Goal: Contribute content: Contribute content

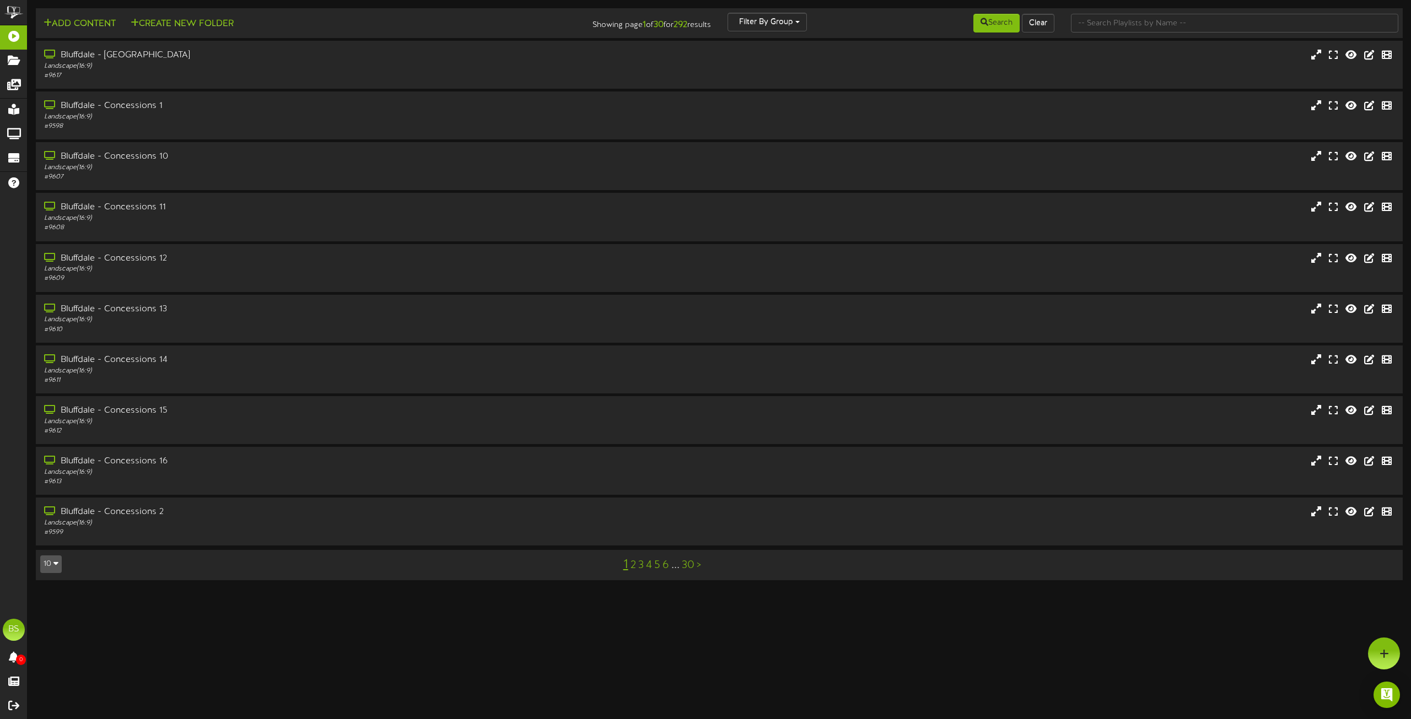
click at [52, 564] on button "10" at bounding box center [50, 565] width 21 height 18
click at [50, 541] on div "100" at bounding box center [51, 543] width 21 height 17
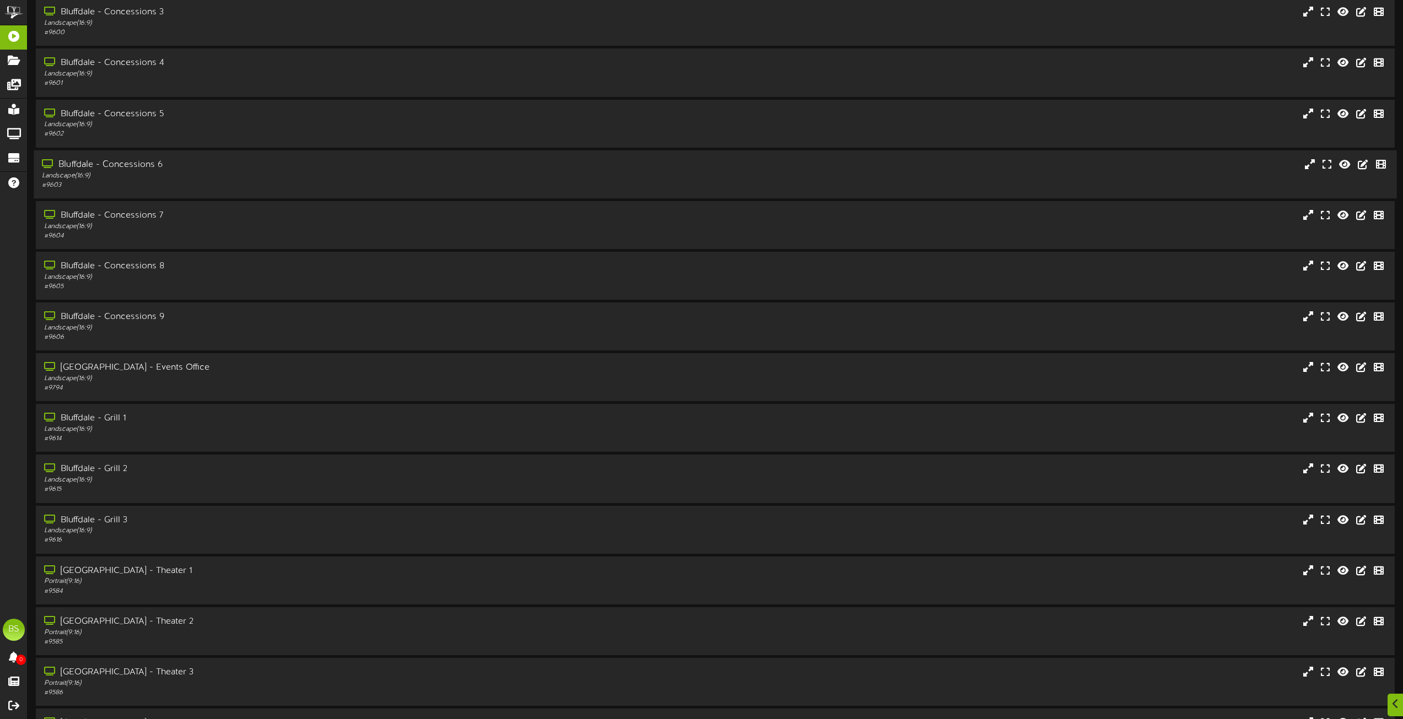
scroll to position [551, 0]
click at [136, 367] on div "[GEOGRAPHIC_DATA] - Events Office" at bounding box center [317, 367] width 551 height 13
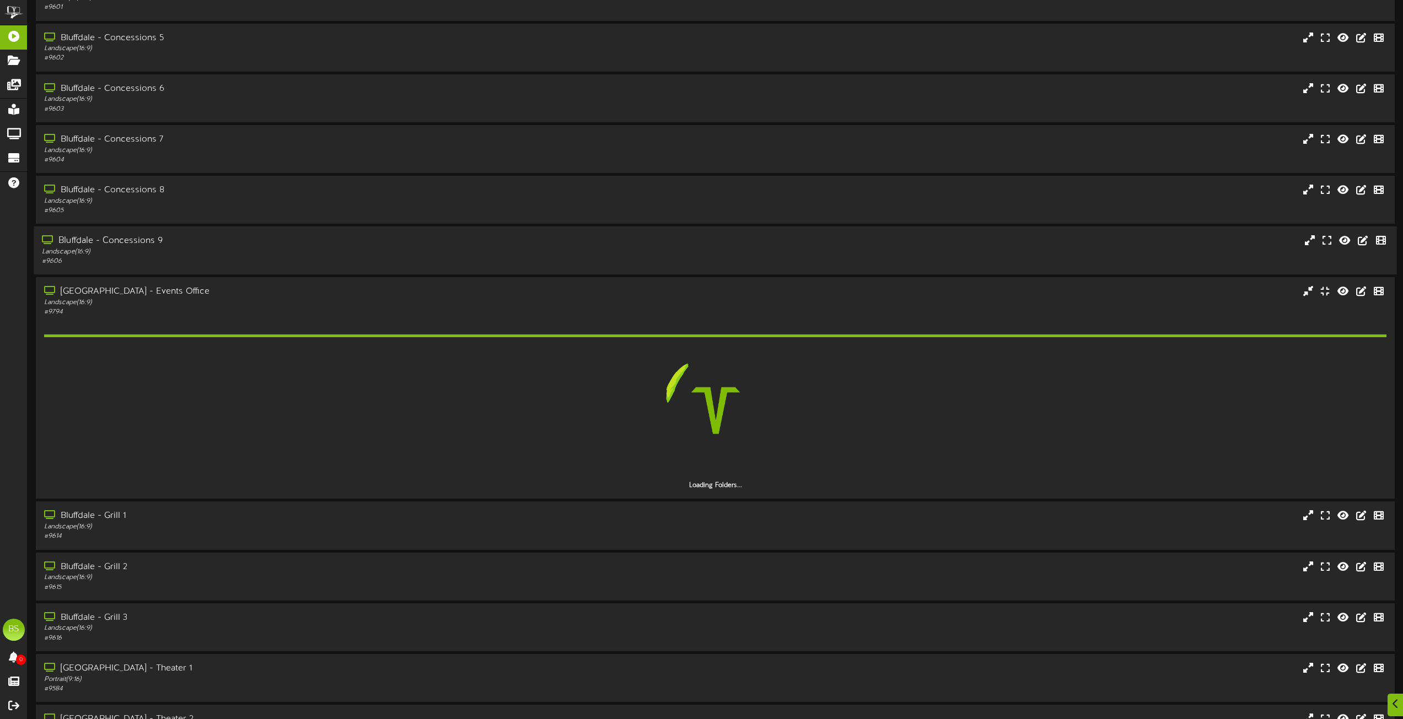
scroll to position [662, 0]
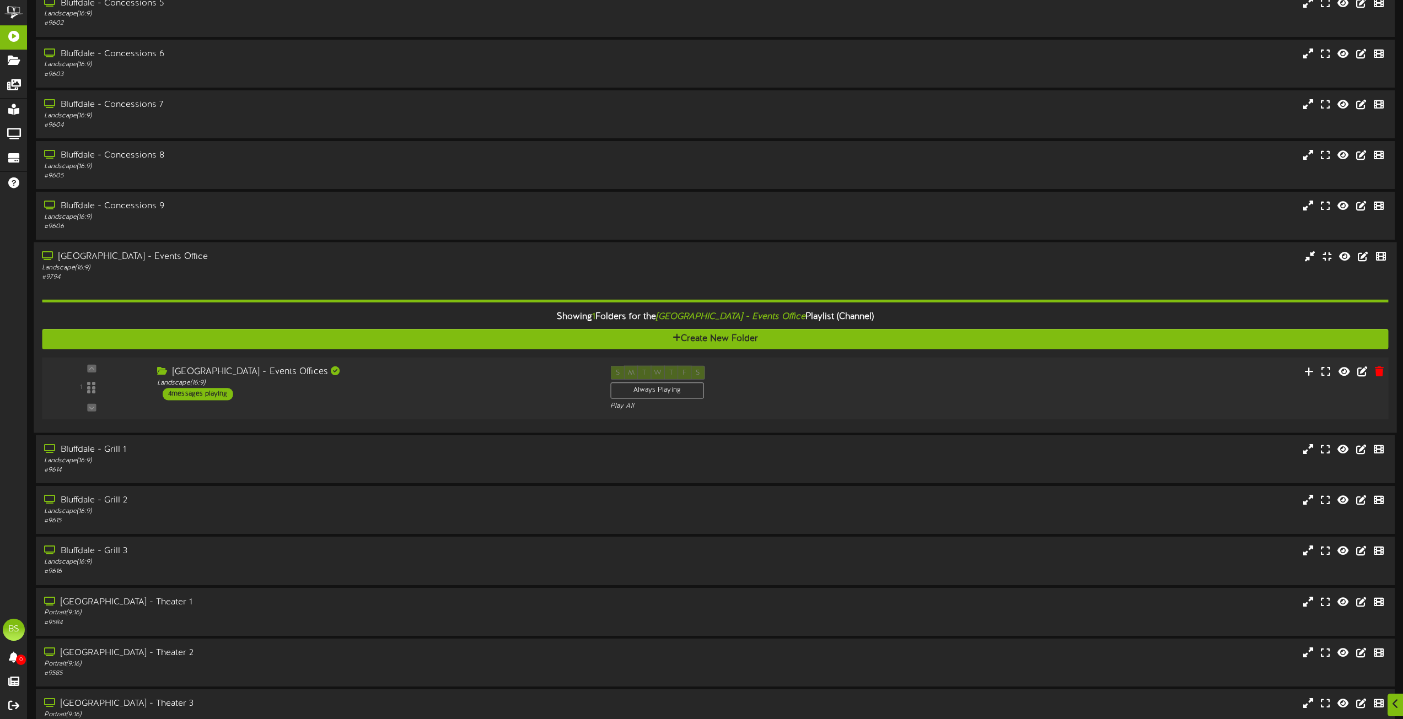
click at [221, 389] on div "4 messages playing" at bounding box center [198, 394] width 71 height 12
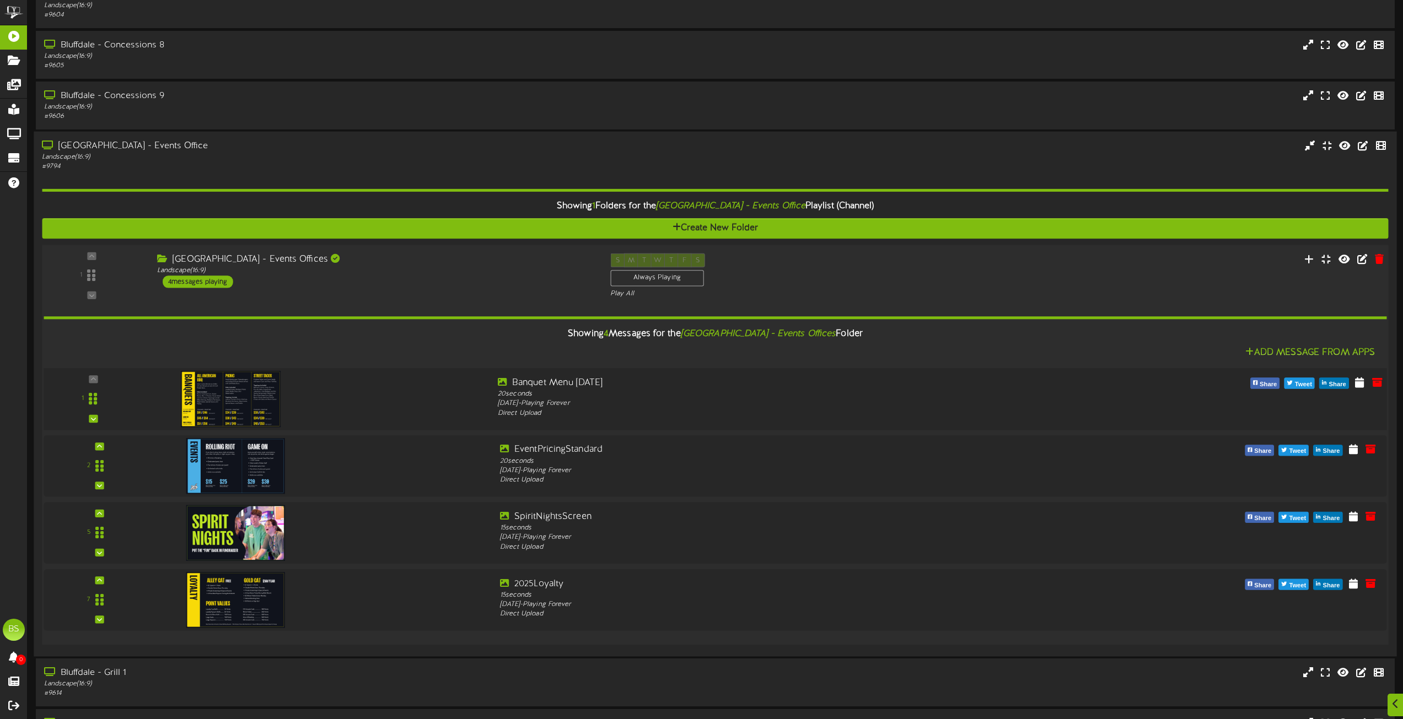
scroll to position [882, 0]
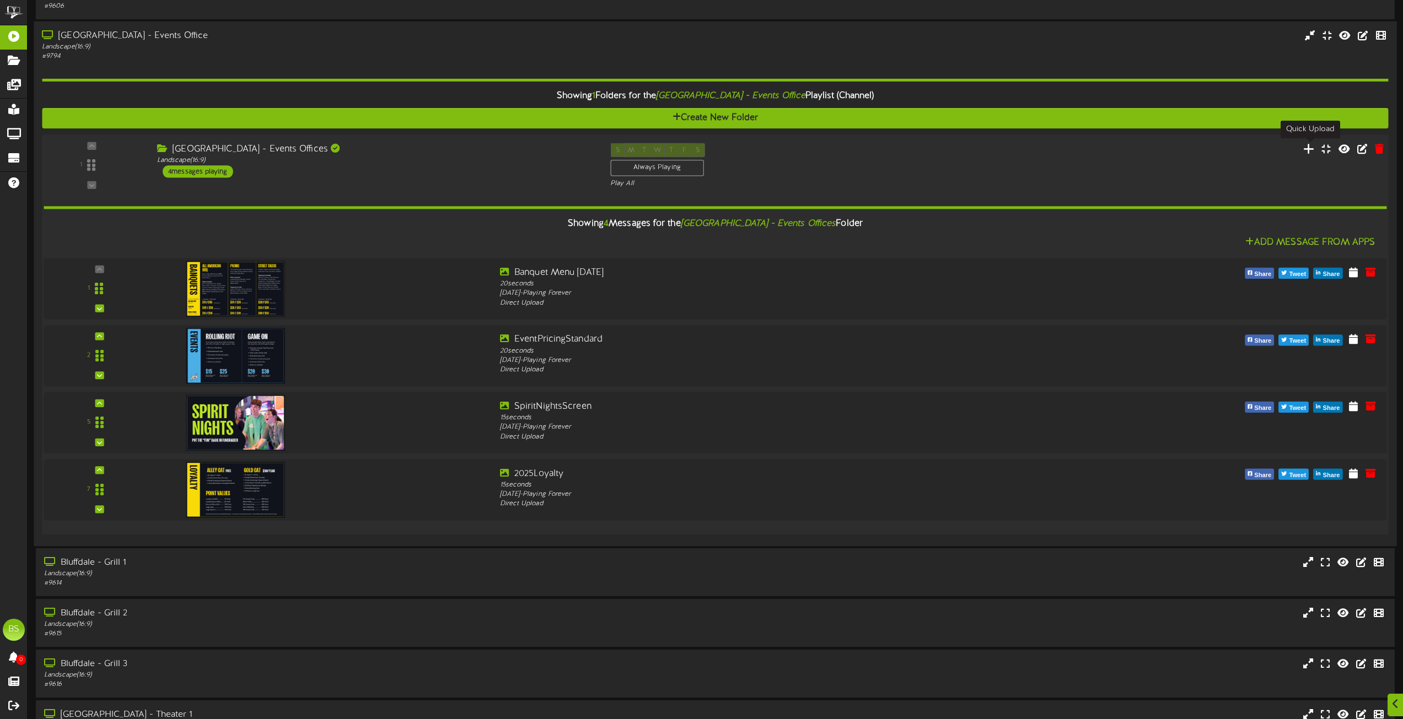
click at [1309, 150] on icon at bounding box center [1309, 148] width 12 height 12
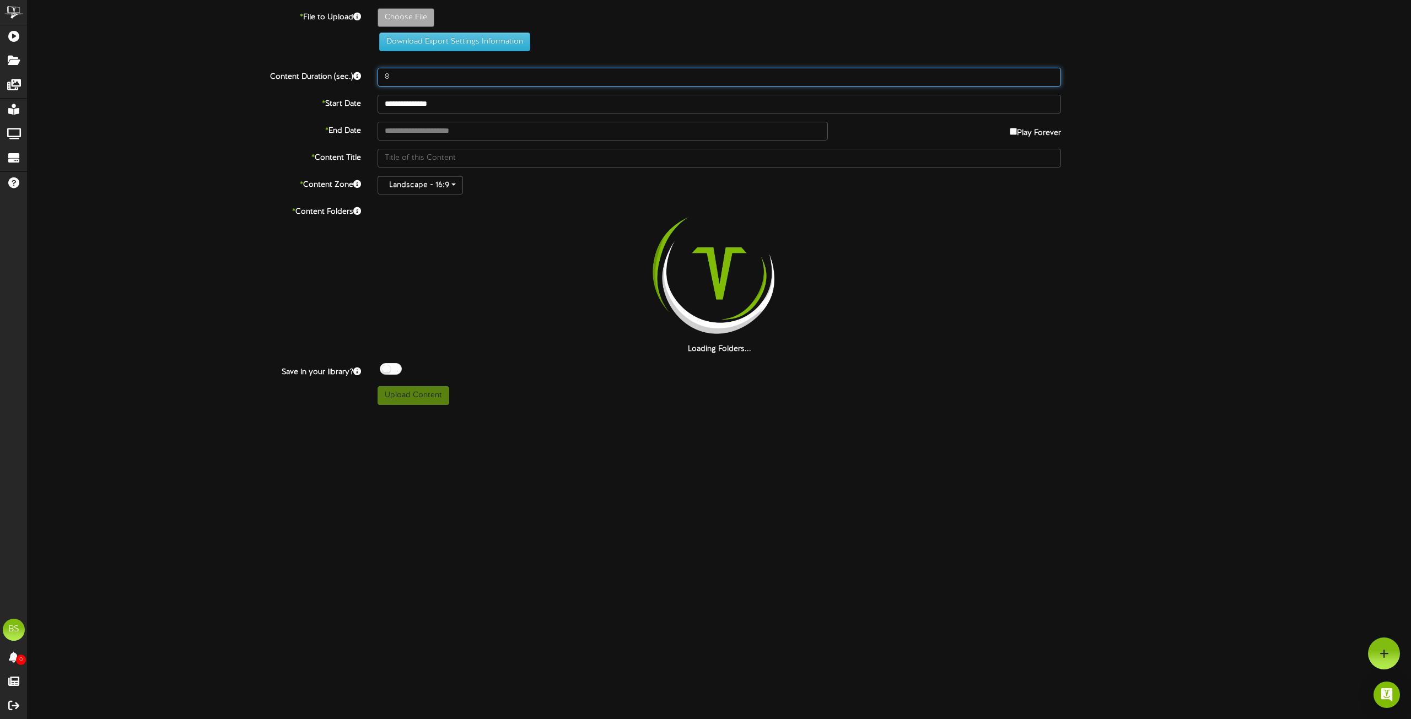
click at [398, 78] on input "8" at bounding box center [720, 77] width 684 height 19
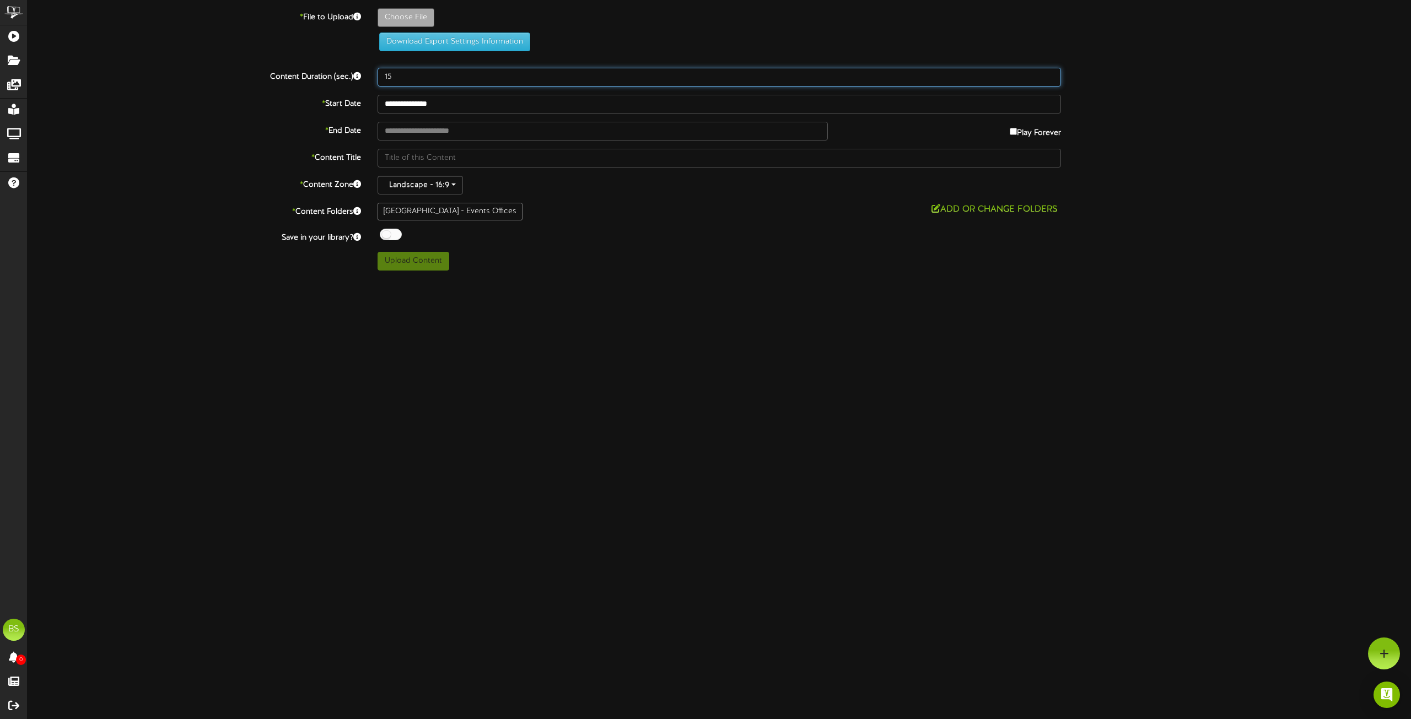
type input "15"
click at [384, 237] on div at bounding box center [391, 235] width 22 height 12
type input "**********"
type input "ArcadeBashTeens1920x1080"
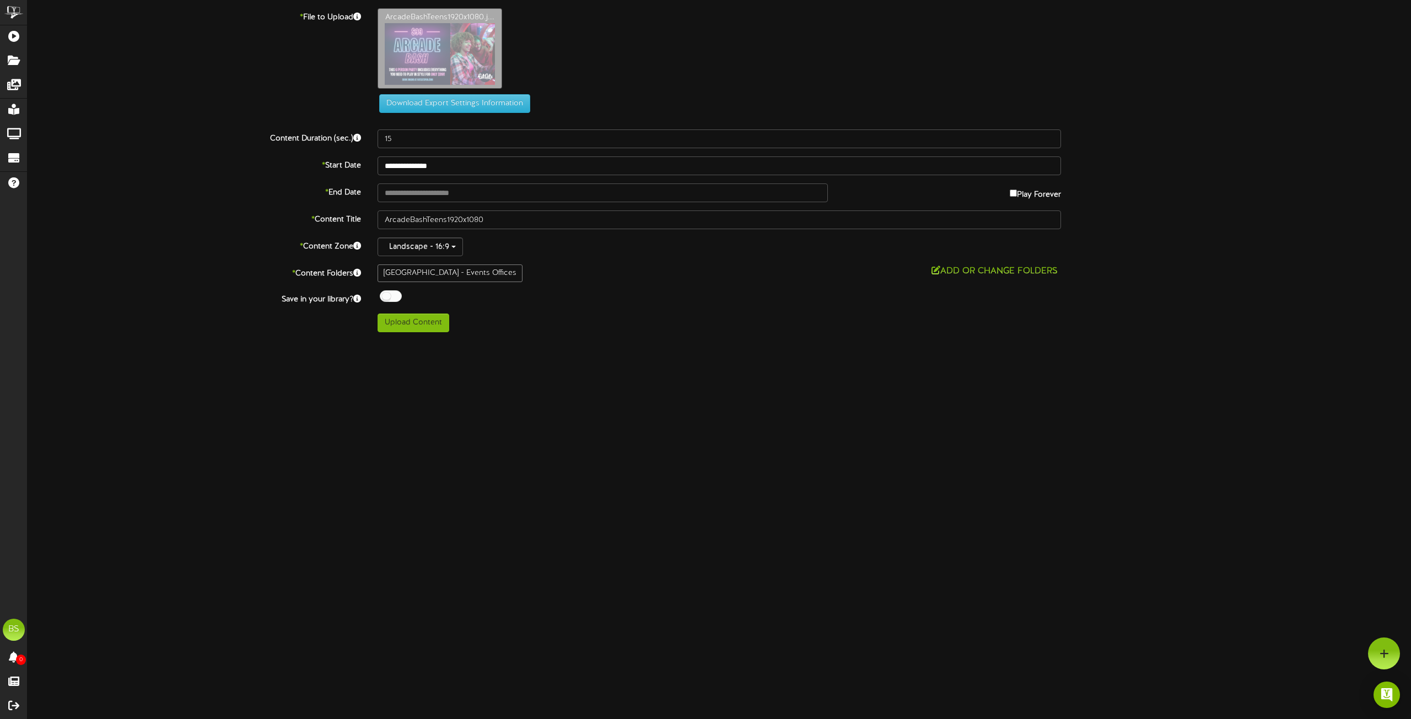
click at [985, 270] on button "Add or Change Folders" at bounding box center [994, 272] width 133 height 14
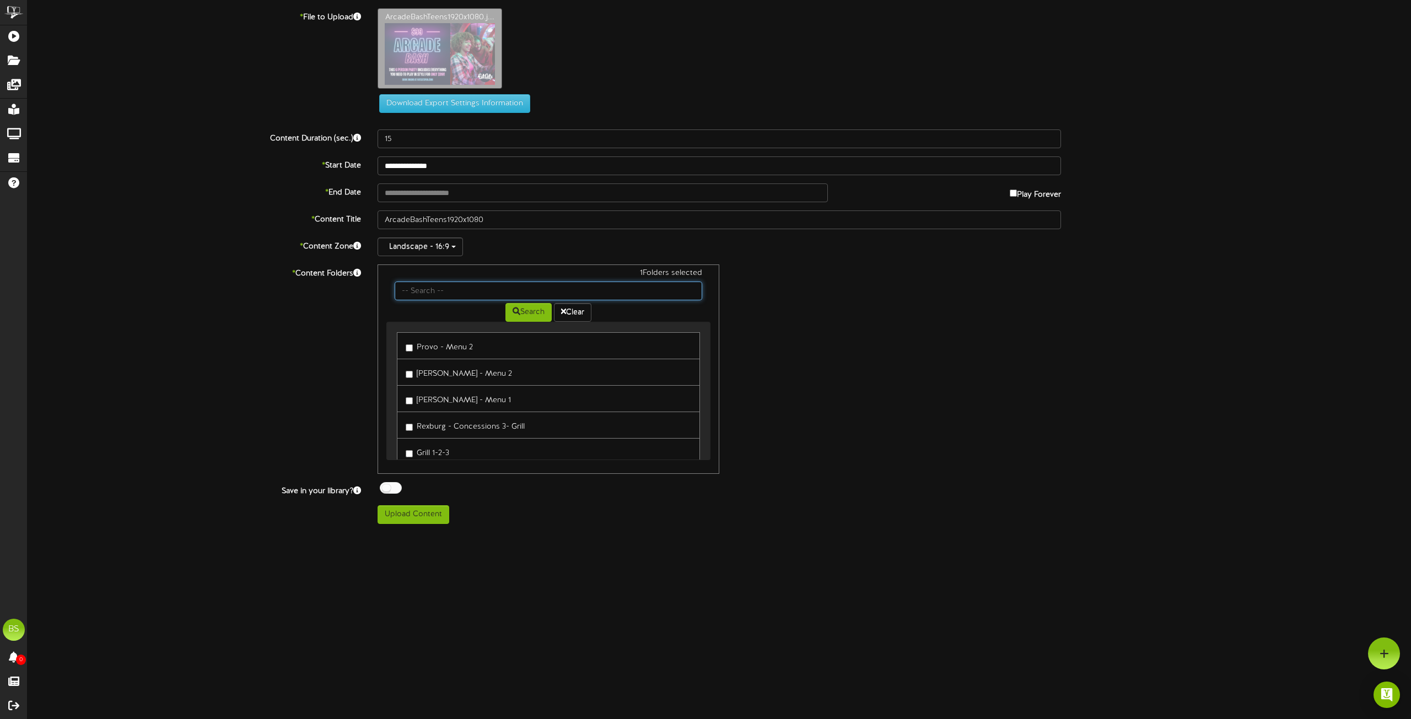
click at [423, 288] on input "text" at bounding box center [549, 291] width 308 height 19
type input "W"
click at [544, 311] on button "Search" at bounding box center [529, 312] width 46 height 19
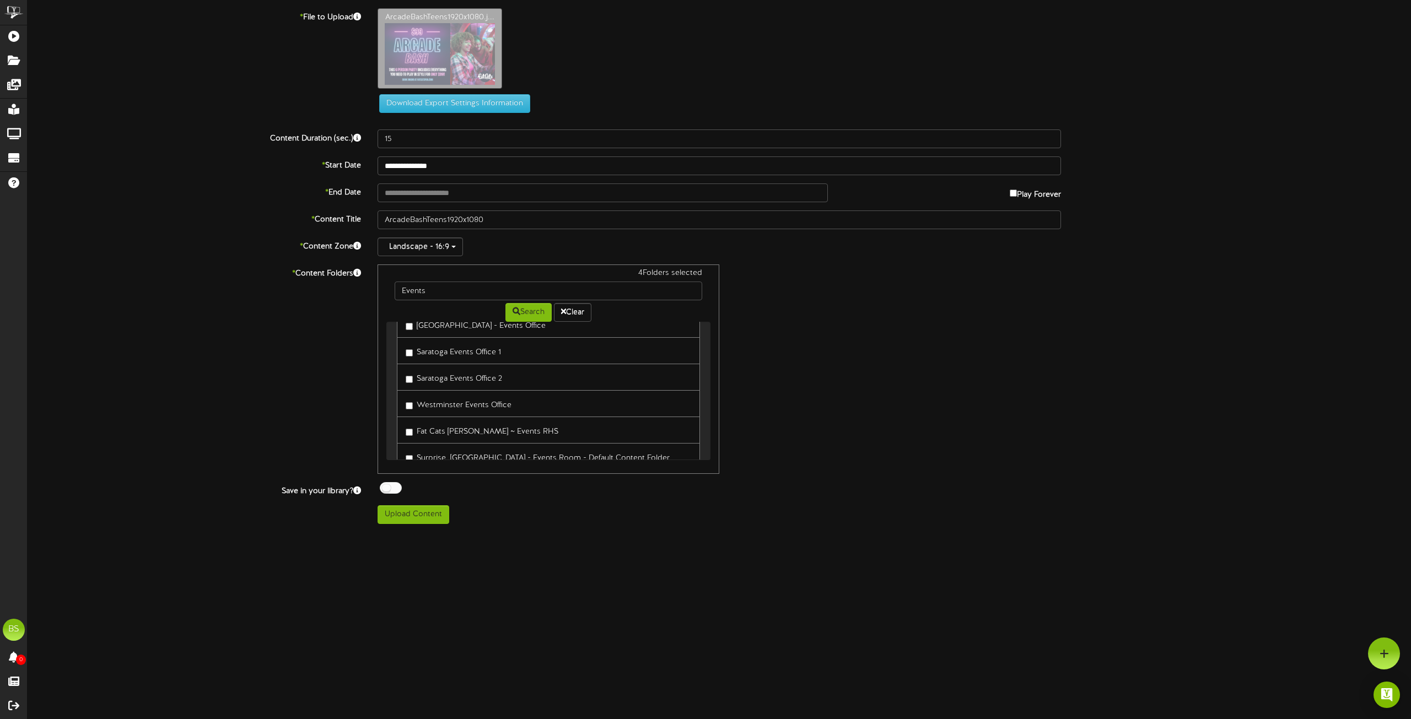
scroll to position [26, 0]
click at [700, 364] on div "[GEOGRAPHIC_DATA] - Events Office Saratoga Events Office 1 Saratoga Events Offi…" at bounding box center [548, 391] width 324 height 138
drag, startPoint x: 696, startPoint y: 382, endPoint x: 709, endPoint y: 401, distance: 23.1
click at [707, 407] on div "[GEOGRAPHIC_DATA] - Events Office Saratoga Events Office 1 Saratoga Events Offi…" at bounding box center [548, 391] width 324 height 138
click at [713, 389] on div "4 Folders selected Events Search Clear [GEOGRAPHIC_DATA] - Events Office Sarato…" at bounding box center [549, 369] width 342 height 209
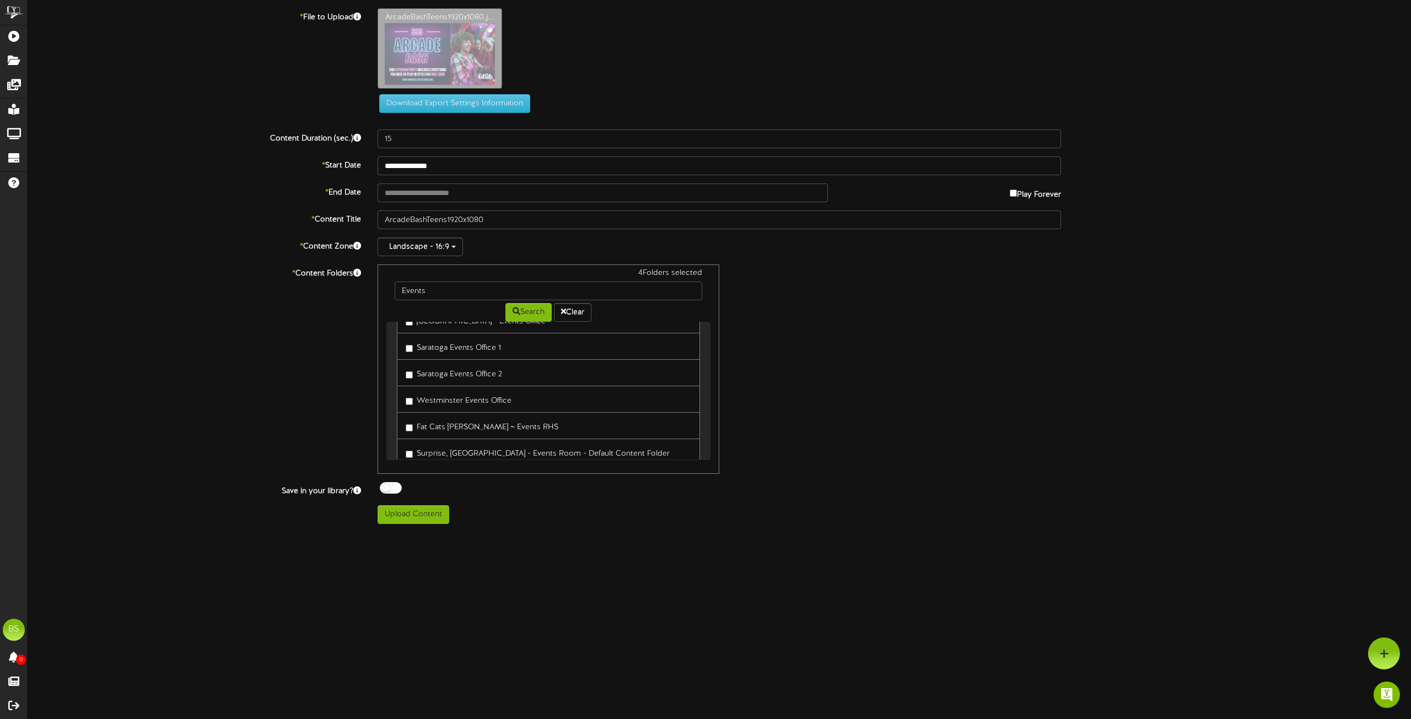
click at [713, 389] on div "4 Folders selected Events Search Clear [GEOGRAPHIC_DATA] - Events Office Sarato…" at bounding box center [549, 369] width 342 height 209
click at [453, 292] on input "Events" at bounding box center [549, 291] width 308 height 19
type input "Event"
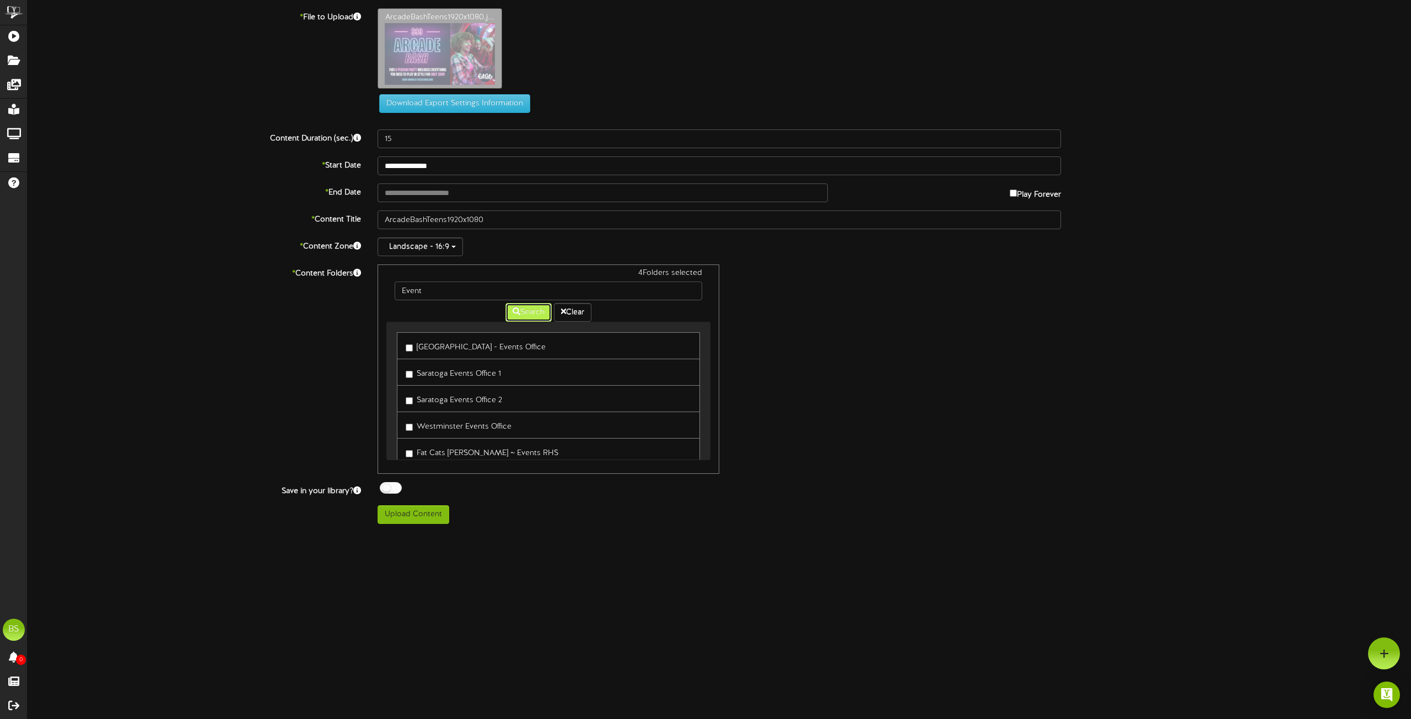
click at [524, 315] on button "Search" at bounding box center [529, 312] width 46 height 19
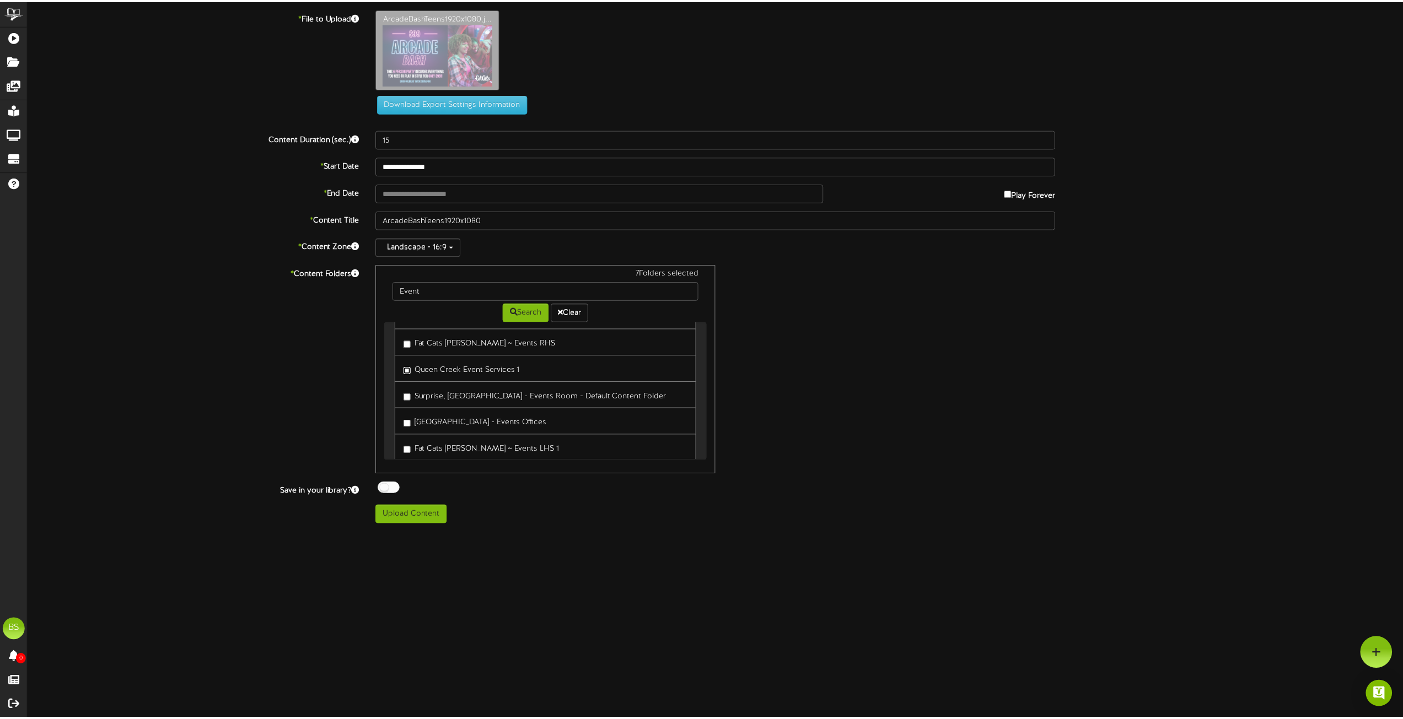
scroll to position [212, 0]
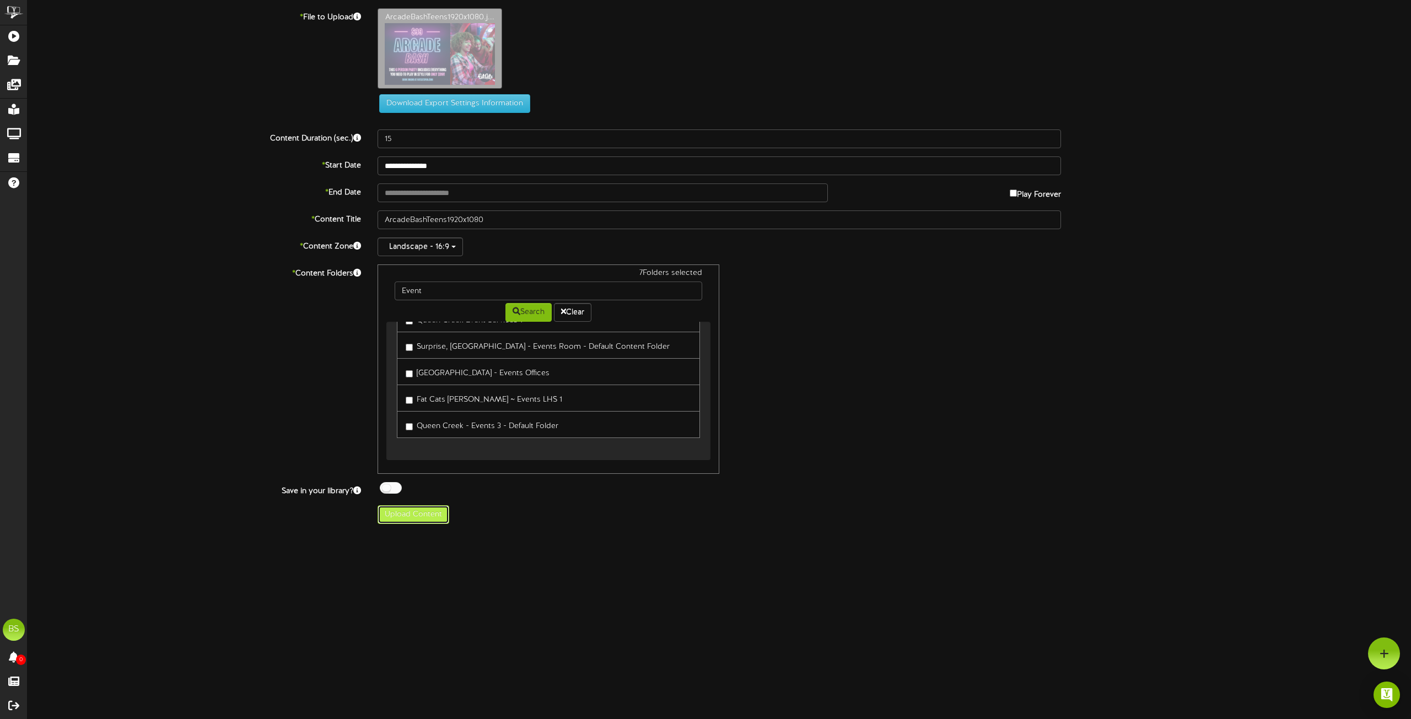
click at [426, 513] on button "Upload Content" at bounding box center [414, 515] width 72 height 19
type input "**********"
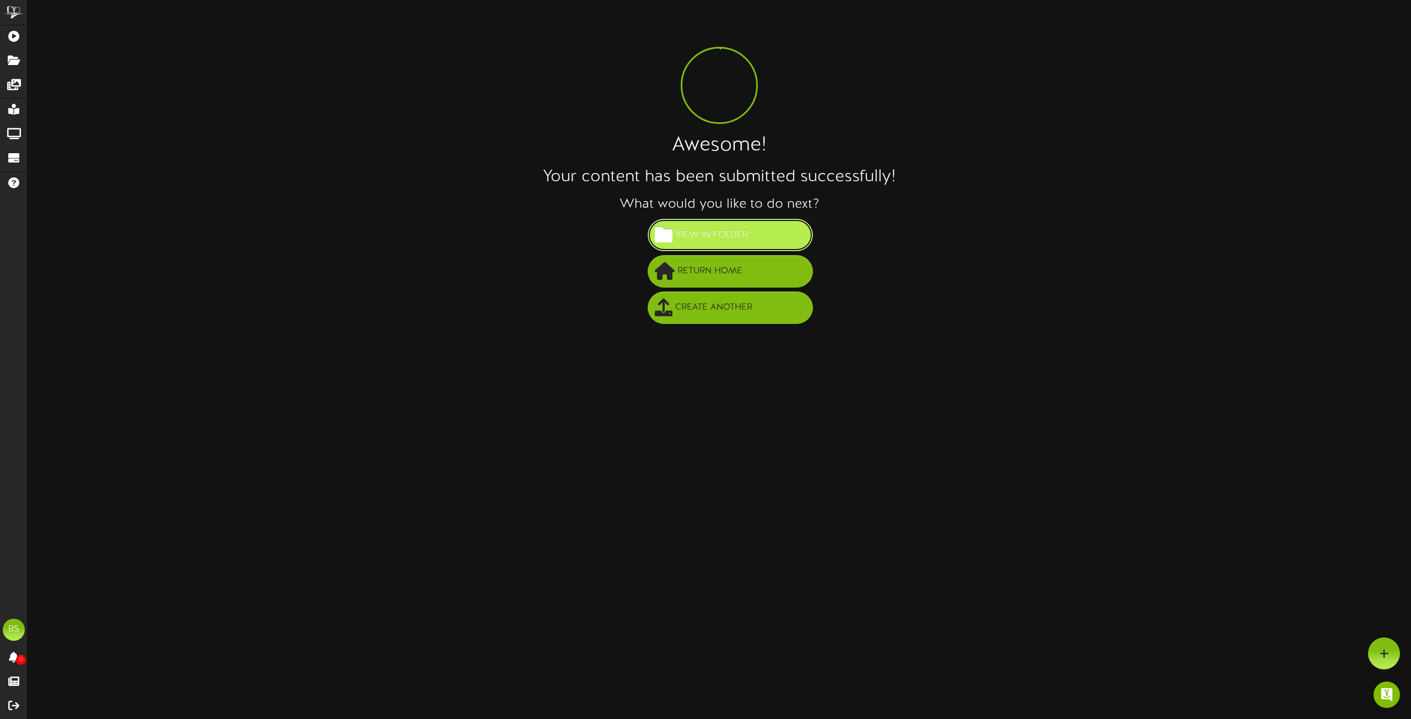
click at [720, 230] on span "View in Folder" at bounding box center [712, 235] width 78 height 18
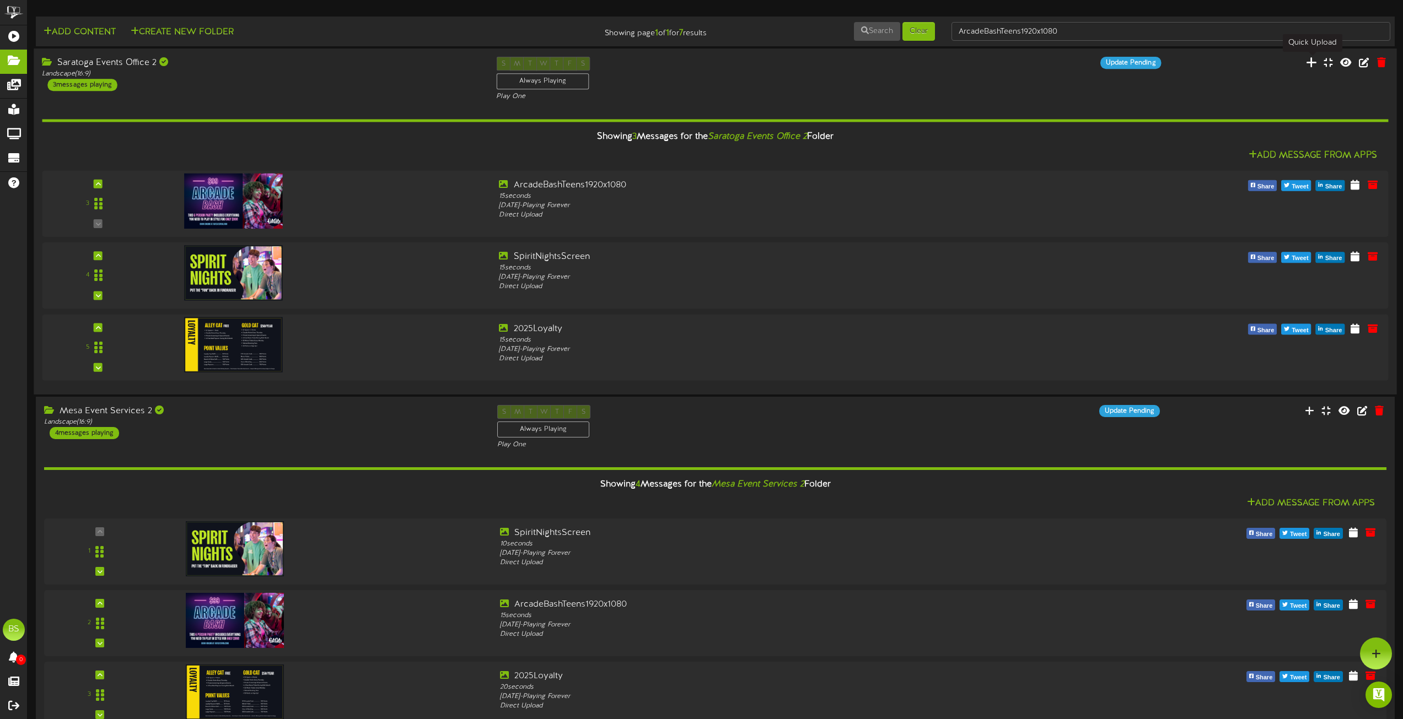
click at [1311, 63] on icon at bounding box center [1310, 62] width 11 height 12
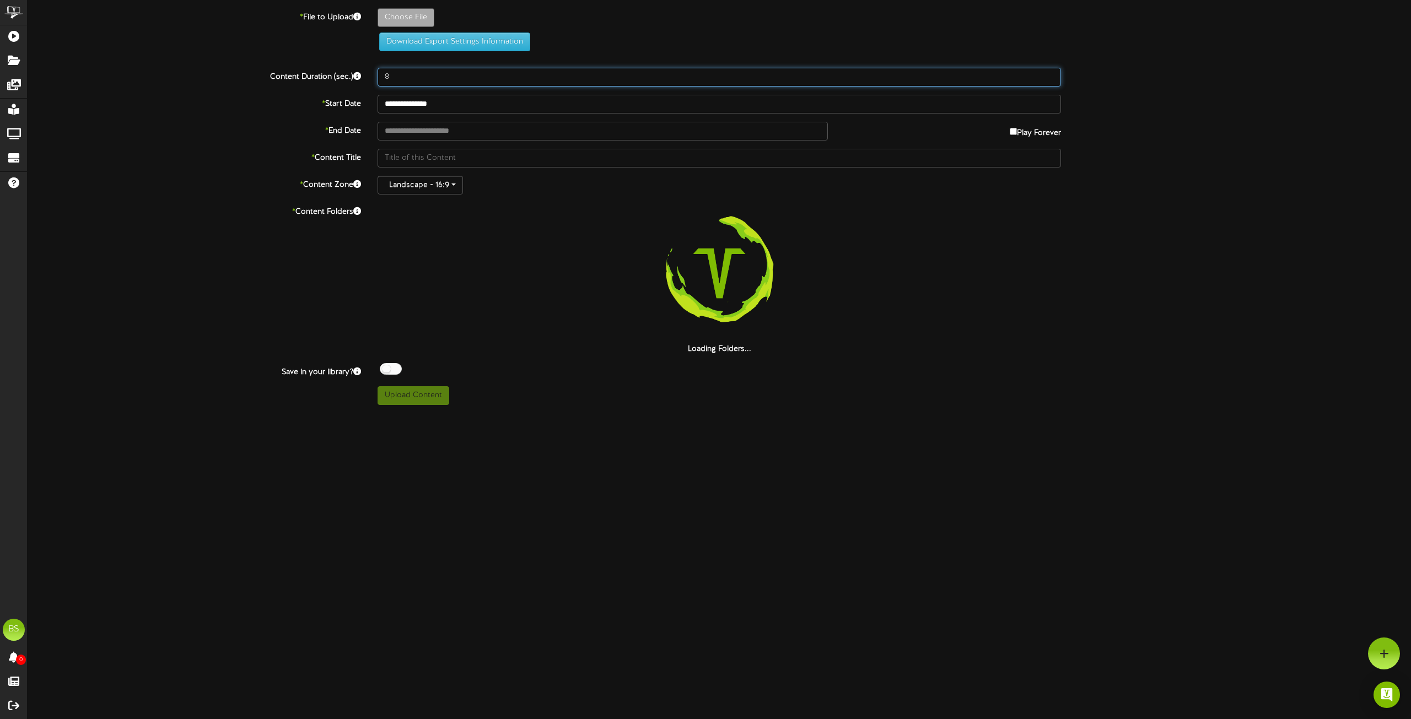
drag, startPoint x: 401, startPoint y: 79, endPoint x: 412, endPoint y: 74, distance: 12.6
click at [401, 79] on input "8" at bounding box center [720, 77] width 684 height 19
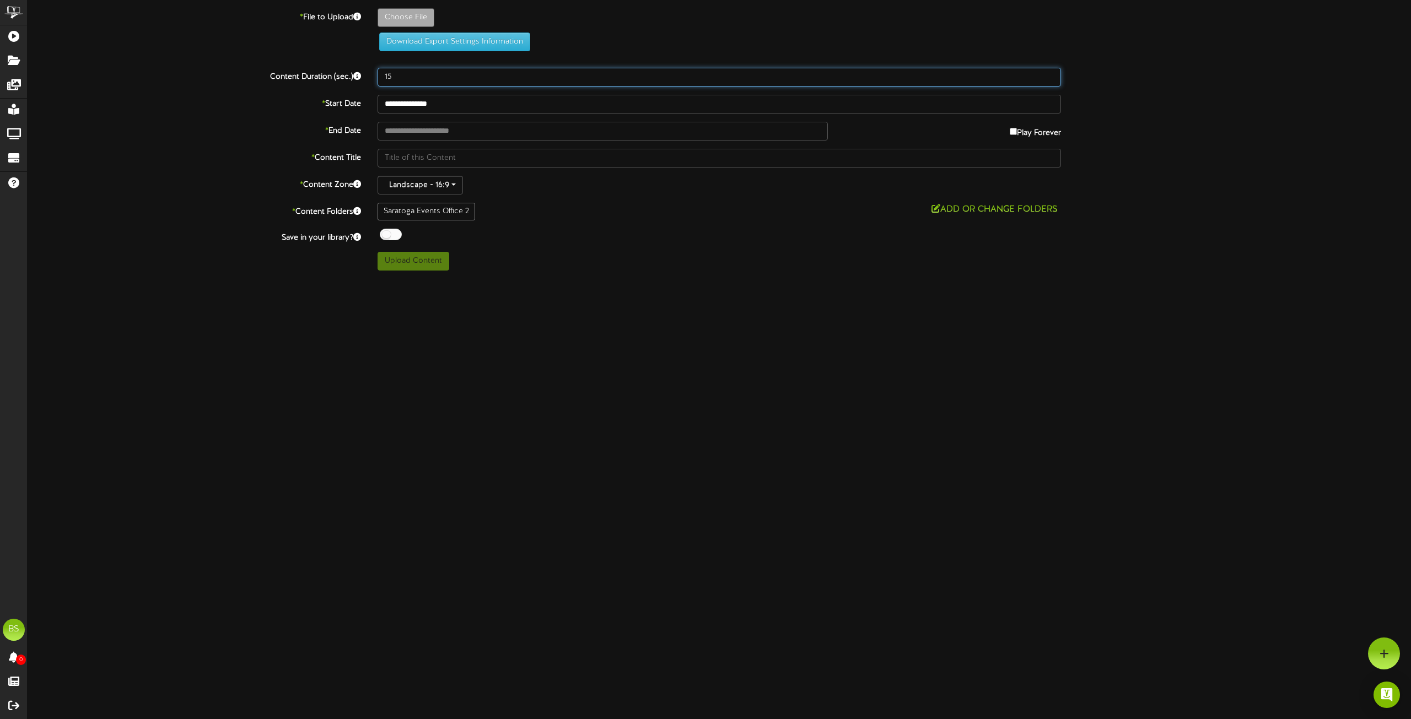
type input "15"
click at [385, 233] on div at bounding box center [391, 235] width 22 height 12
type input "**********"
type input "EventsPromoCorporateStrikeTeamSpirit1920x10180"
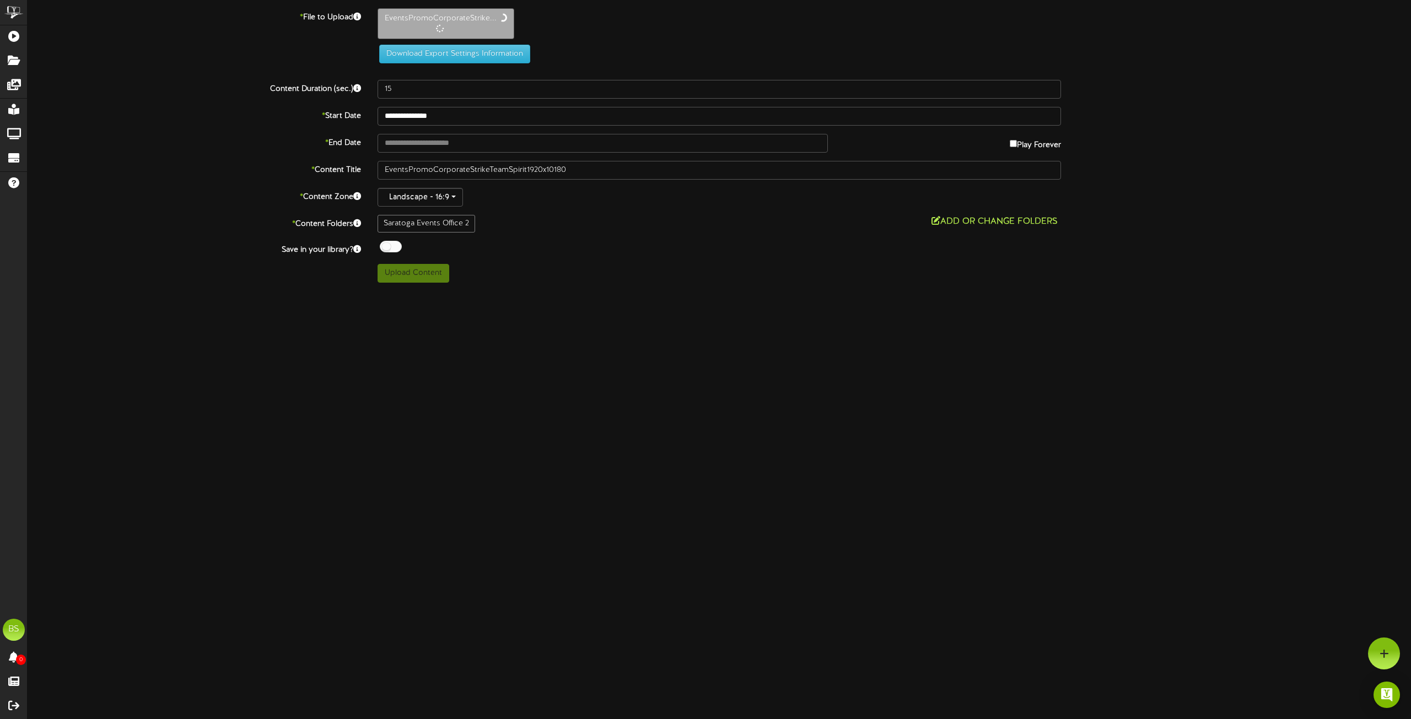
click at [1019, 219] on button "Add or Change Folders" at bounding box center [994, 222] width 133 height 14
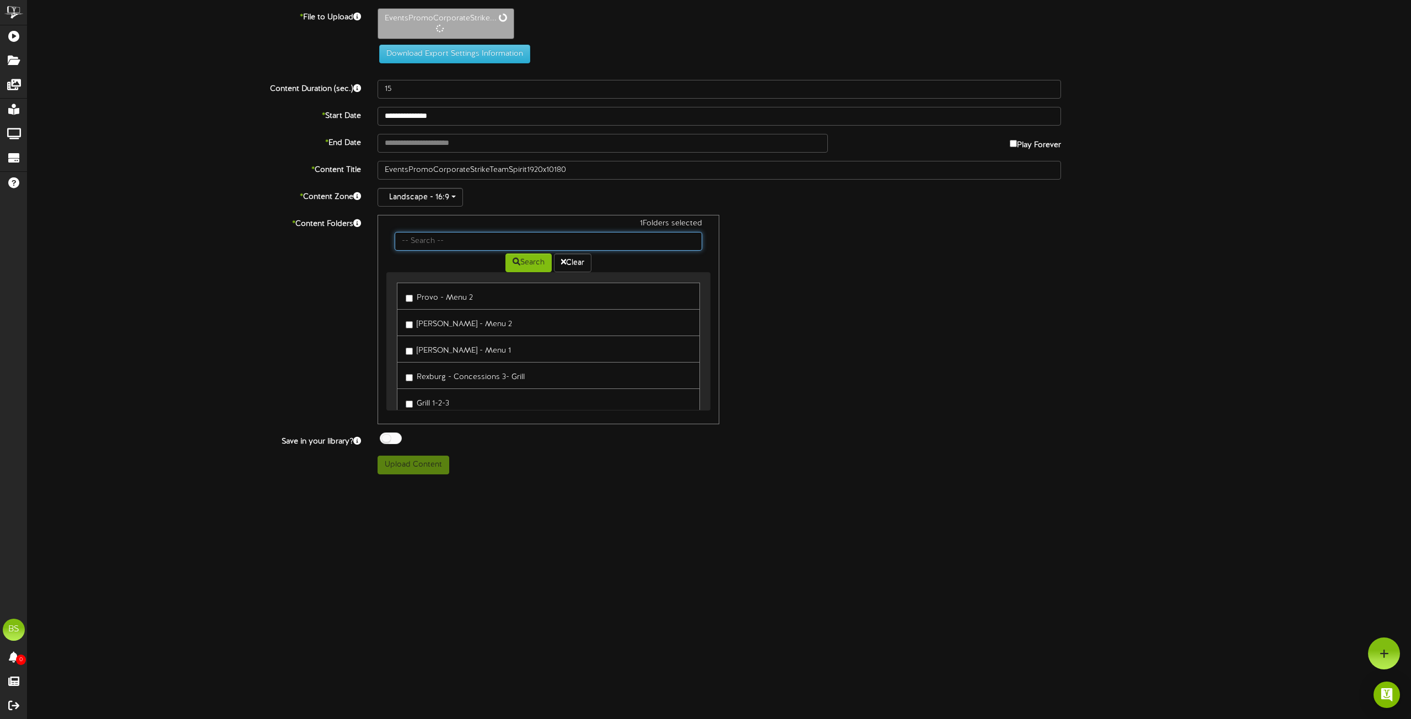
click at [444, 243] on input "text" at bounding box center [549, 241] width 308 height 19
type input "Event"
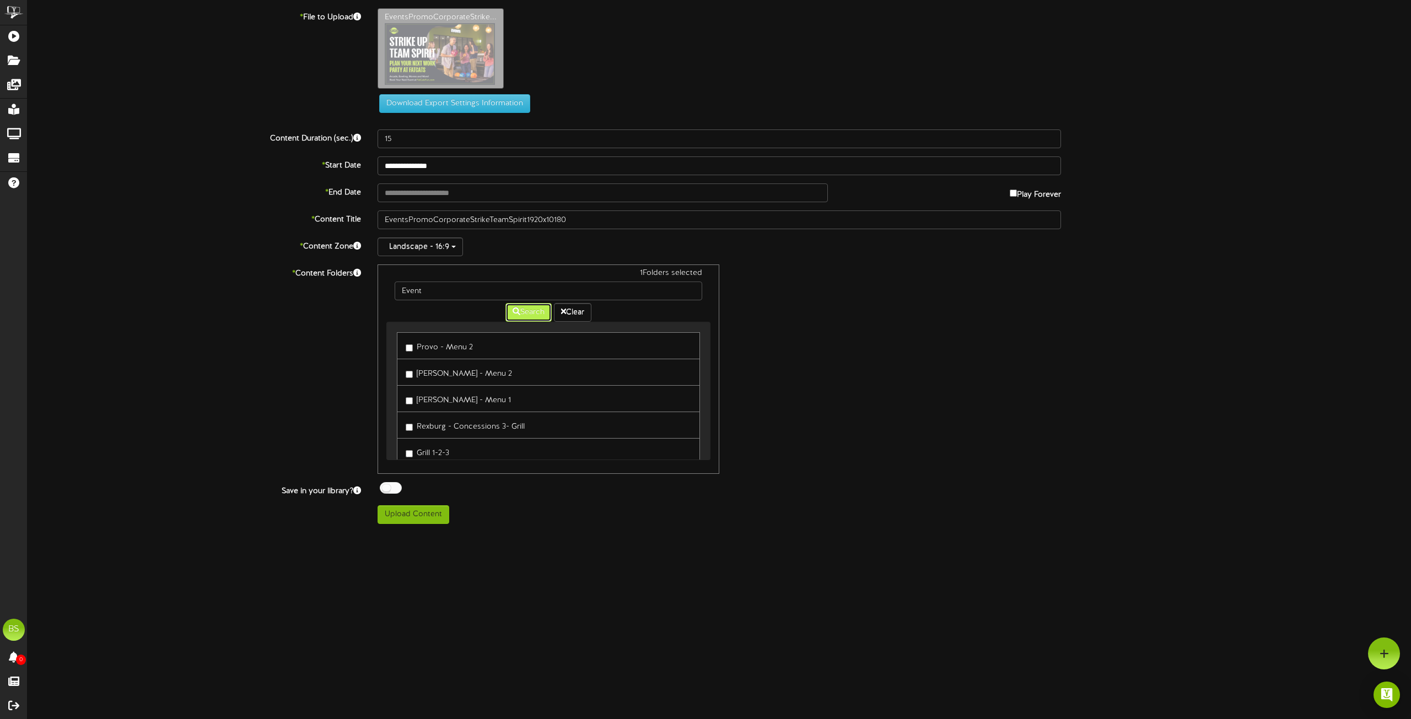
click at [527, 314] on button "Search" at bounding box center [529, 312] width 46 height 19
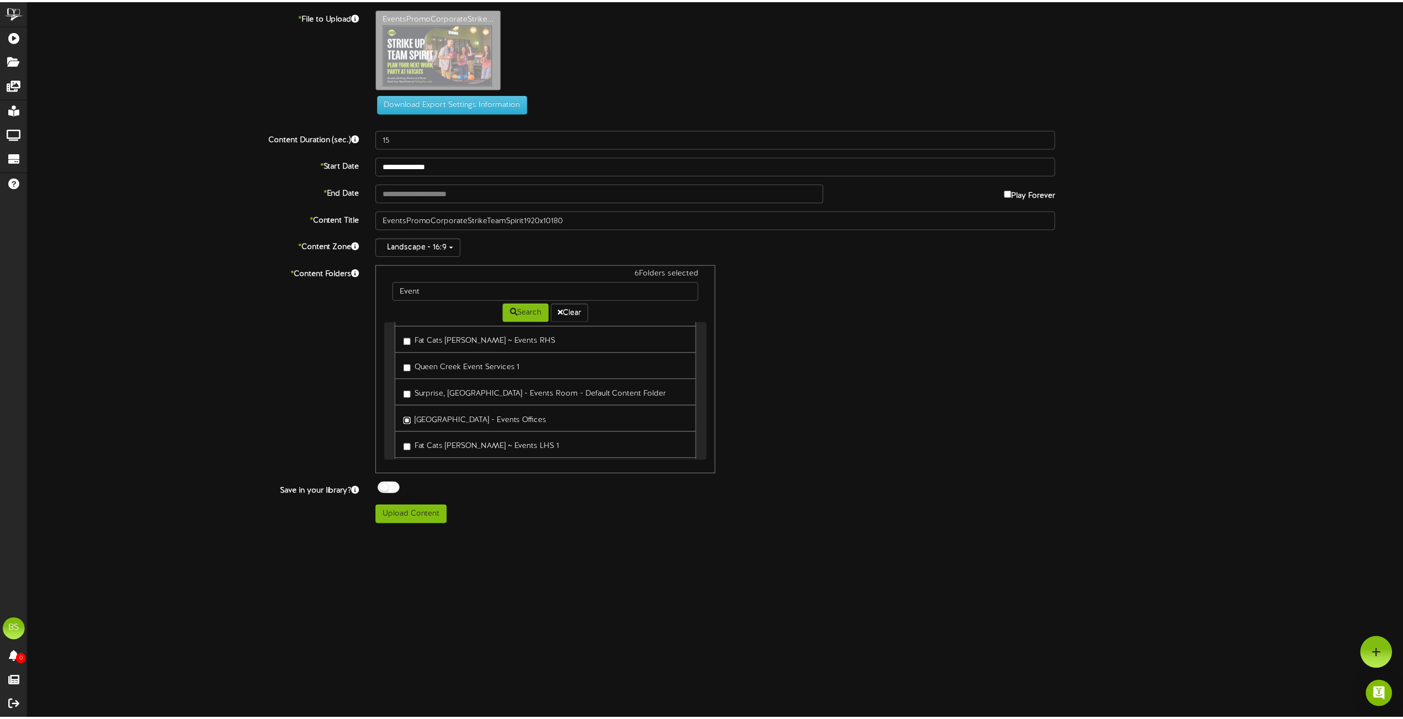
scroll to position [212, 0]
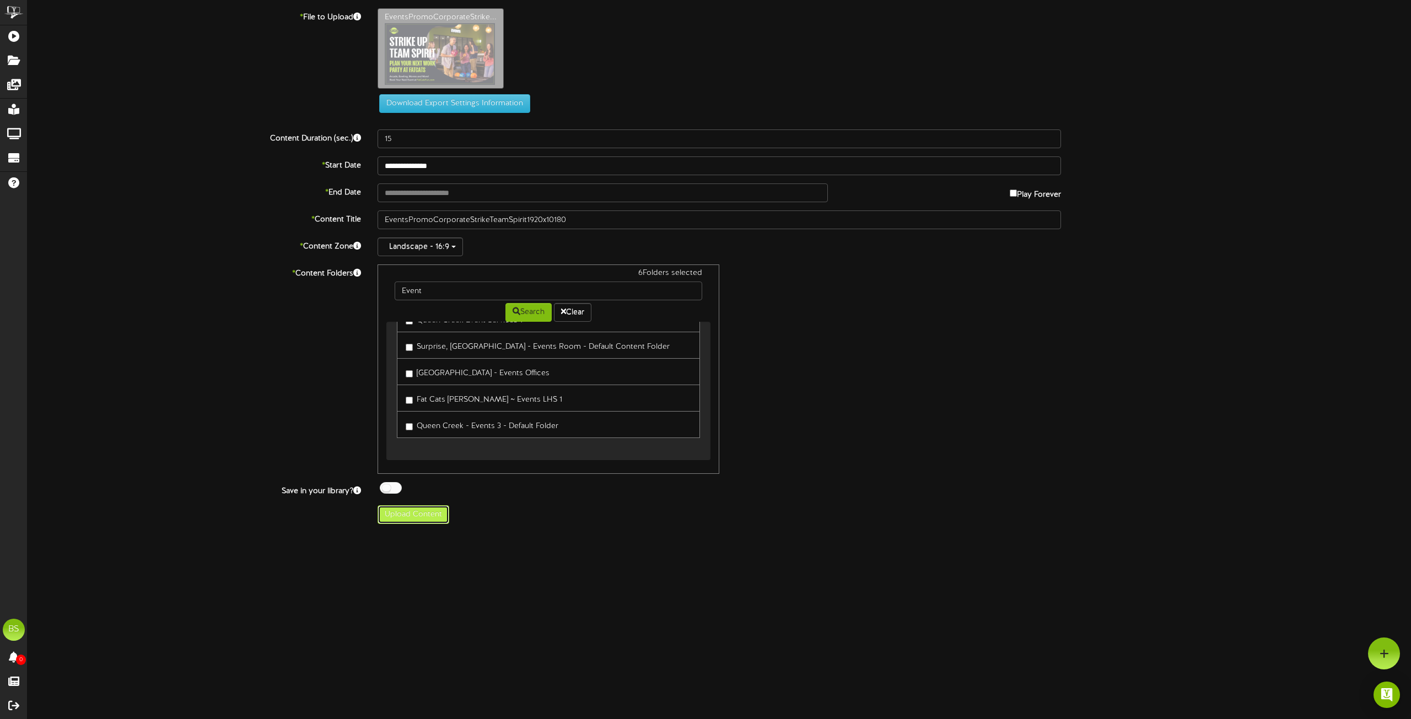
click at [430, 516] on button "Upload Content" at bounding box center [414, 515] width 72 height 19
type input "**********"
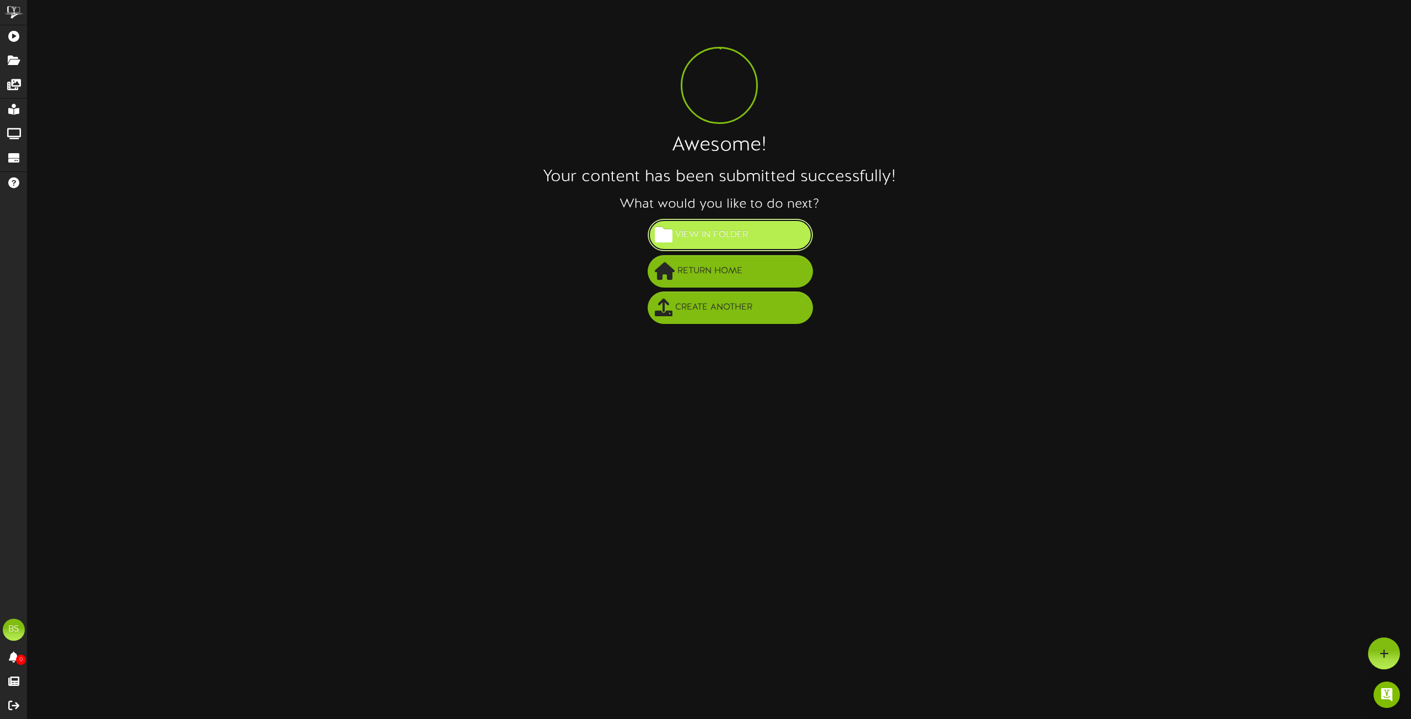
click at [747, 238] on span "View in Folder" at bounding box center [712, 235] width 78 height 18
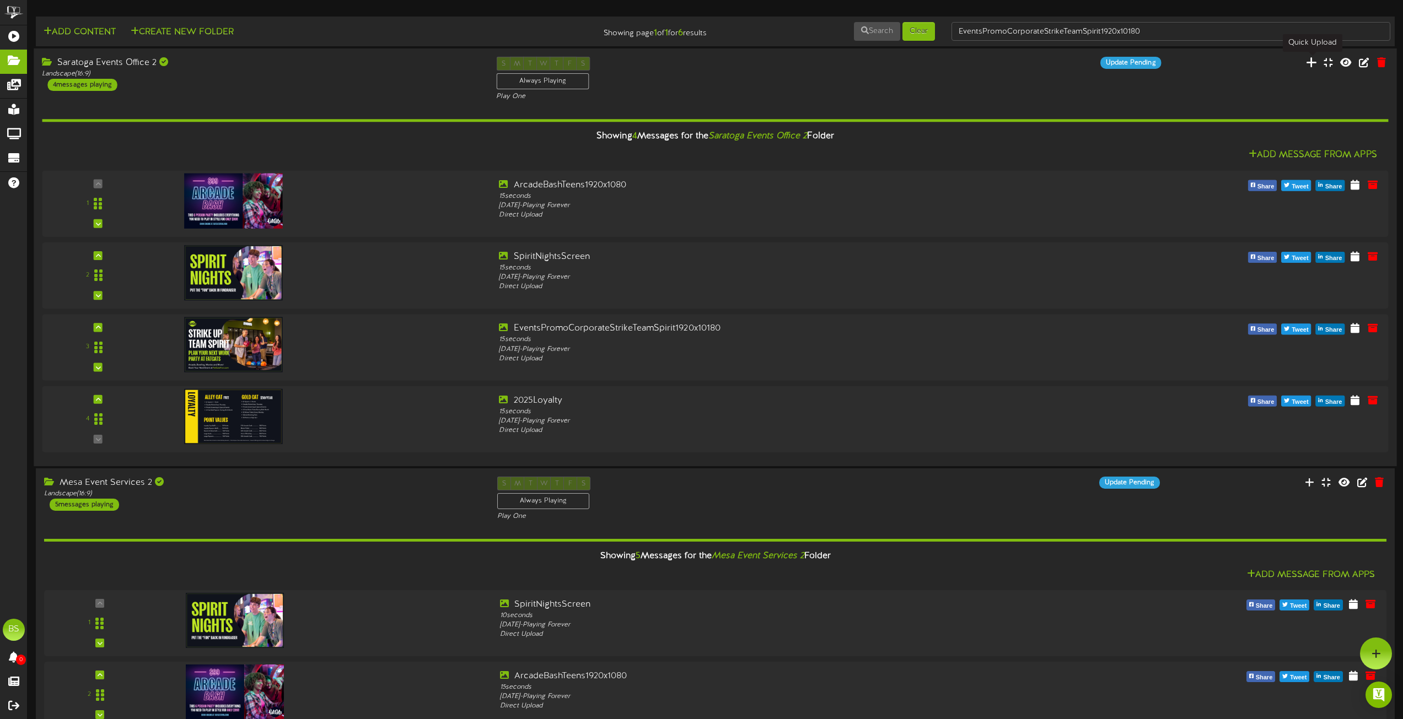
click at [1313, 62] on icon at bounding box center [1310, 62] width 11 height 12
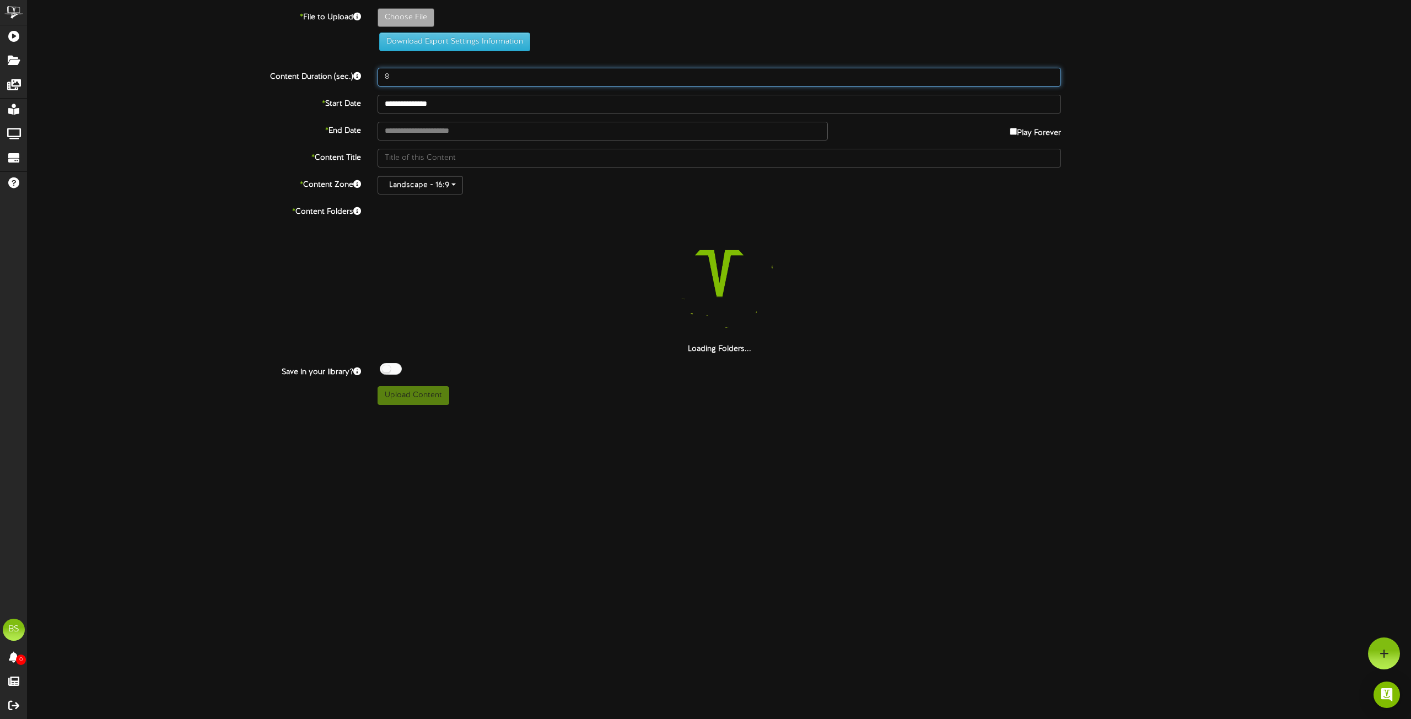
click at [392, 77] on input "8" at bounding box center [720, 77] width 684 height 19
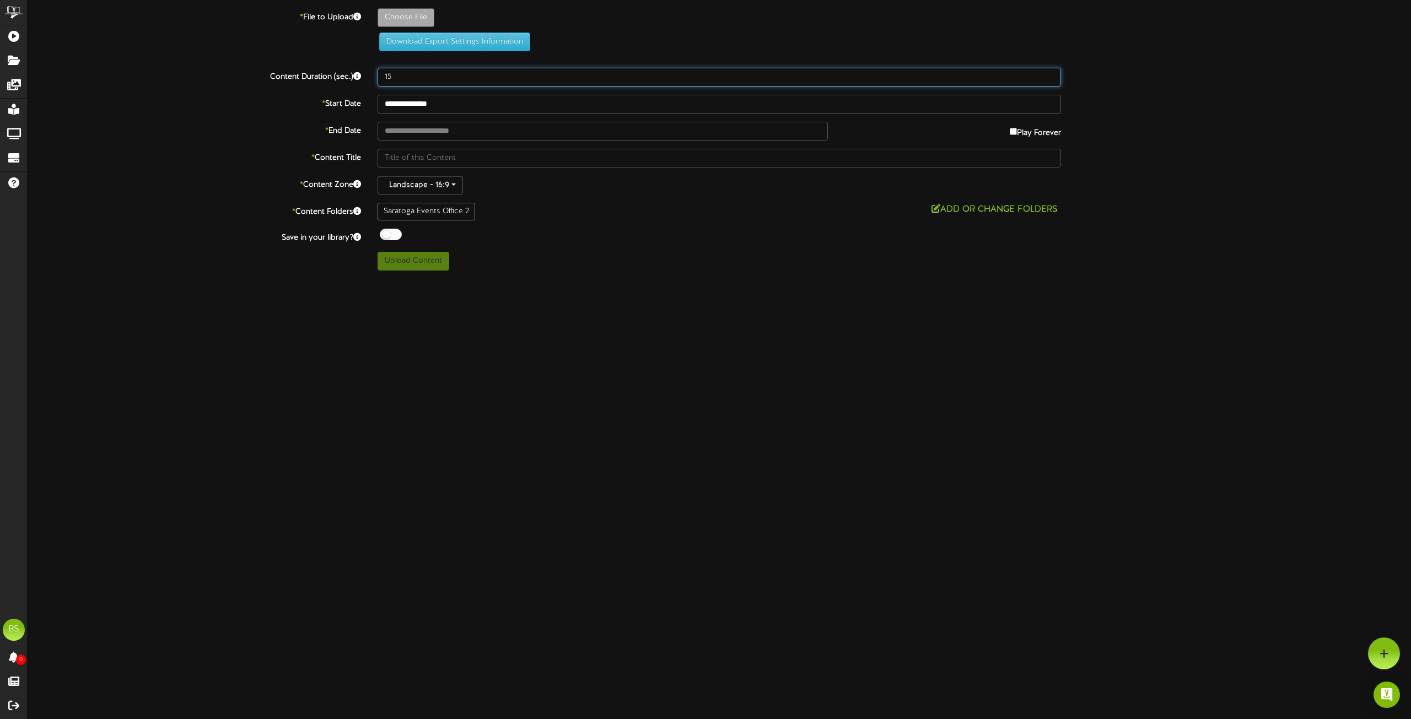
type input "15"
type input "**********"
type input "EventsPromoBowlingAllOutFunBirthday1920x10180"
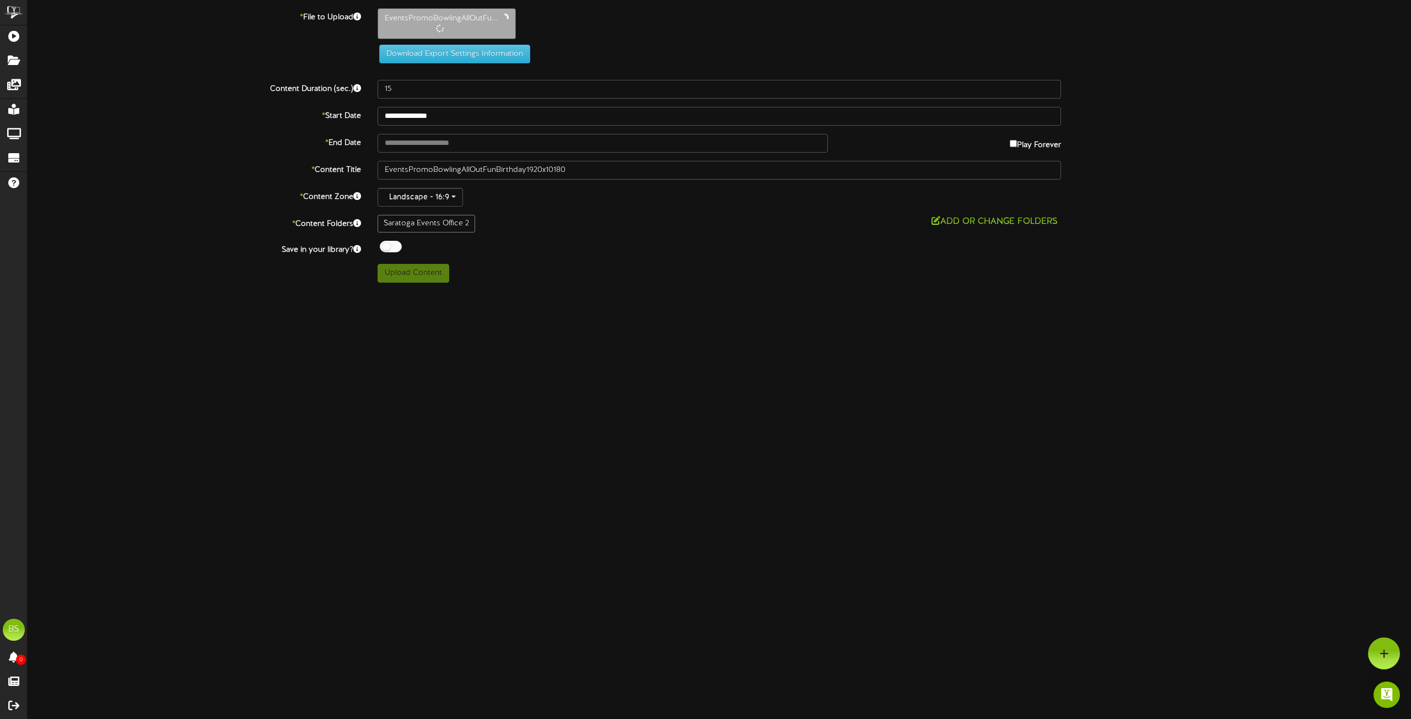
click at [386, 247] on div at bounding box center [391, 247] width 22 height 12
click at [974, 221] on button "Add or Change Folders" at bounding box center [994, 222] width 133 height 14
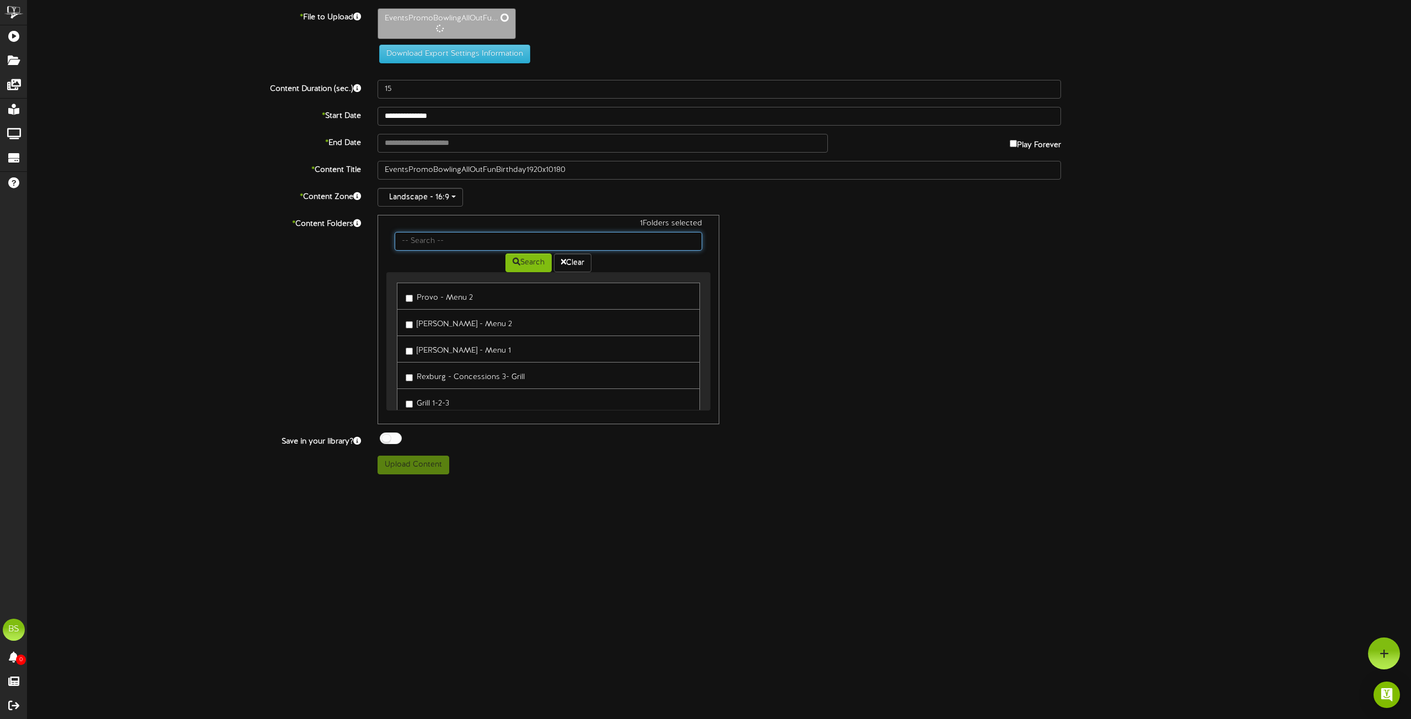
drag, startPoint x: 451, startPoint y: 238, endPoint x: 466, endPoint y: 240, distance: 15.0
click at [451, 238] on input "text" at bounding box center [549, 241] width 308 height 19
type input "Event"
click at [539, 265] on button "Search" at bounding box center [529, 261] width 46 height 19
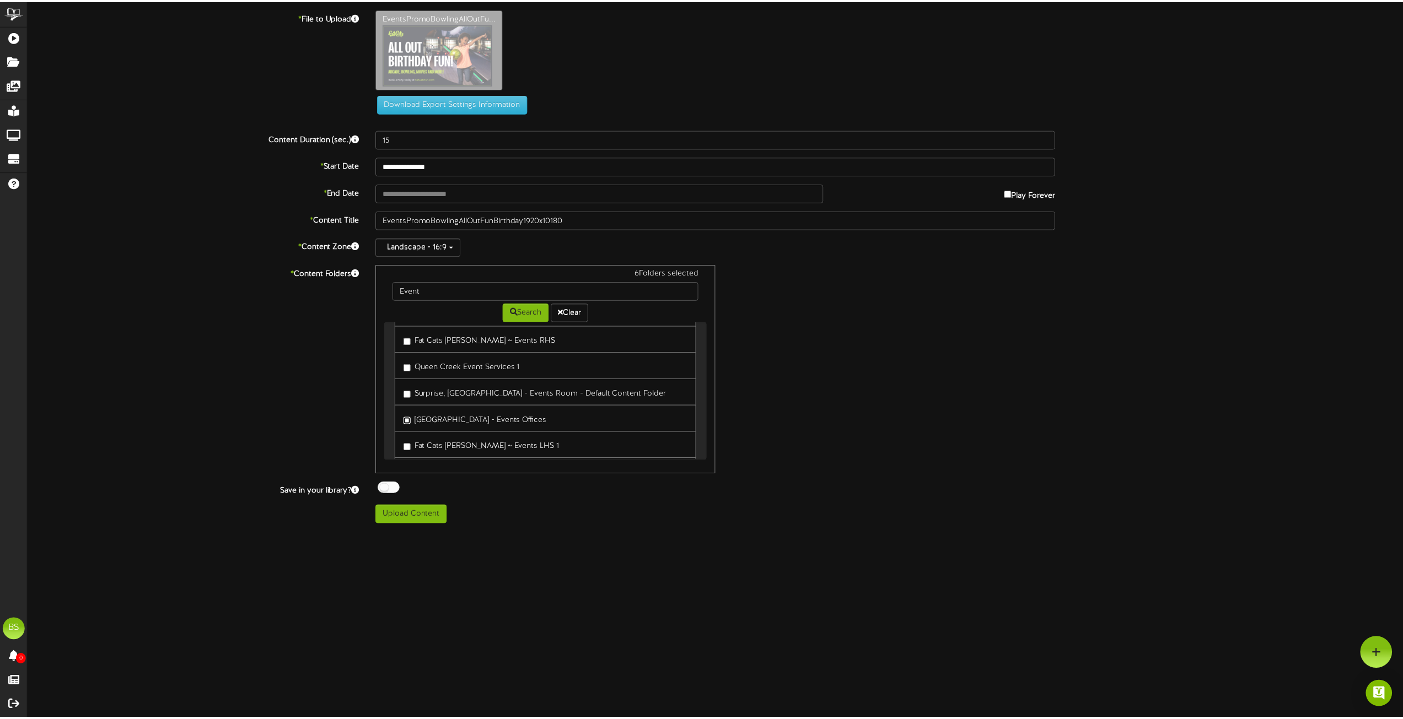
scroll to position [212, 0]
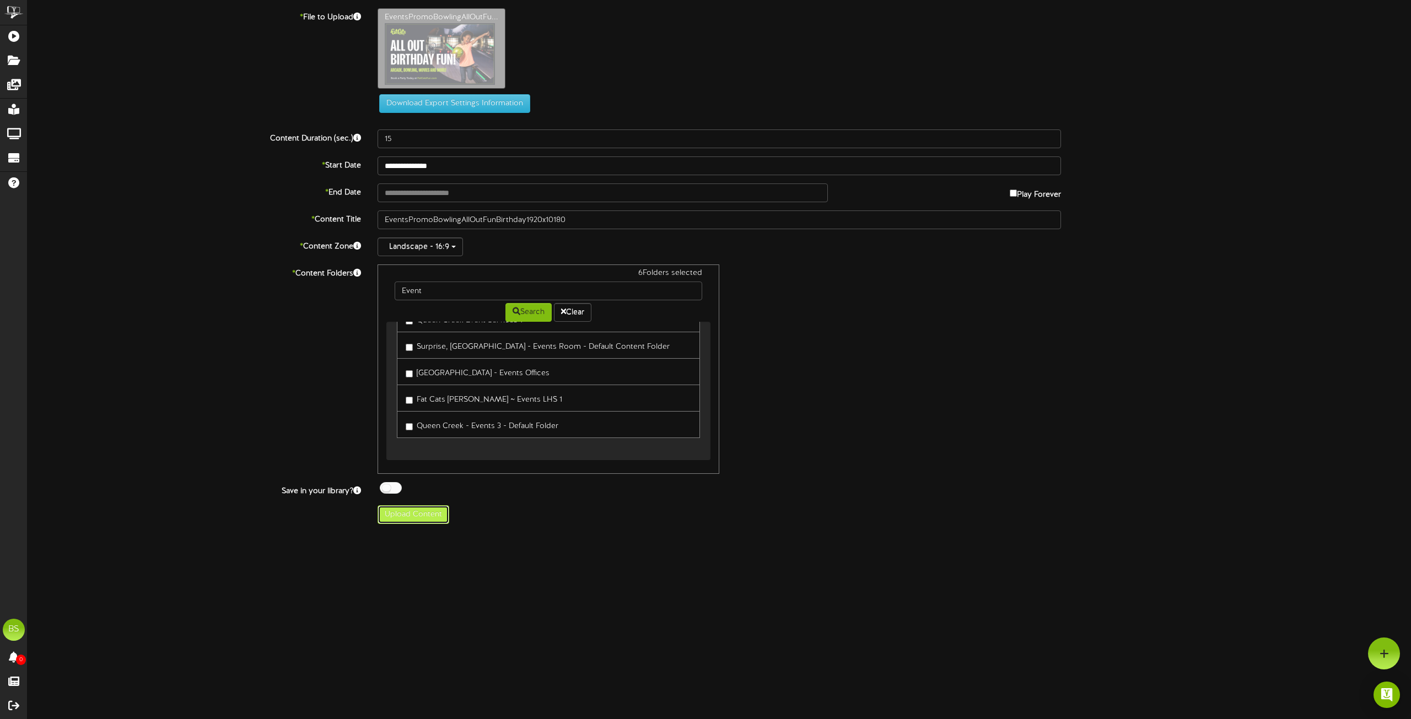
click at [421, 517] on button "Upload Content" at bounding box center [414, 515] width 72 height 19
type input "**********"
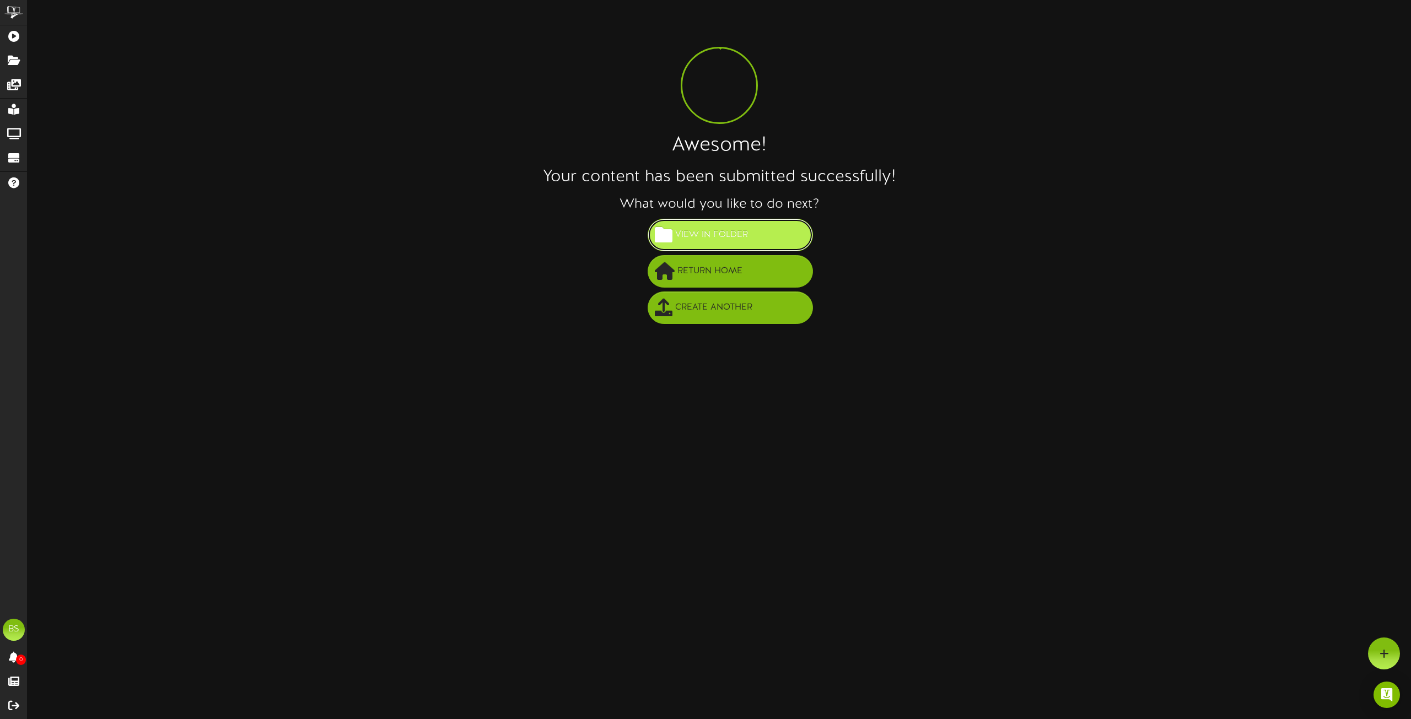
click at [753, 242] on button "View in Folder" at bounding box center [730, 235] width 165 height 33
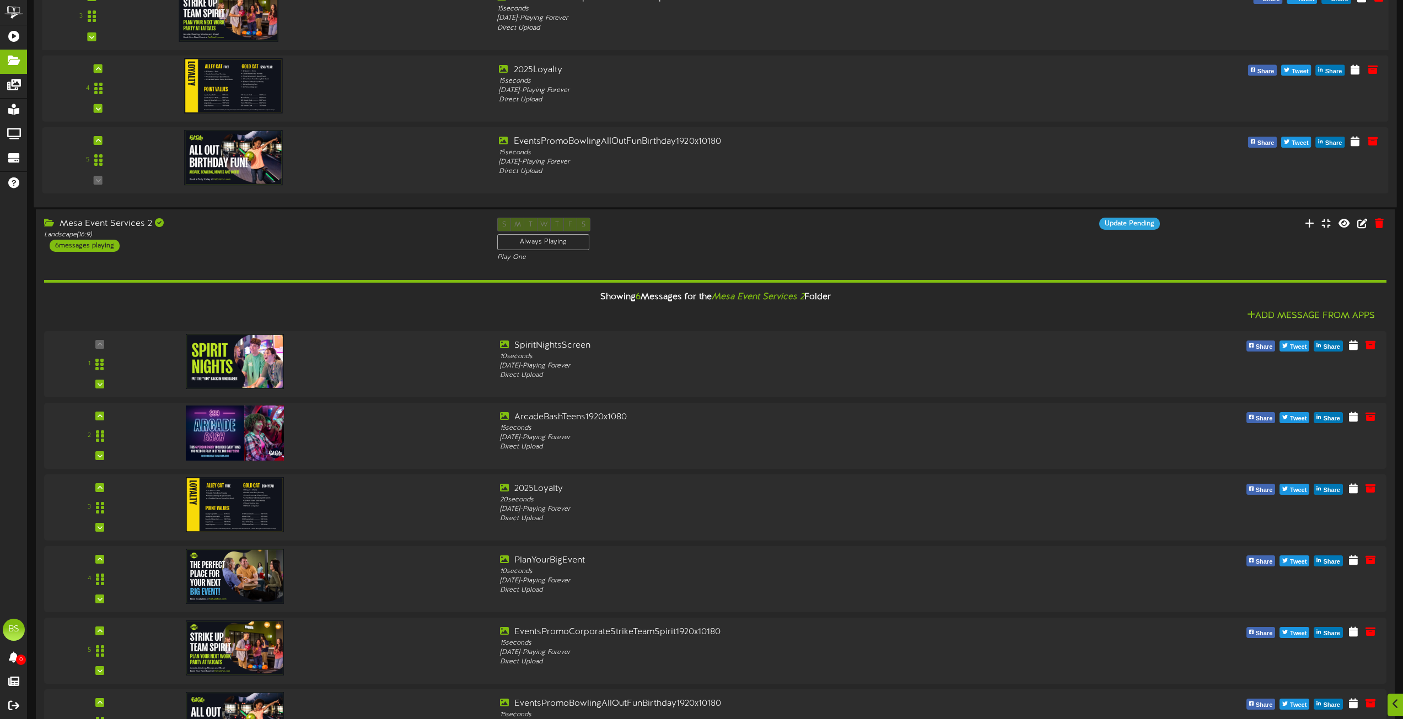
scroll to position [551, 0]
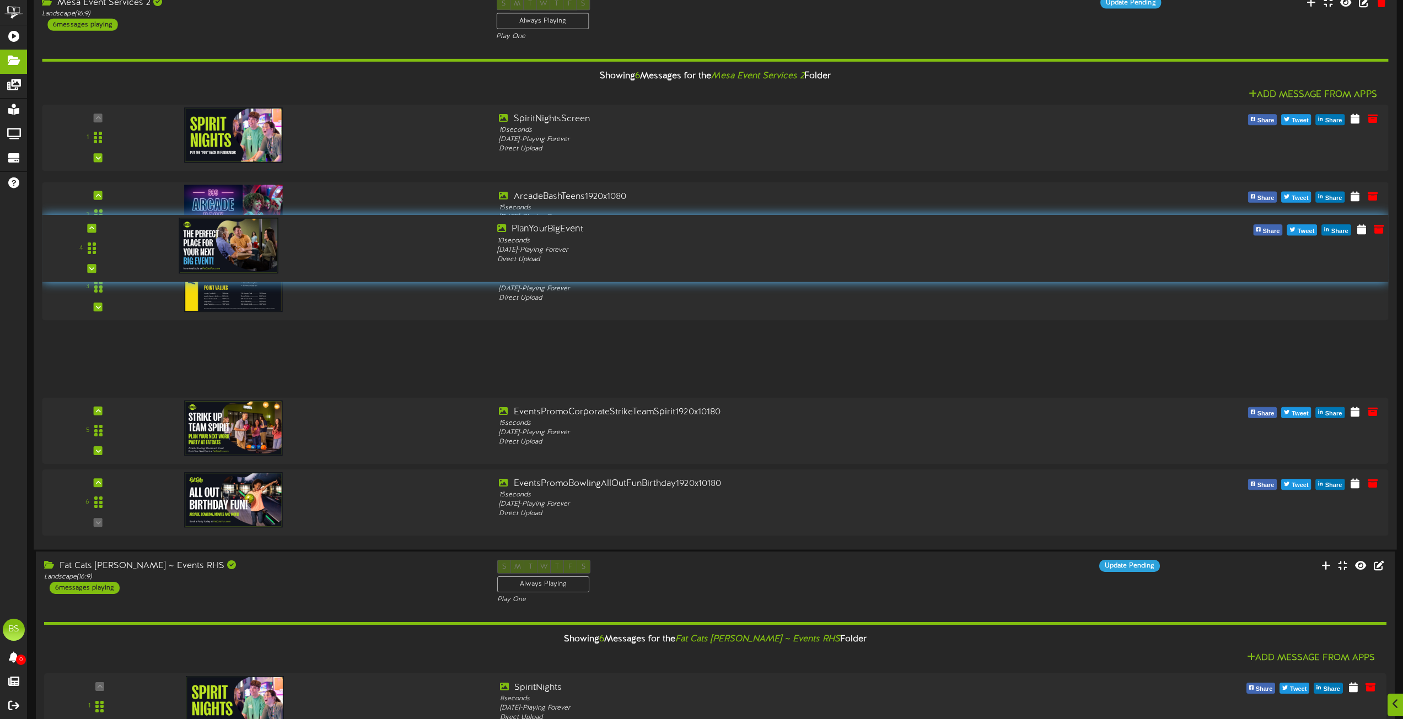
drag, startPoint x: 87, startPoint y: 360, endPoint x: 122, endPoint y: 250, distance: 115.8
click at [122, 250] on div "4" at bounding box center [92, 248] width 96 height 50
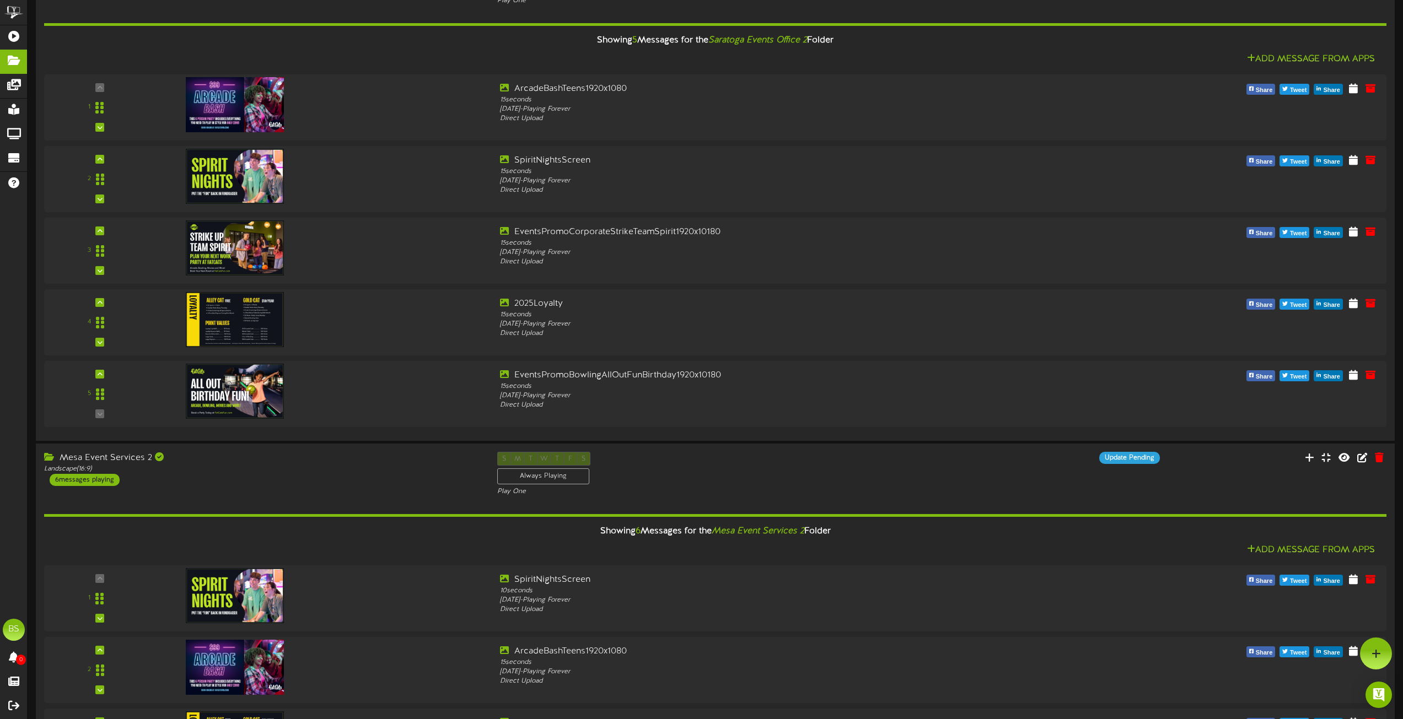
scroll to position [0, 0]
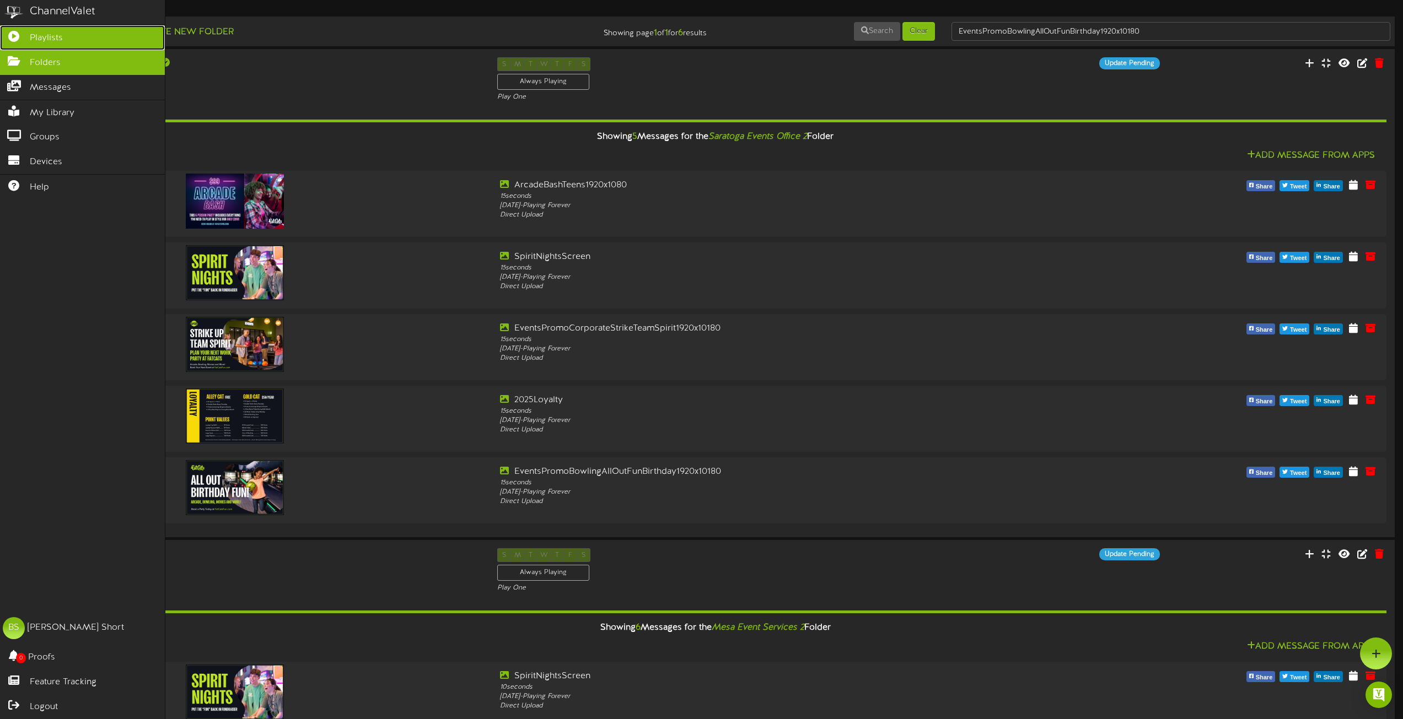
click at [60, 35] on span "Playlists" at bounding box center [46, 38] width 33 height 13
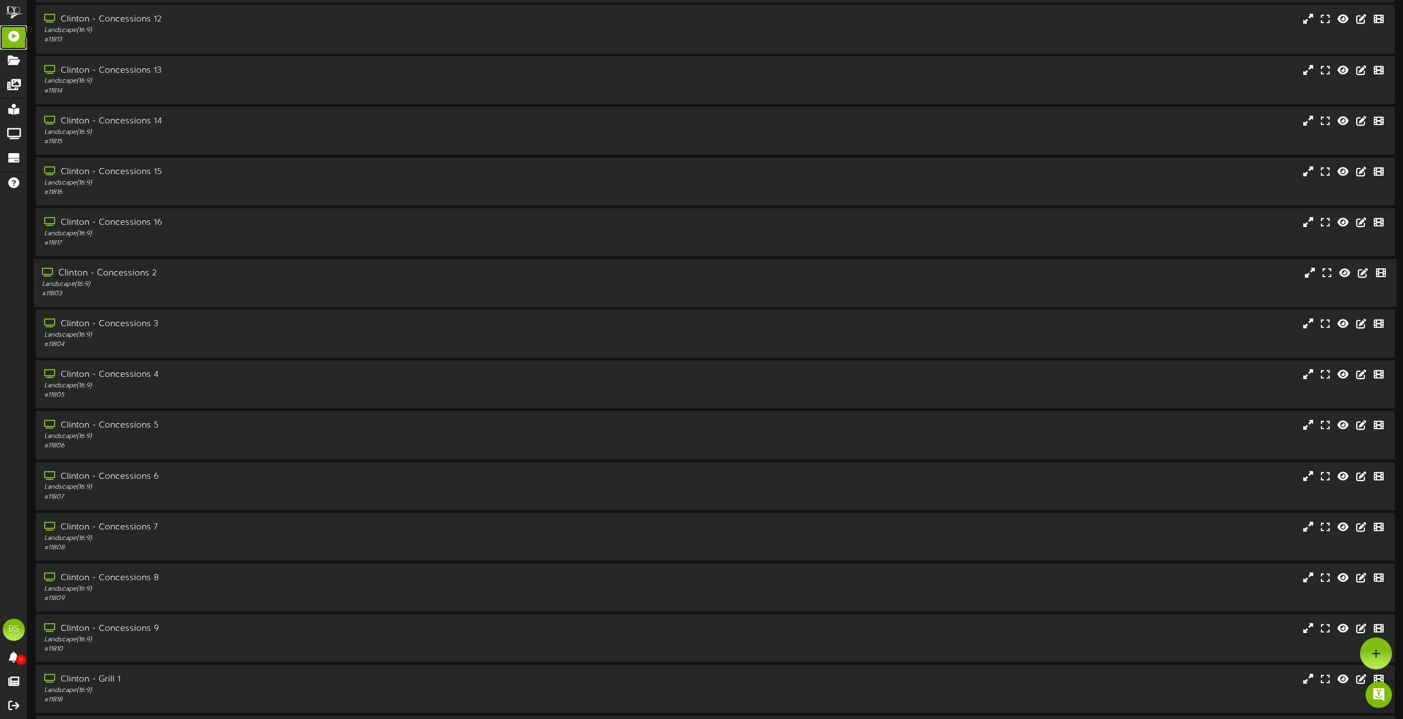
scroll to position [2591, 0]
click at [146, 218] on div "Clinton - Concessions 15" at bounding box center [317, 220] width 551 height 13
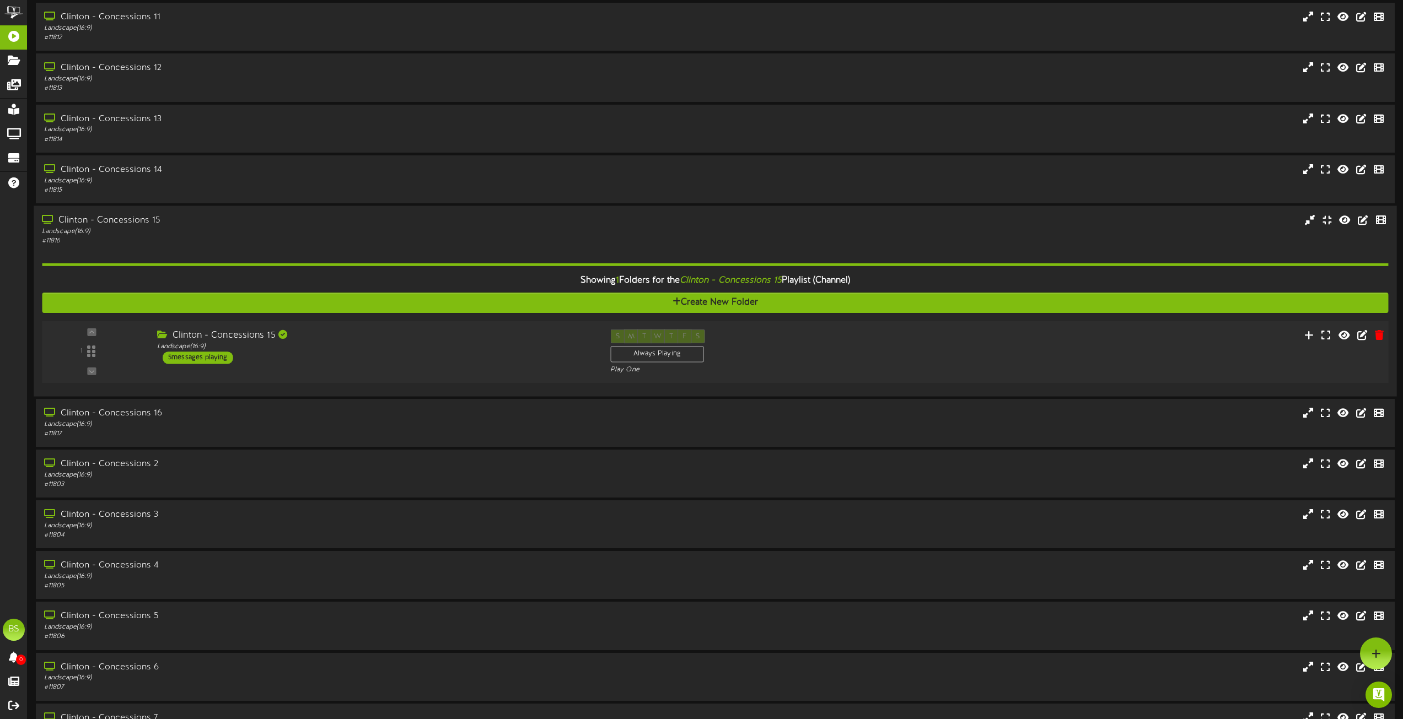
click at [211, 358] on div "5 messages playing" at bounding box center [198, 358] width 71 height 12
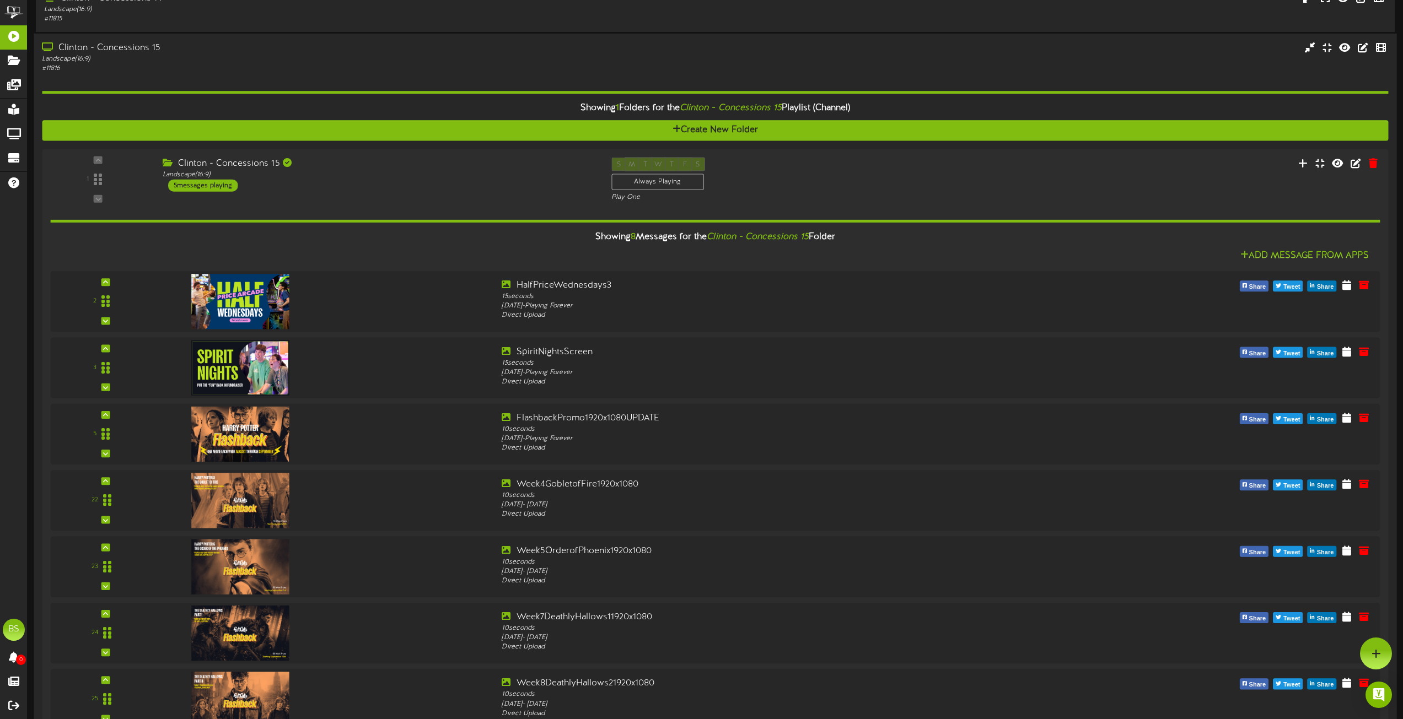
scroll to position [2701, 0]
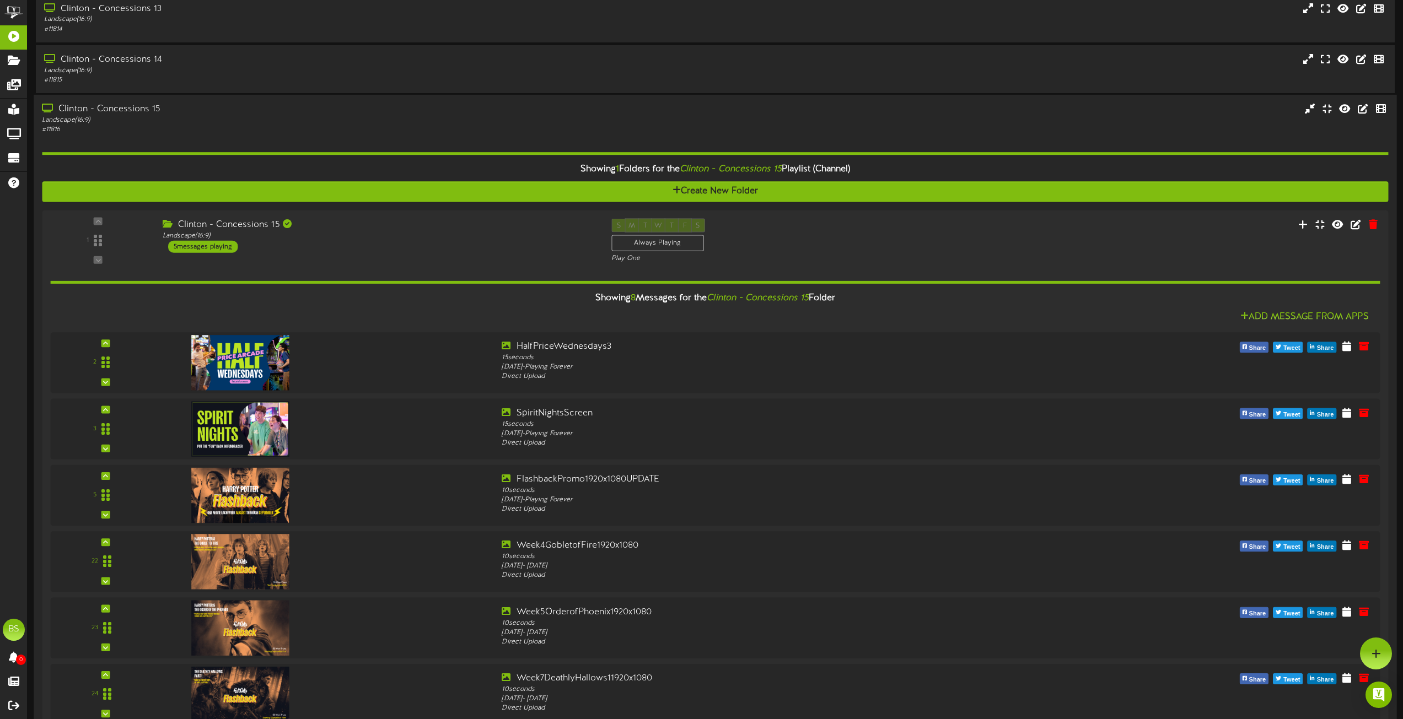
click at [141, 110] on div "Clinton - Concessions 15" at bounding box center [317, 109] width 551 height 13
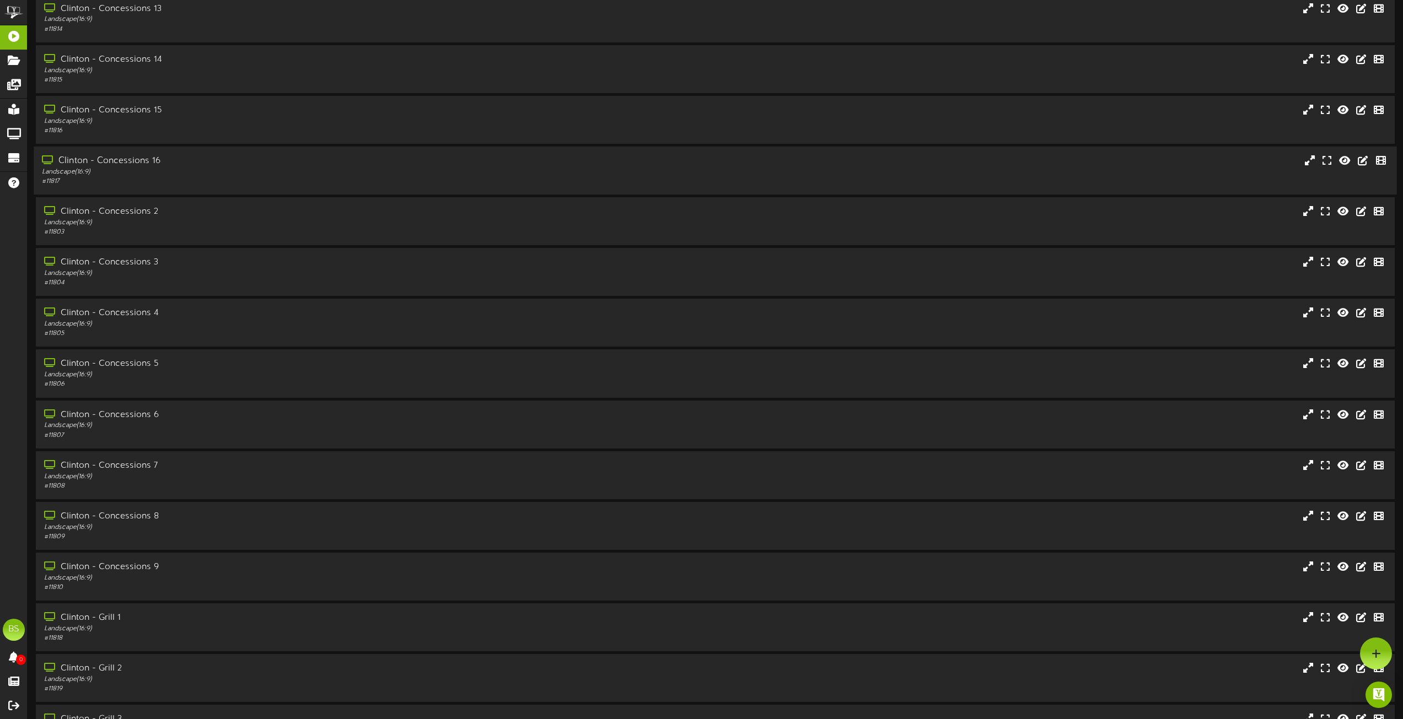
click at [150, 160] on div "Clinton - Concessions 16" at bounding box center [317, 161] width 551 height 13
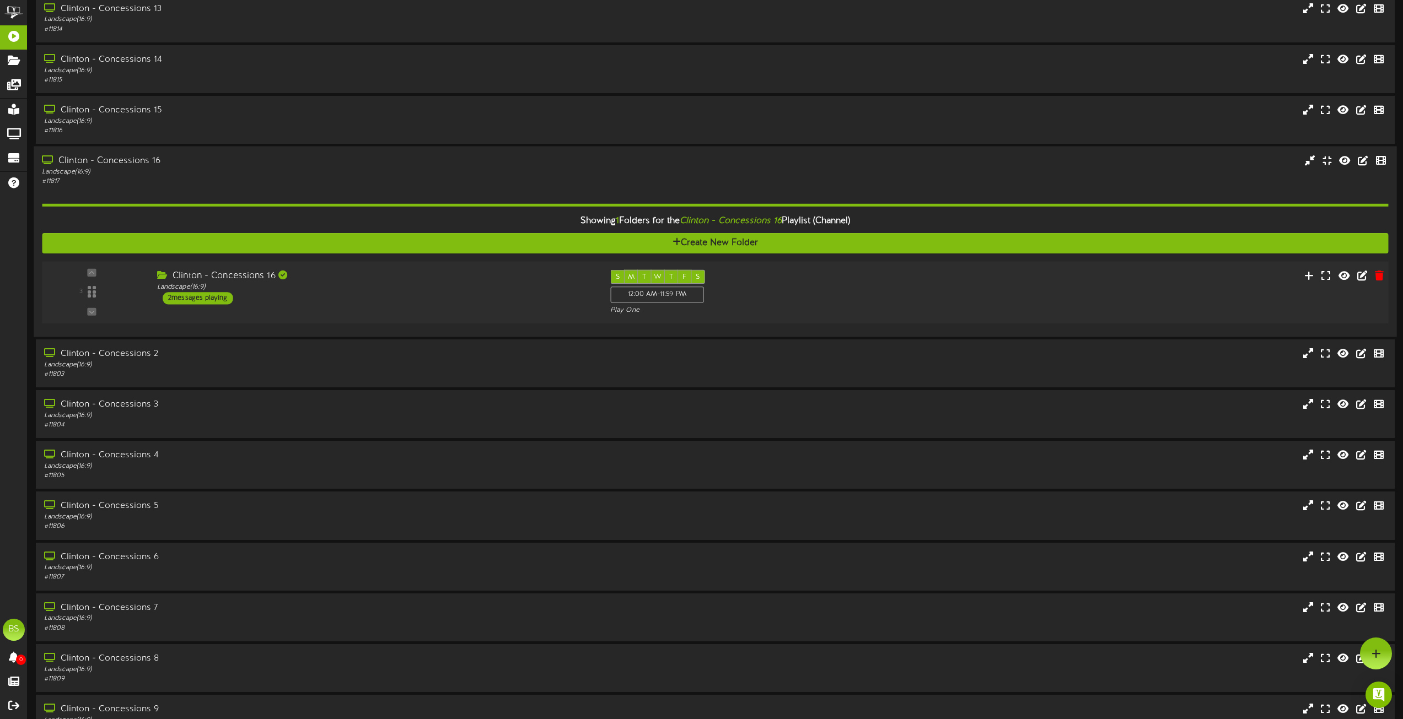
click at [197, 300] on div "2 messages playing" at bounding box center [198, 298] width 71 height 12
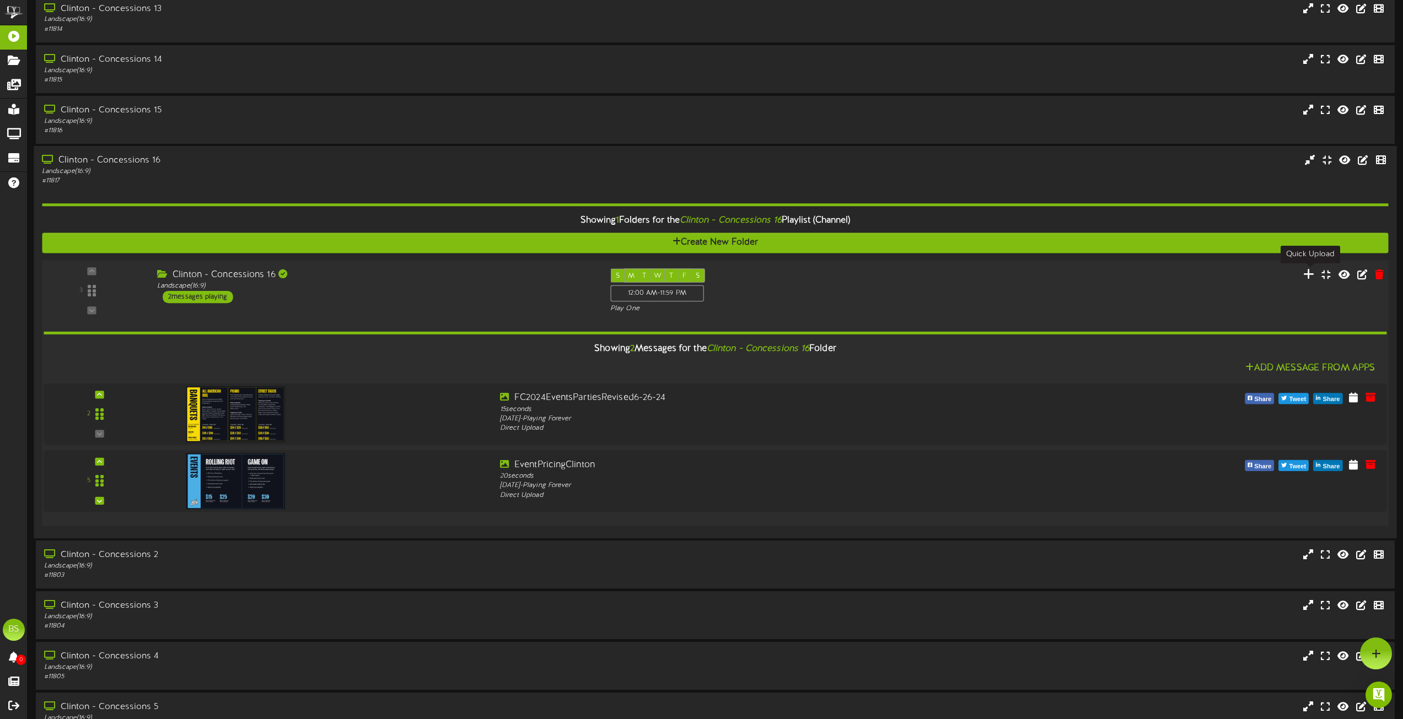
click at [1309, 276] on icon at bounding box center [1309, 274] width 12 height 12
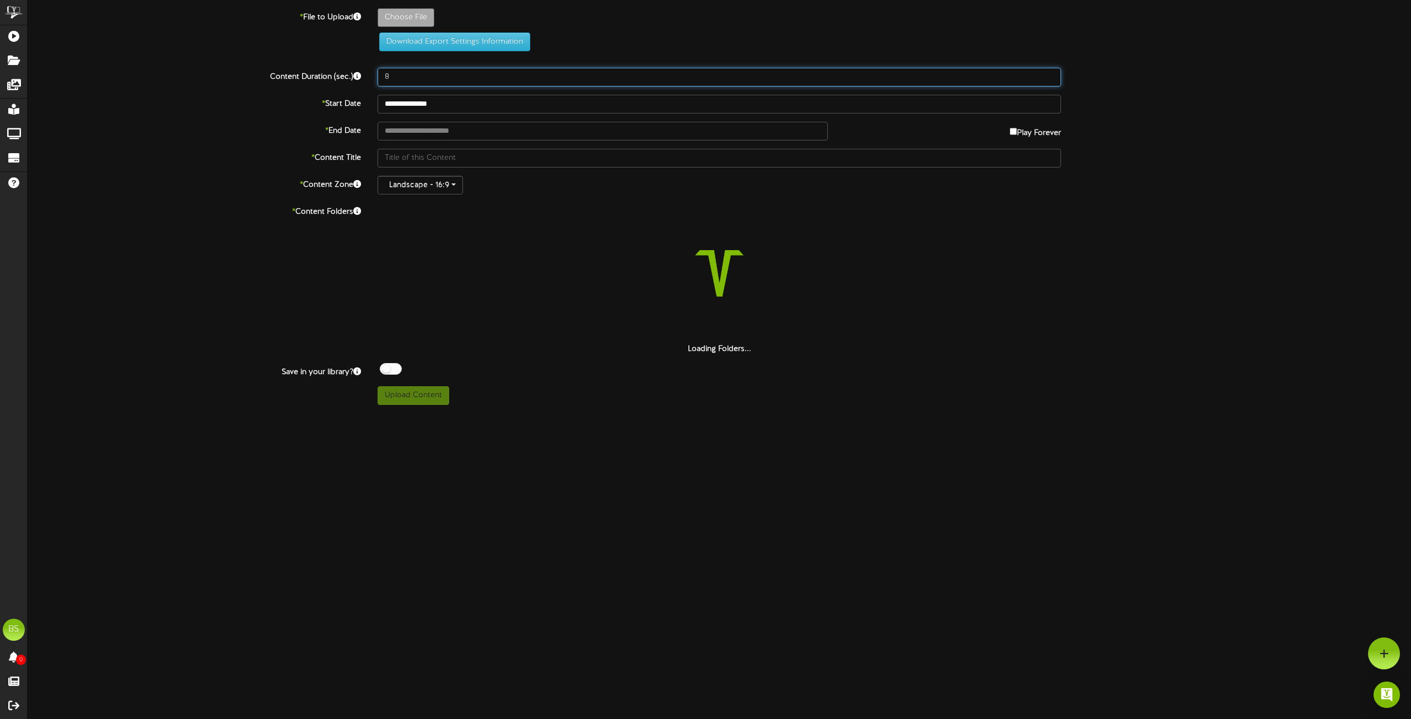
click at [406, 80] on input "8" at bounding box center [720, 77] width 684 height 19
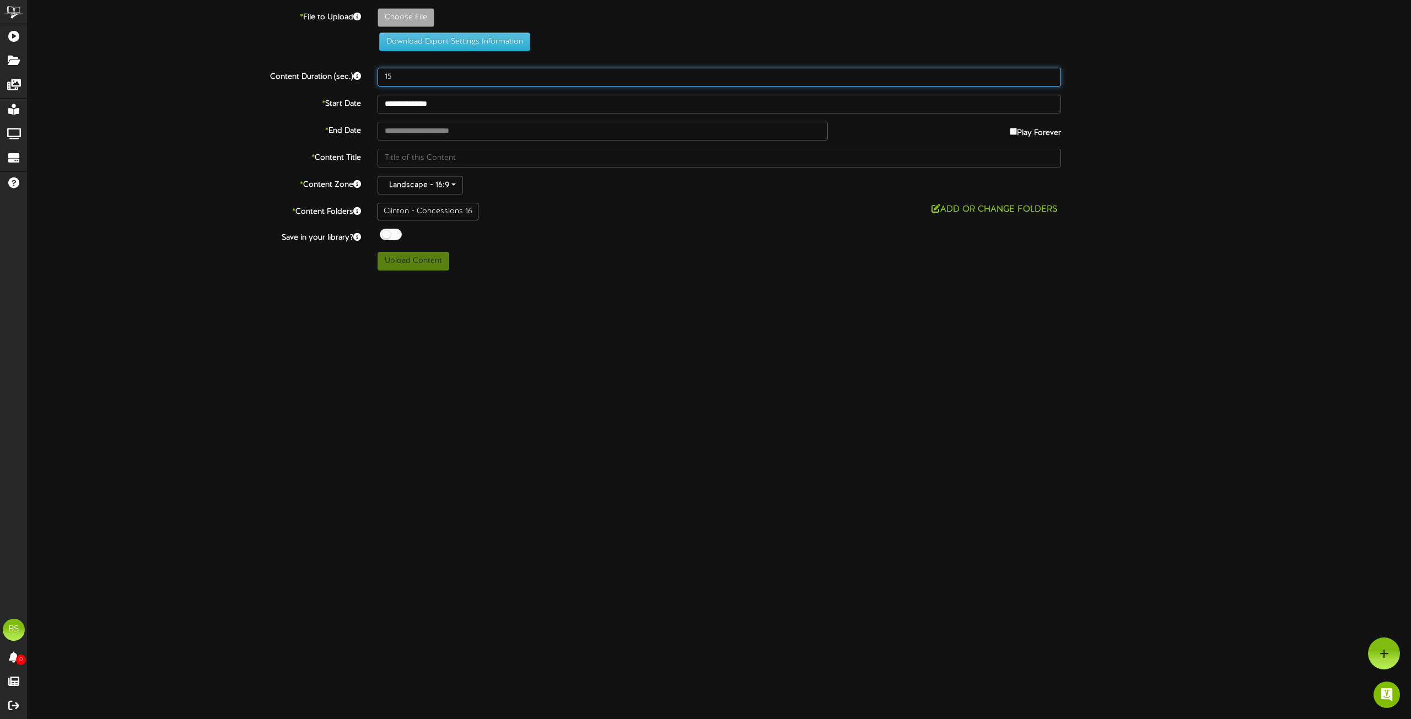
type input "15"
type input "**********"
type input "ArcadeBashTeens1920x1080"
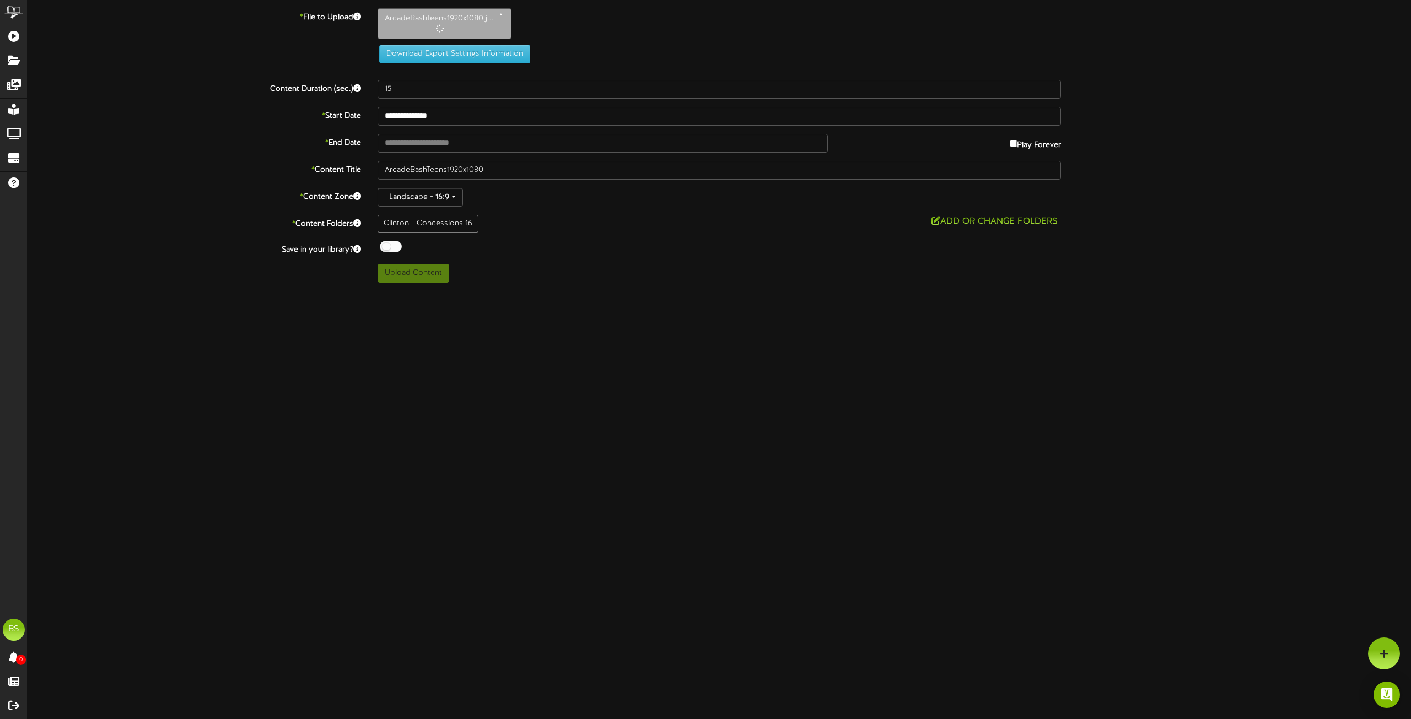
click at [379, 239] on div "**********" at bounding box center [720, 145] width 1384 height 275
click at [386, 244] on div at bounding box center [391, 247] width 22 height 12
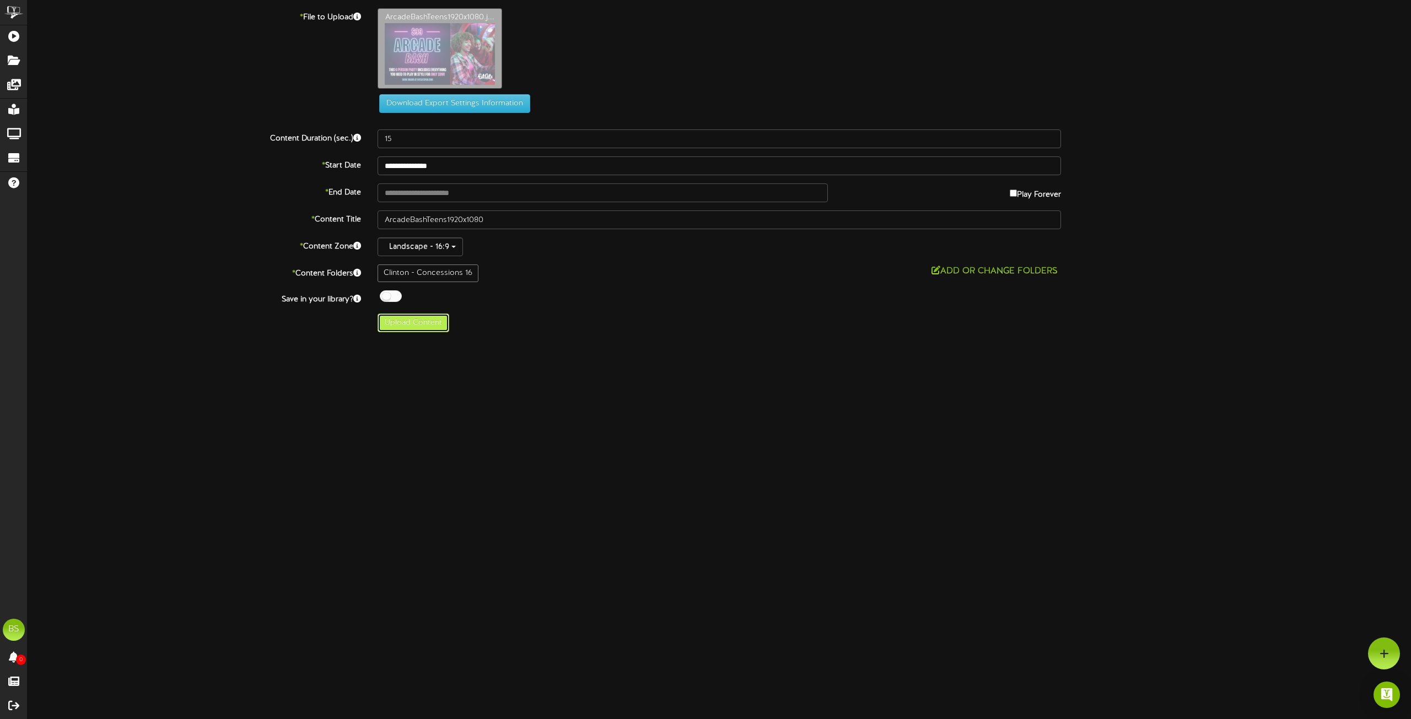
click at [430, 324] on button "Upload Content" at bounding box center [414, 323] width 72 height 19
type input "**********"
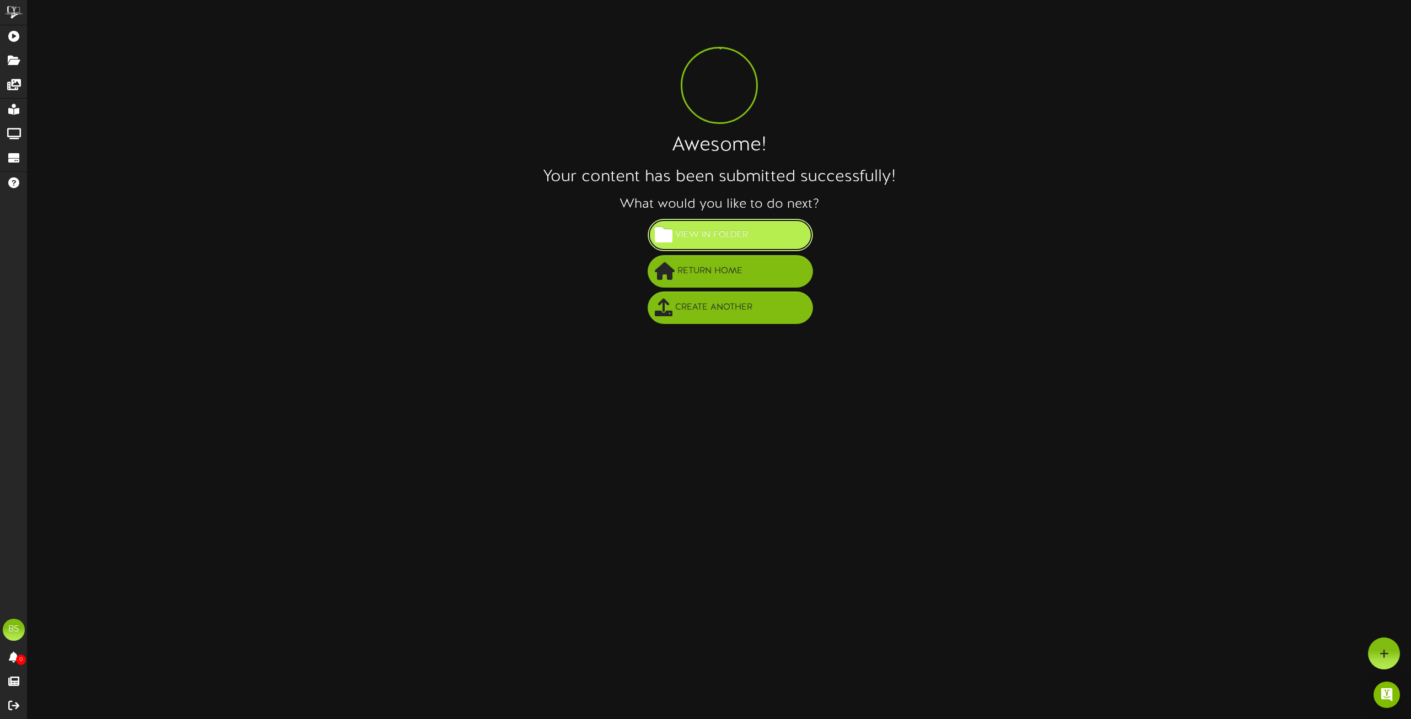
click at [757, 238] on button "View in Folder" at bounding box center [730, 235] width 165 height 33
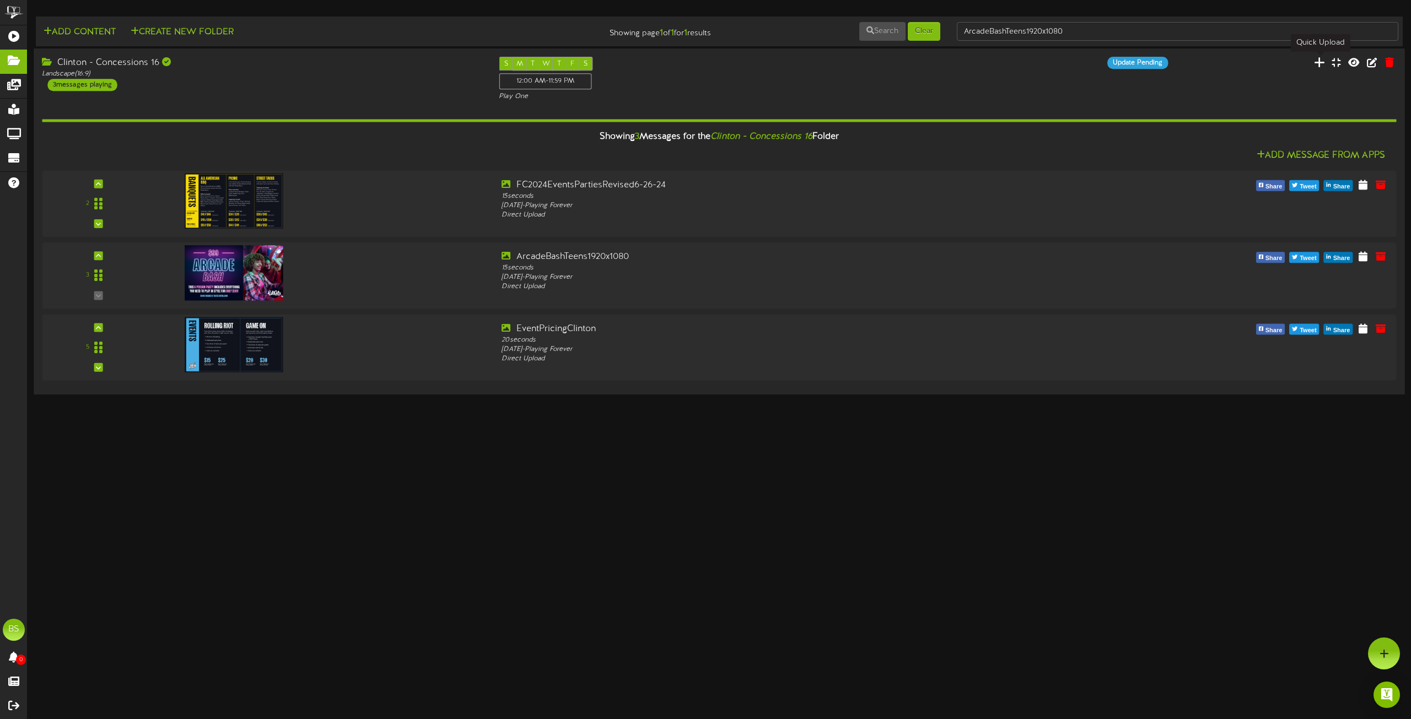
click at [1322, 60] on icon at bounding box center [1319, 62] width 11 height 12
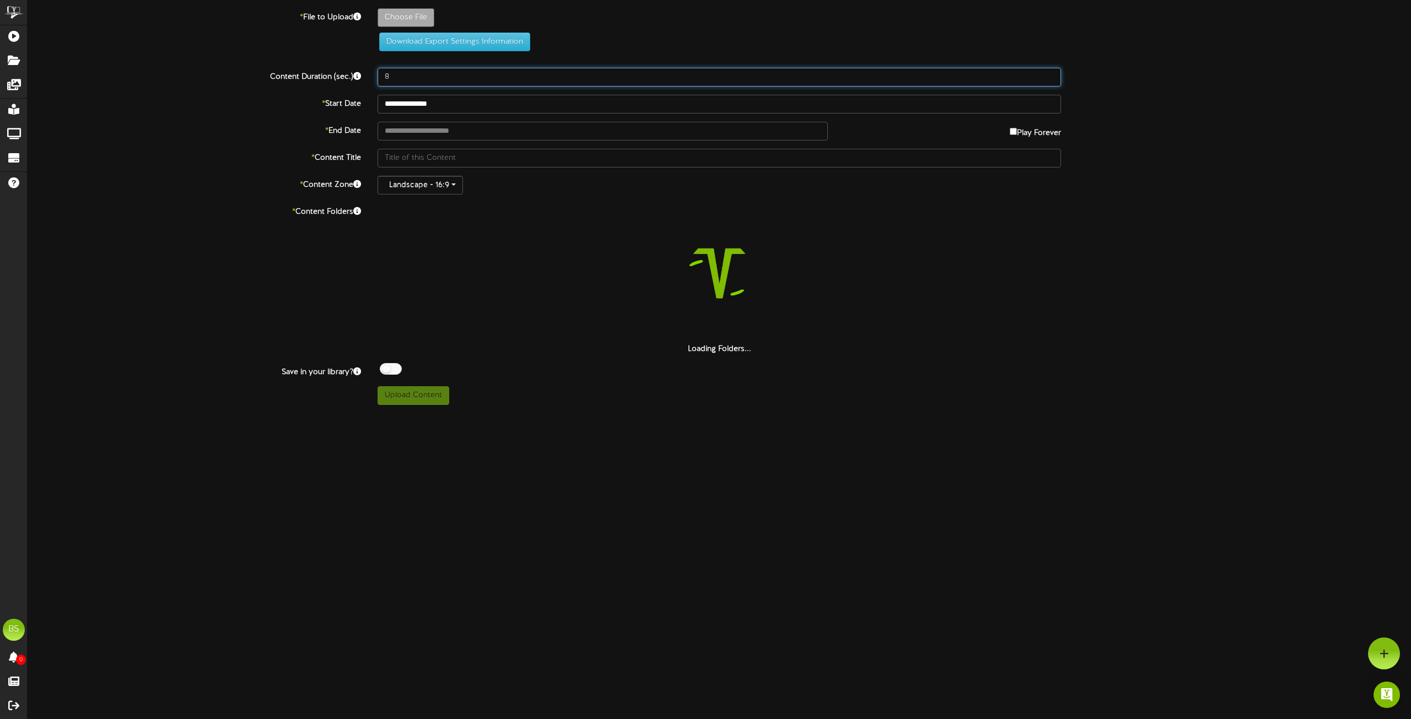
click at [395, 72] on input "8" at bounding box center [720, 77] width 684 height 19
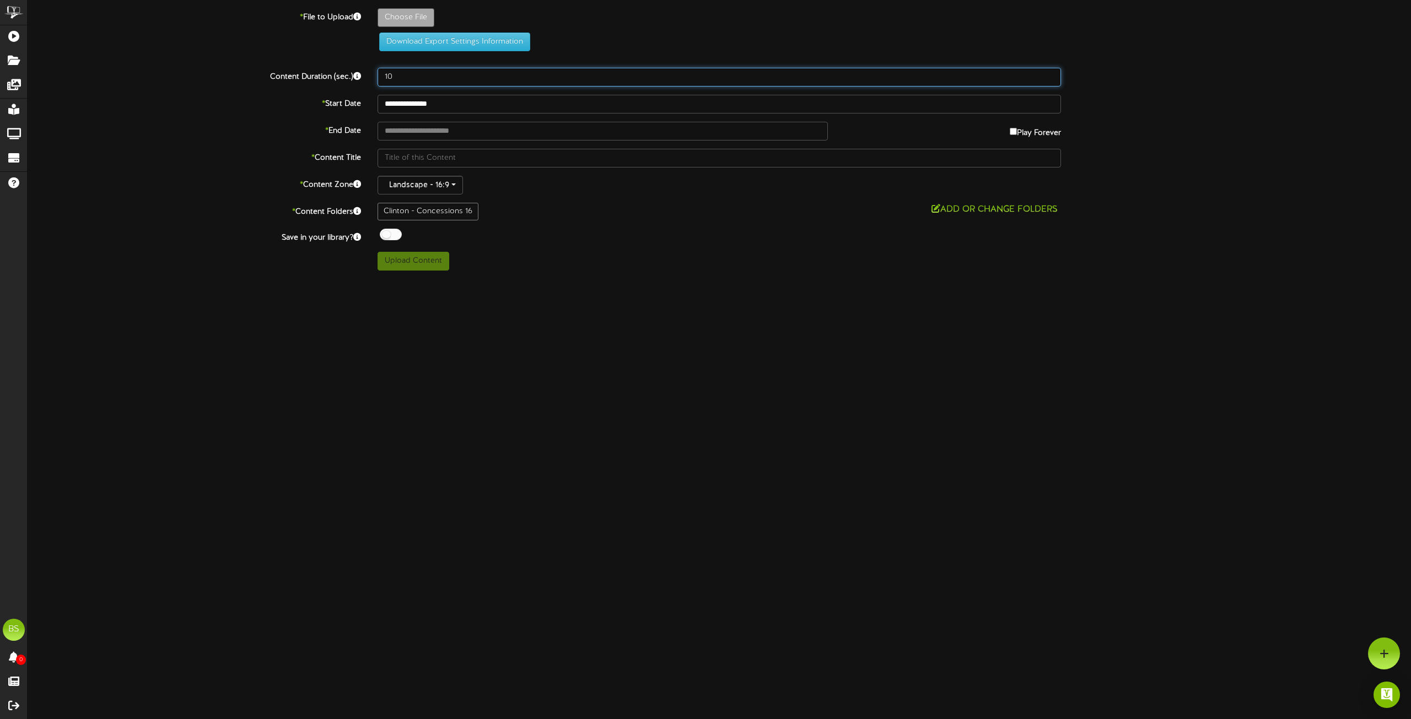
type input "10"
click at [384, 237] on div at bounding box center [391, 235] width 22 height 12
type input "**********"
type input "EventsPromoCorporateStrikeTeamSpirit1920x10180"
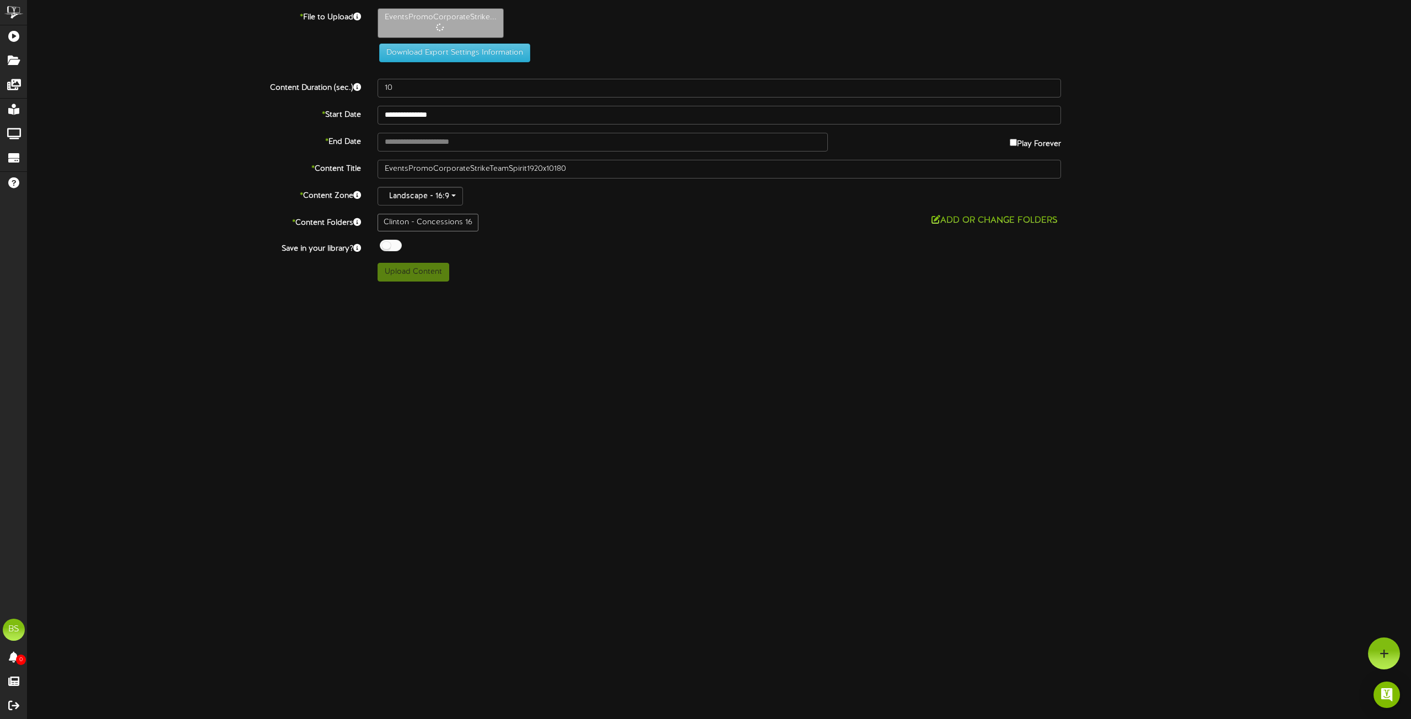
click at [548, 290] on html "ChannelValet Playlists Folders Messages My Library Groups Devices Help BS [PERS…" at bounding box center [705, 145] width 1411 height 290
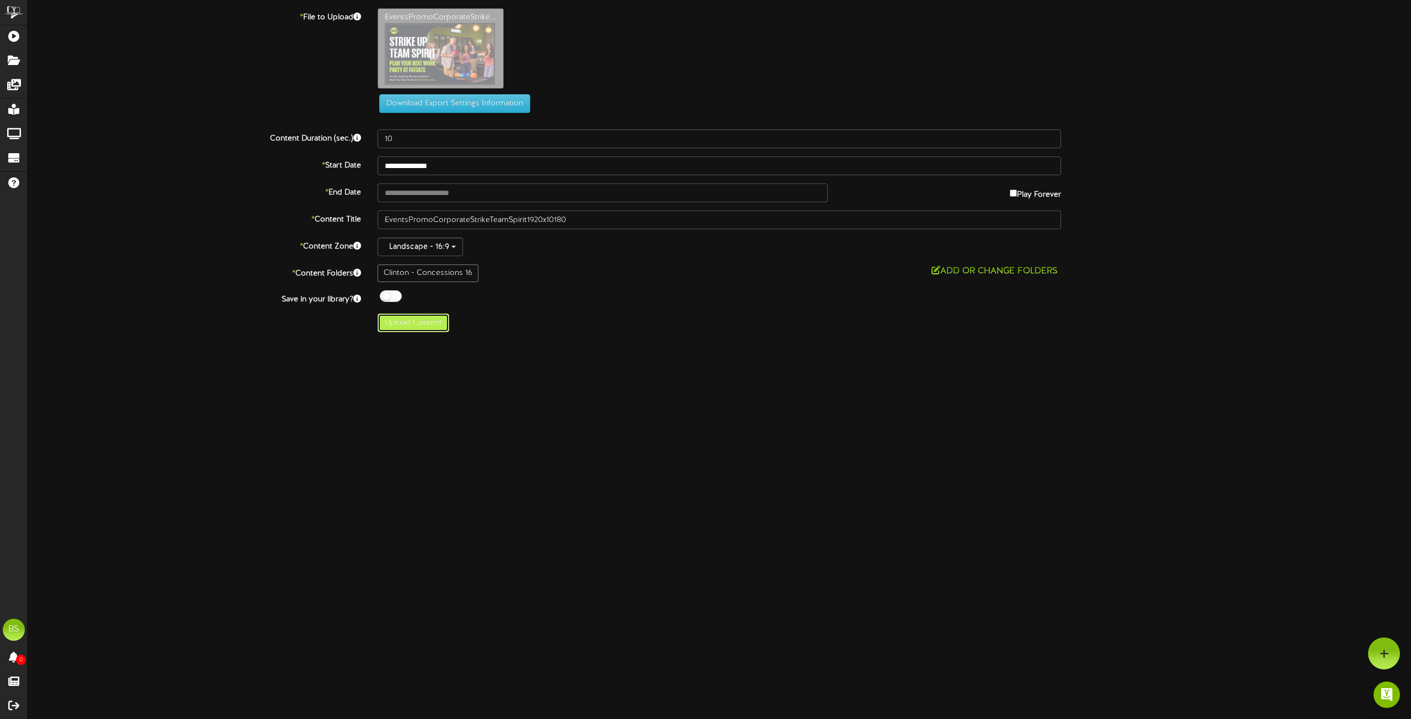
click at [413, 323] on button "Upload Content" at bounding box center [414, 323] width 72 height 19
type input "**********"
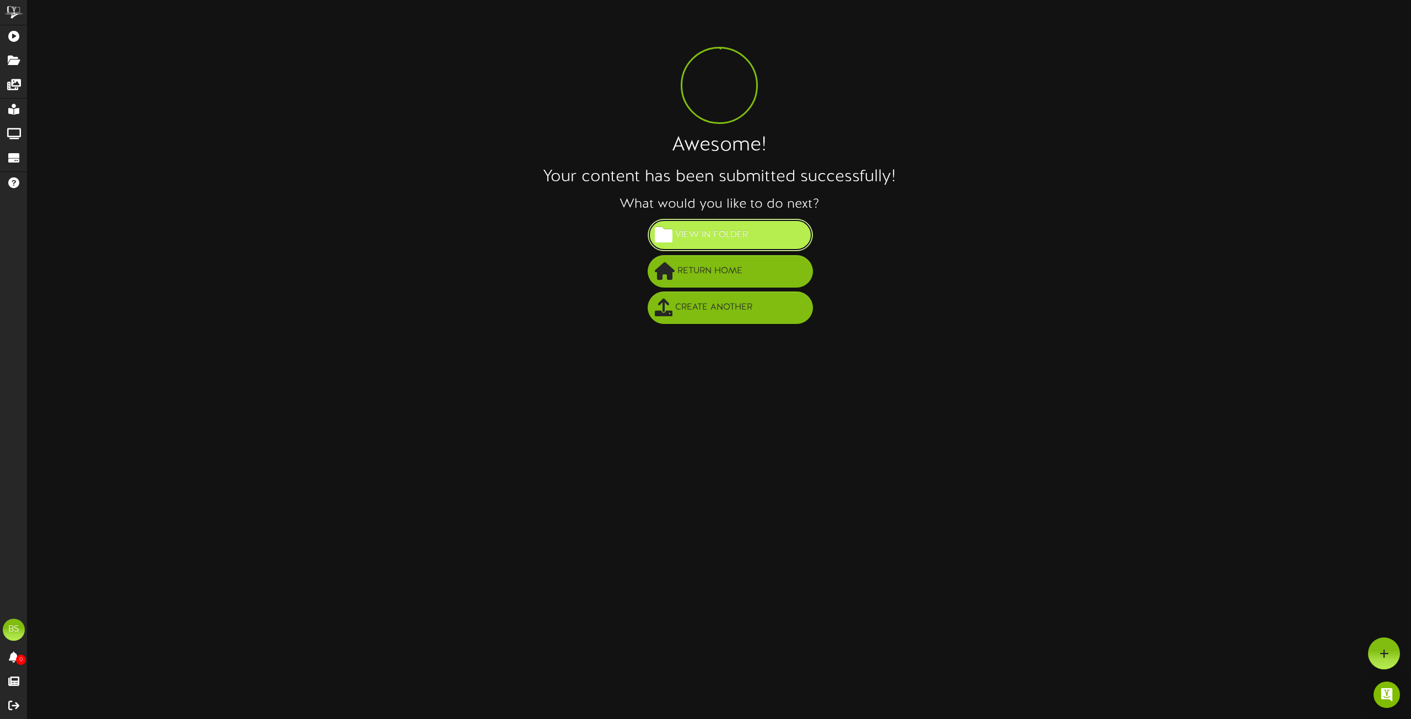
click at [727, 238] on span "View in Folder" at bounding box center [712, 235] width 78 height 18
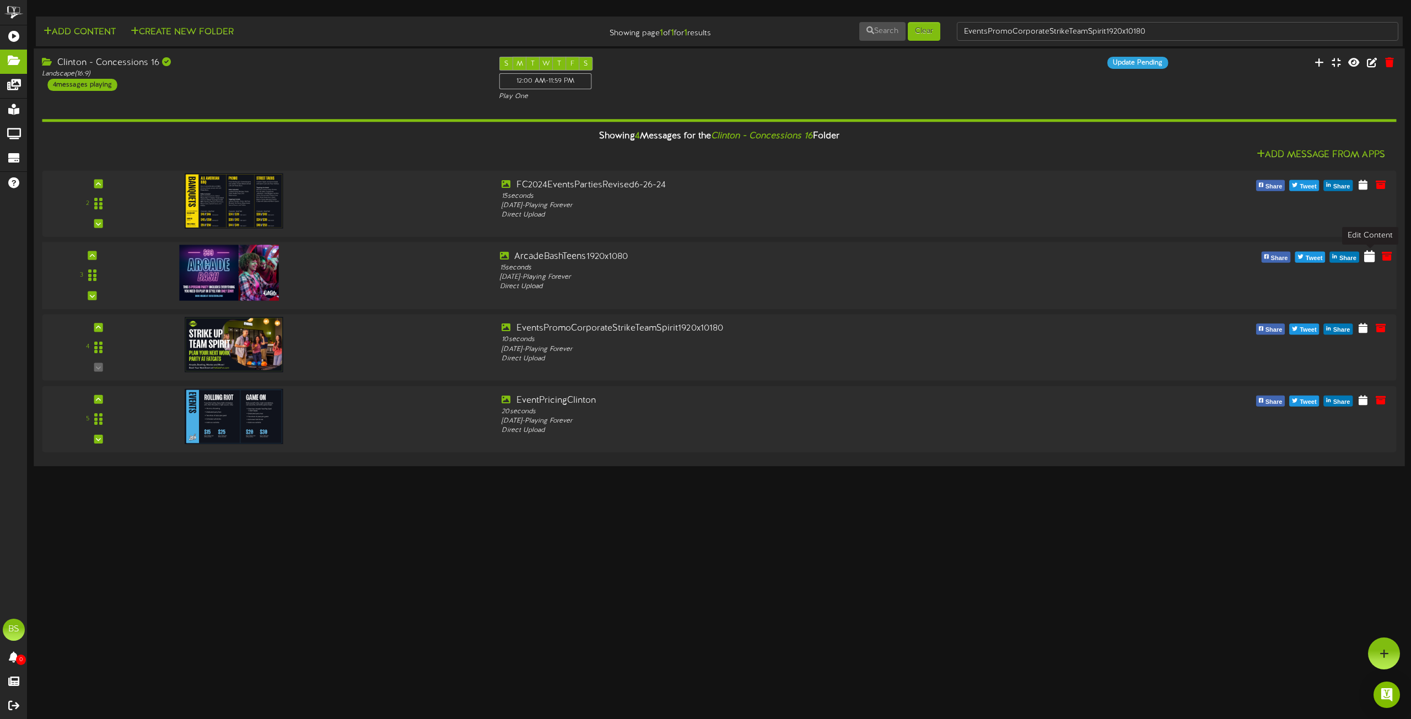
click at [1368, 257] on icon at bounding box center [1369, 256] width 10 height 12
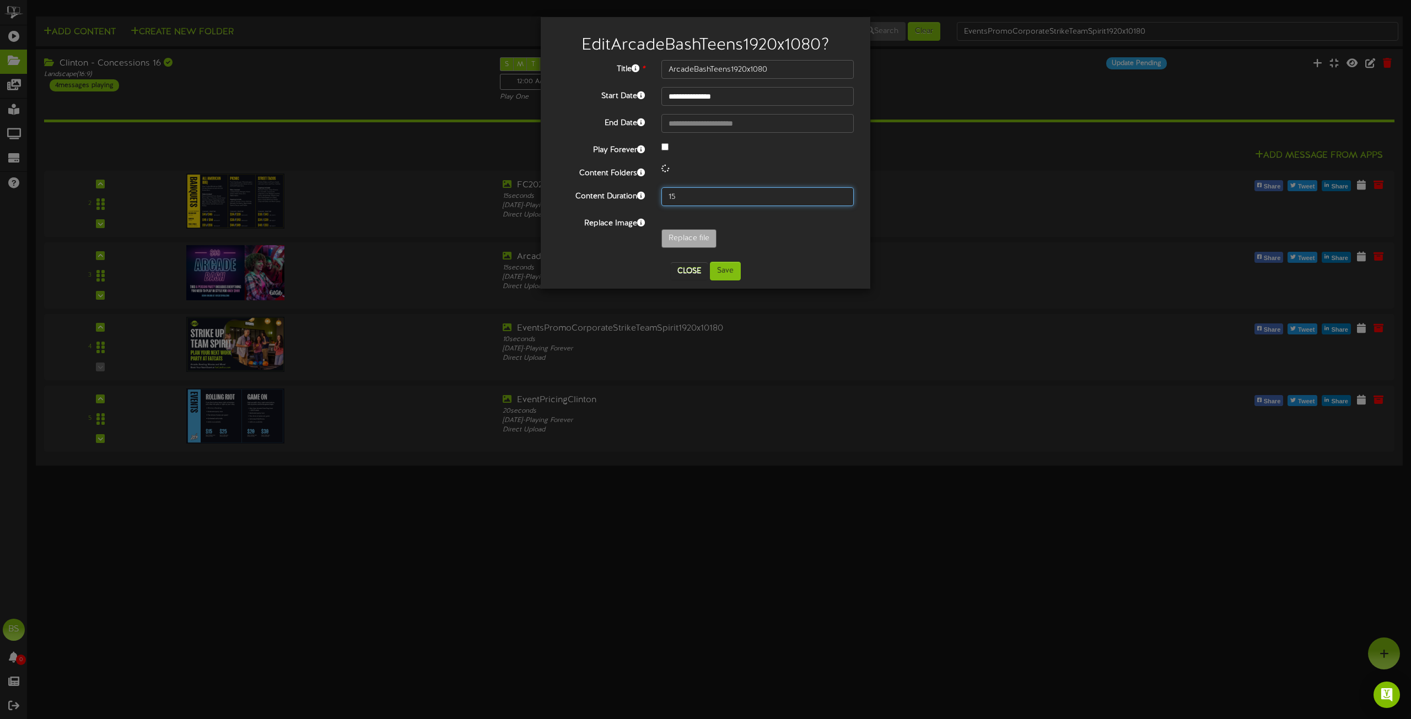
click at [681, 197] on input "15" at bounding box center [758, 196] width 192 height 19
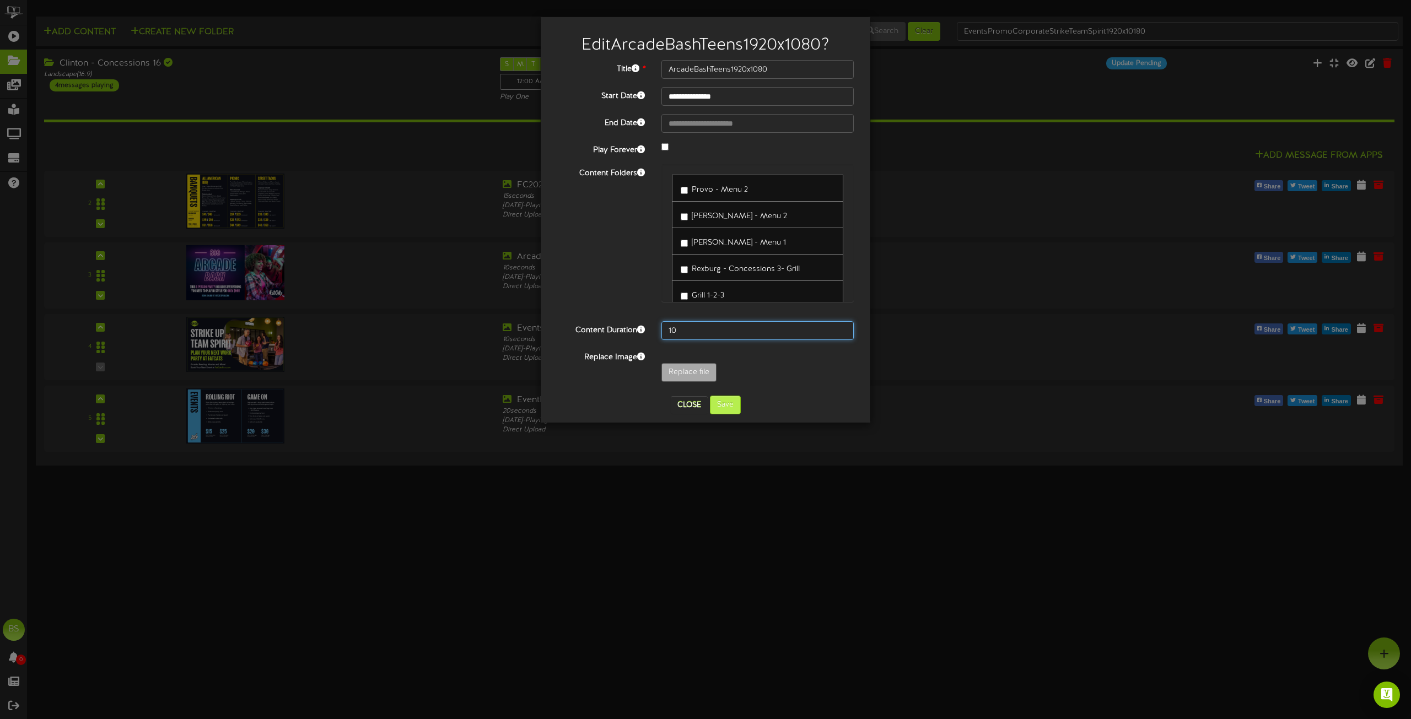
type input "10"
click at [728, 408] on button "Save" at bounding box center [725, 405] width 31 height 19
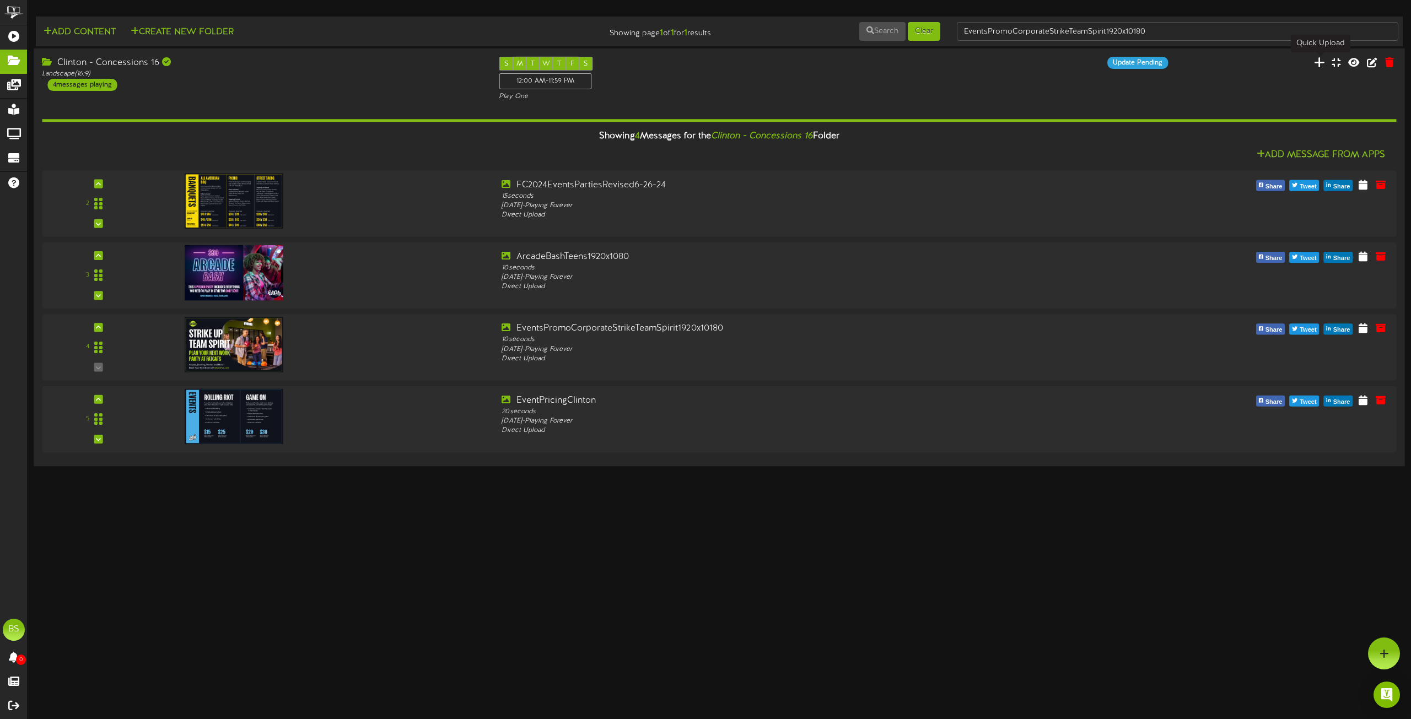
click at [1321, 64] on icon at bounding box center [1319, 62] width 11 height 12
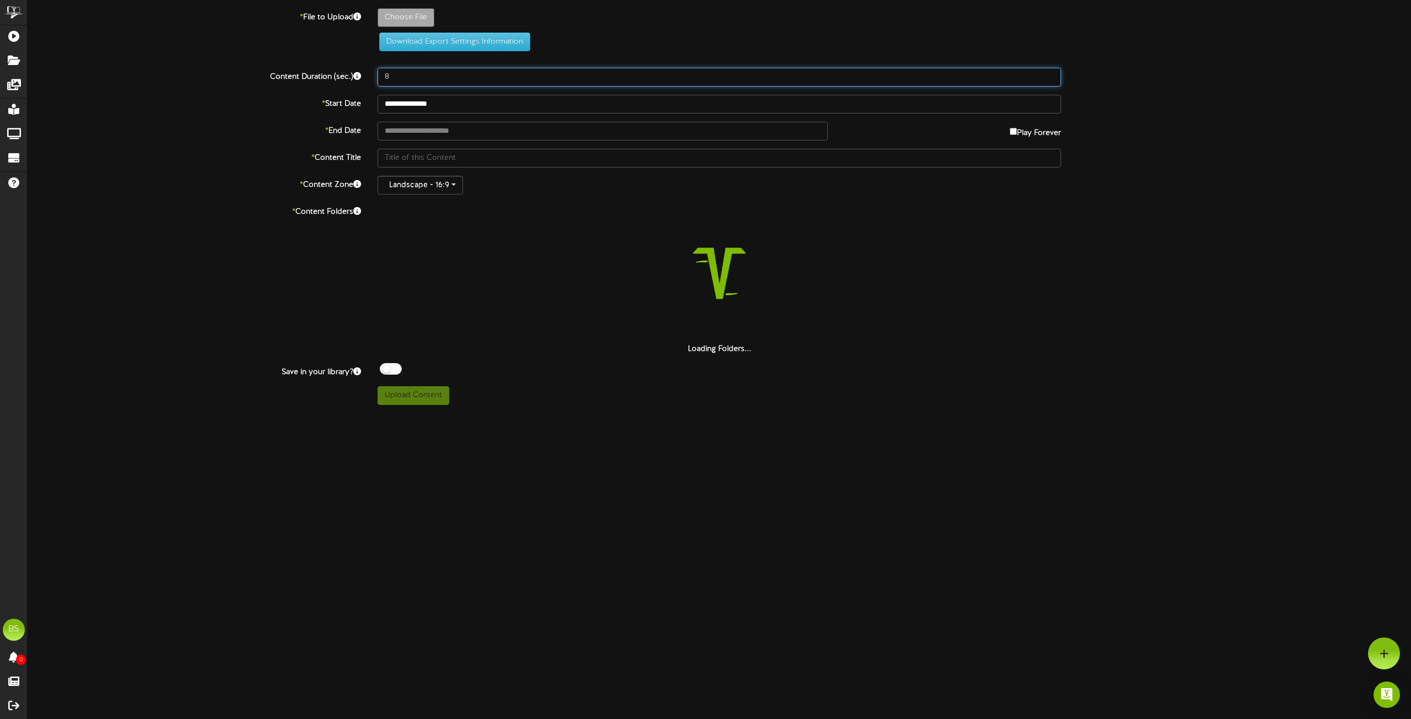
click at [408, 79] on input "8" at bounding box center [720, 77] width 684 height 19
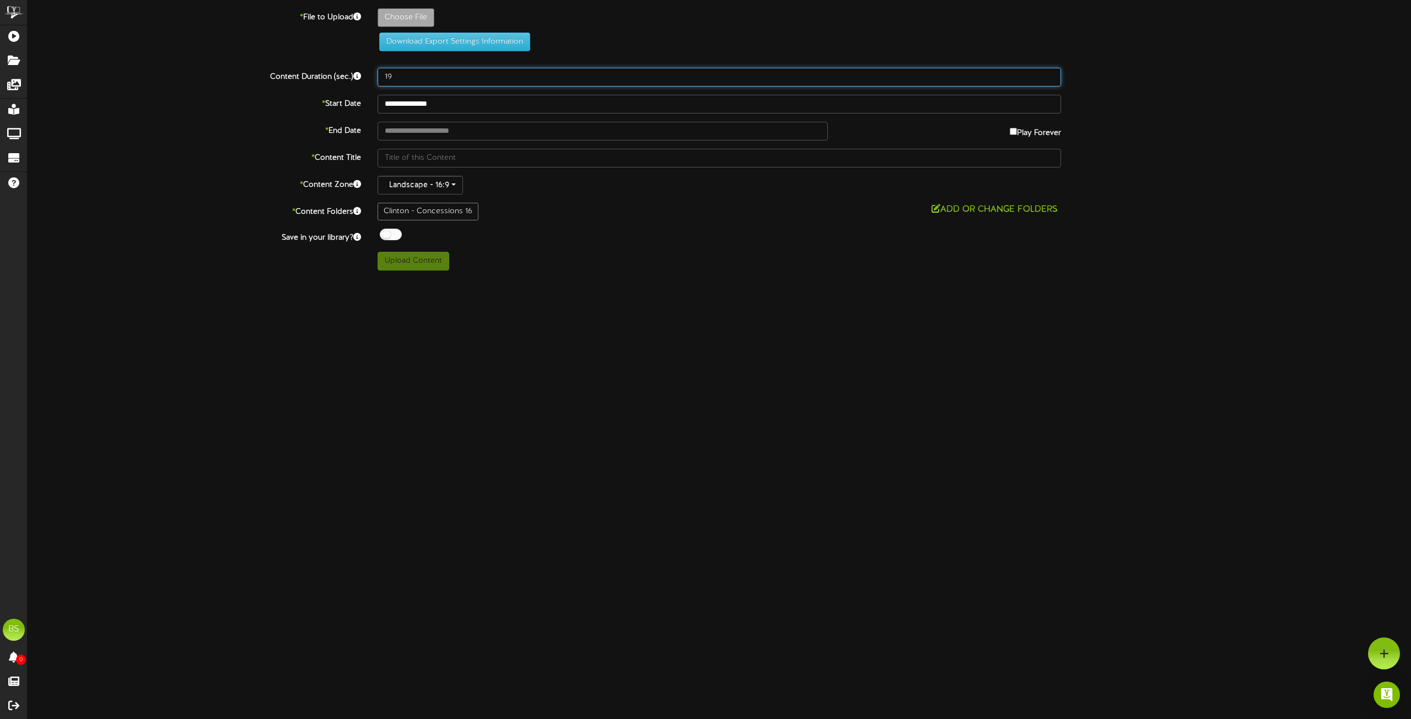
type input "19"
click at [381, 236] on div at bounding box center [391, 235] width 22 height 12
type input "**********"
type input "EventsPromoBowlingAllOutFunBirthday1920x10180"
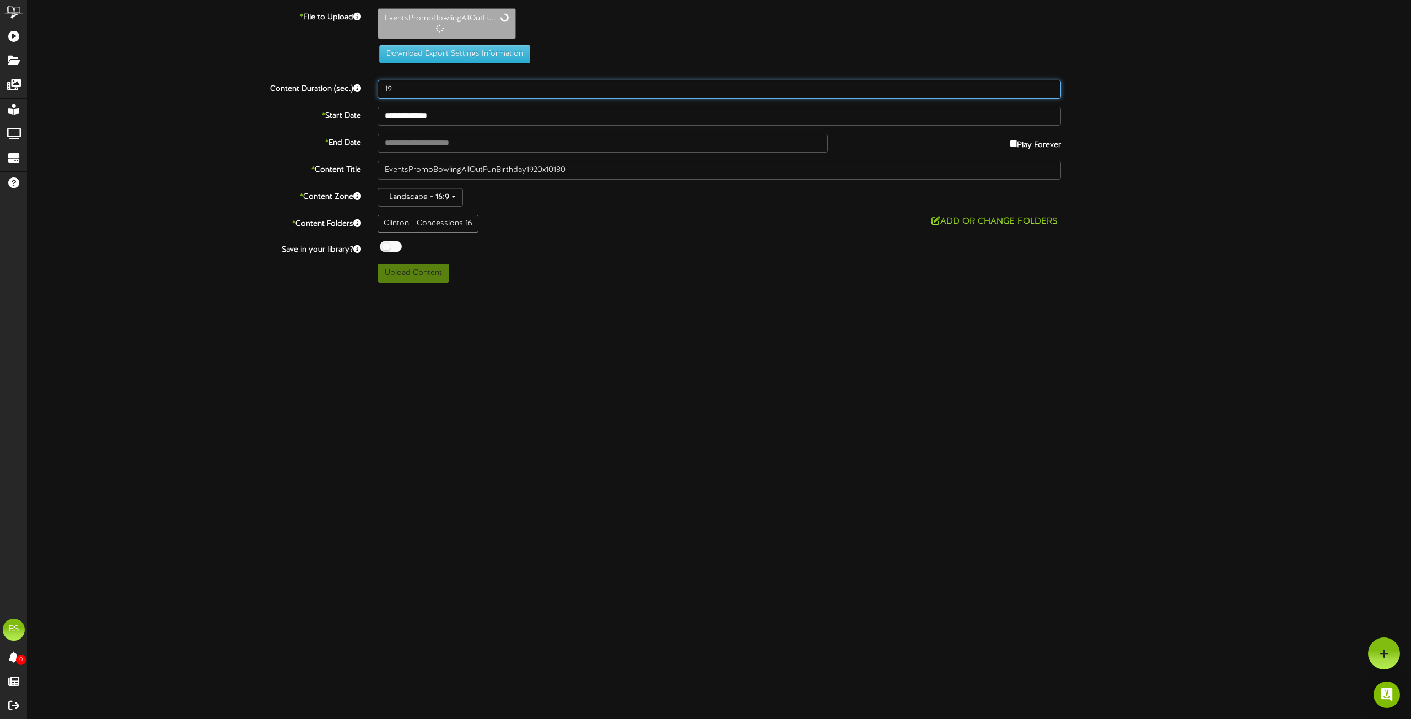
click at [390, 85] on input "19" at bounding box center [720, 89] width 684 height 19
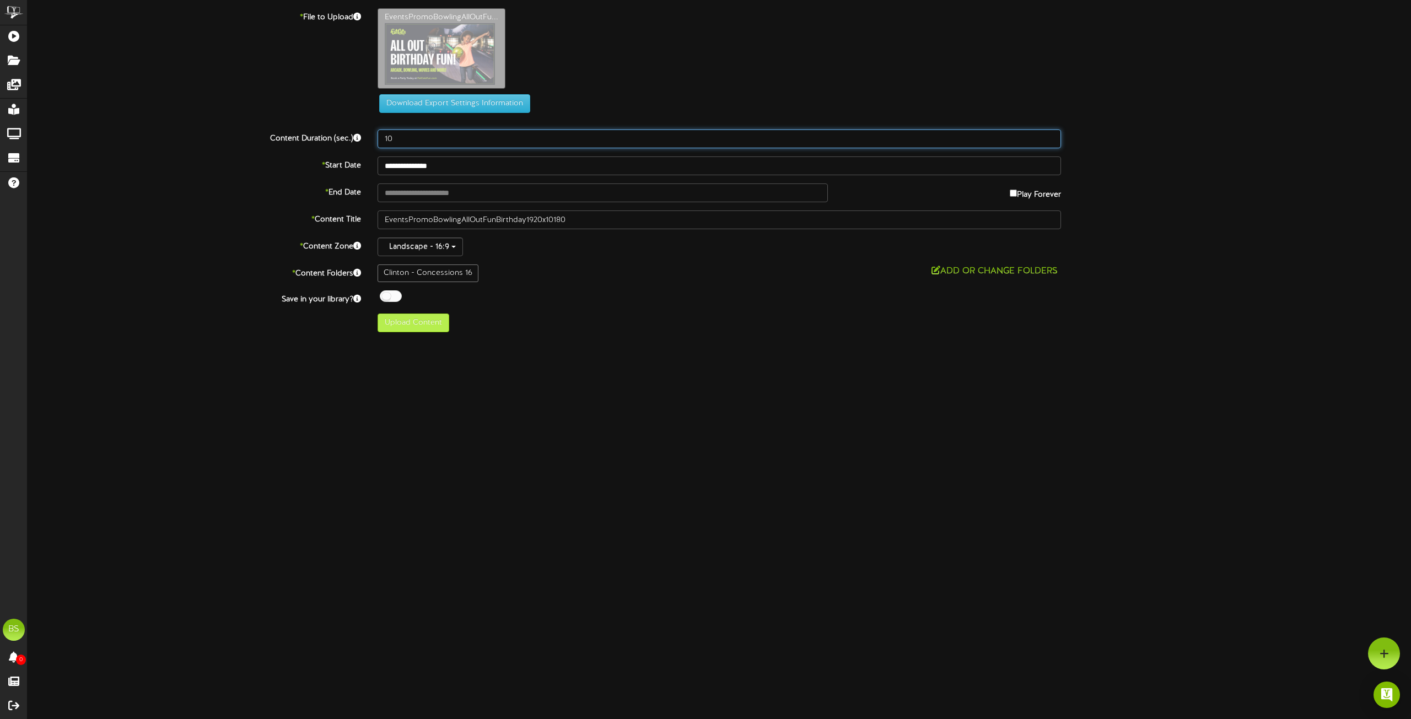
type input "10"
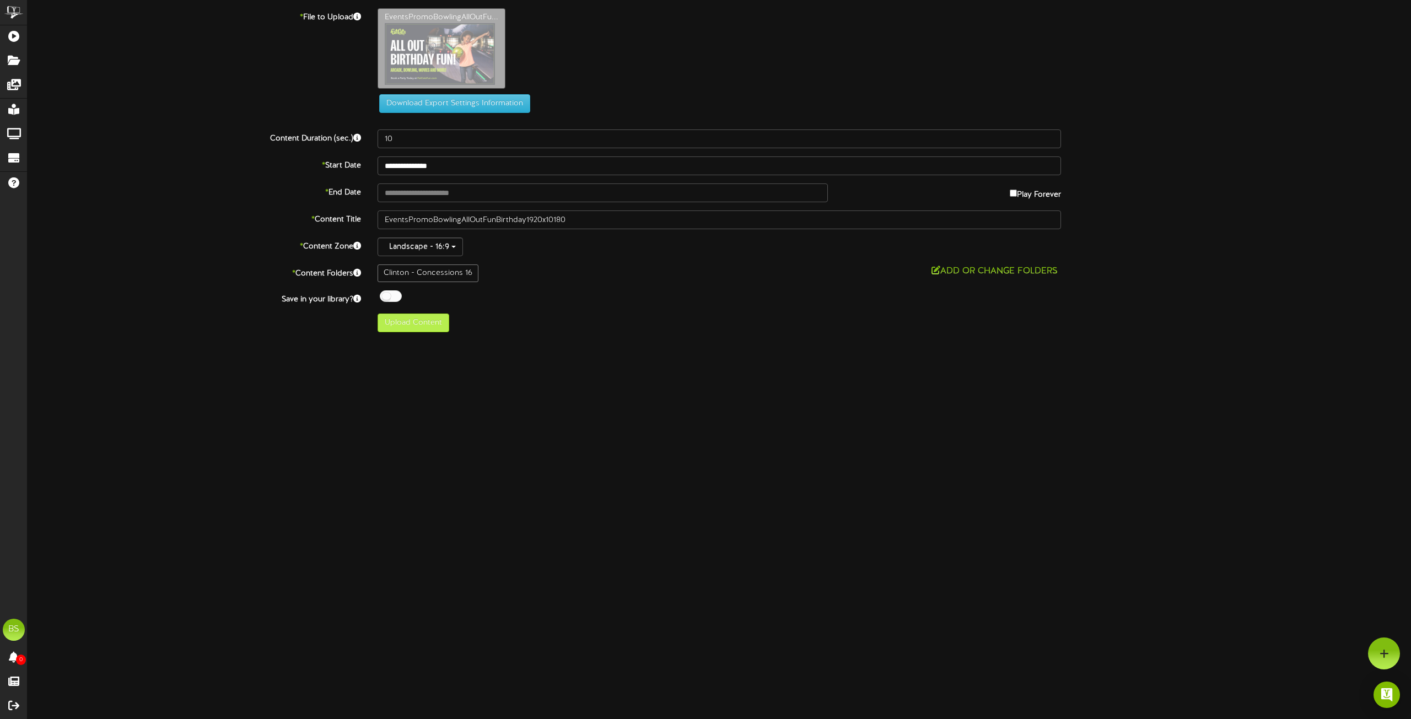
click at [417, 273] on div "Clinton - Concessions 16" at bounding box center [428, 274] width 101 height 18
click at [432, 320] on button "Upload Content" at bounding box center [414, 323] width 72 height 19
type input "**********"
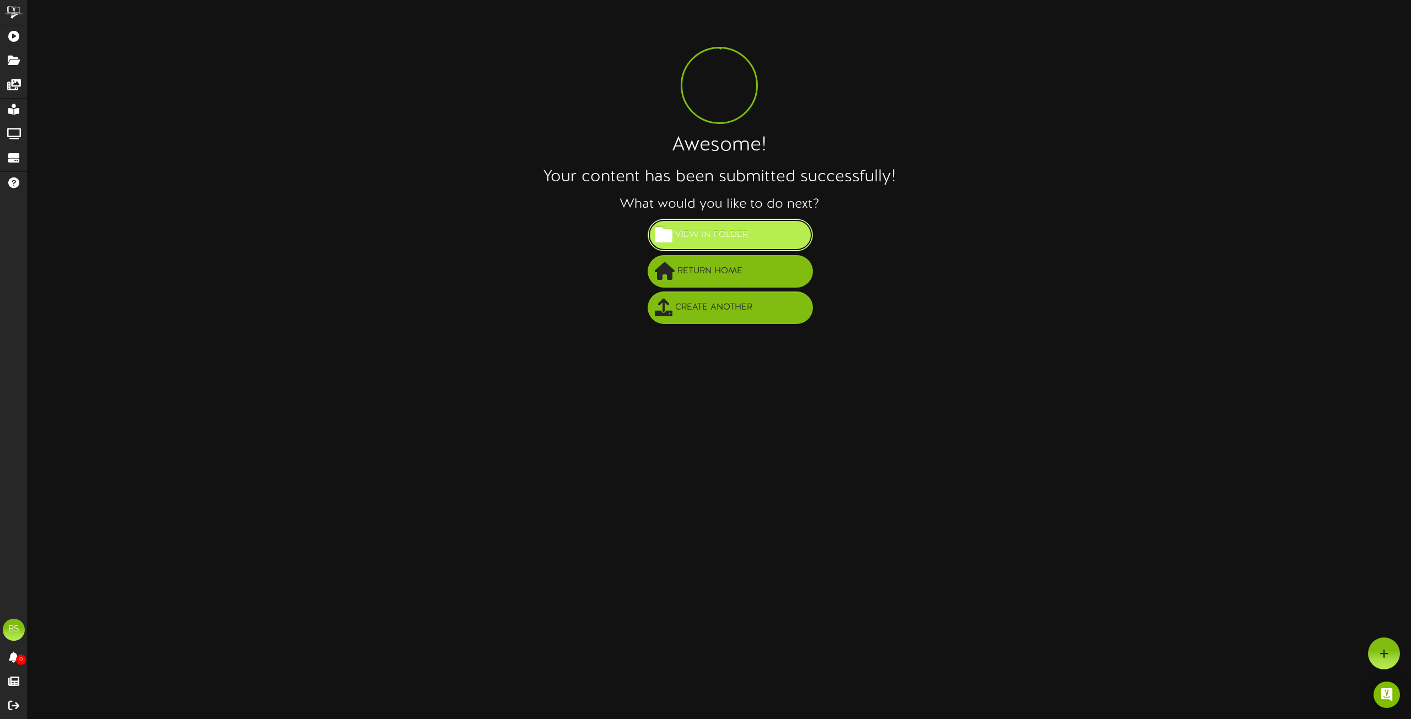
click at [750, 241] on button "View in Folder" at bounding box center [730, 235] width 165 height 33
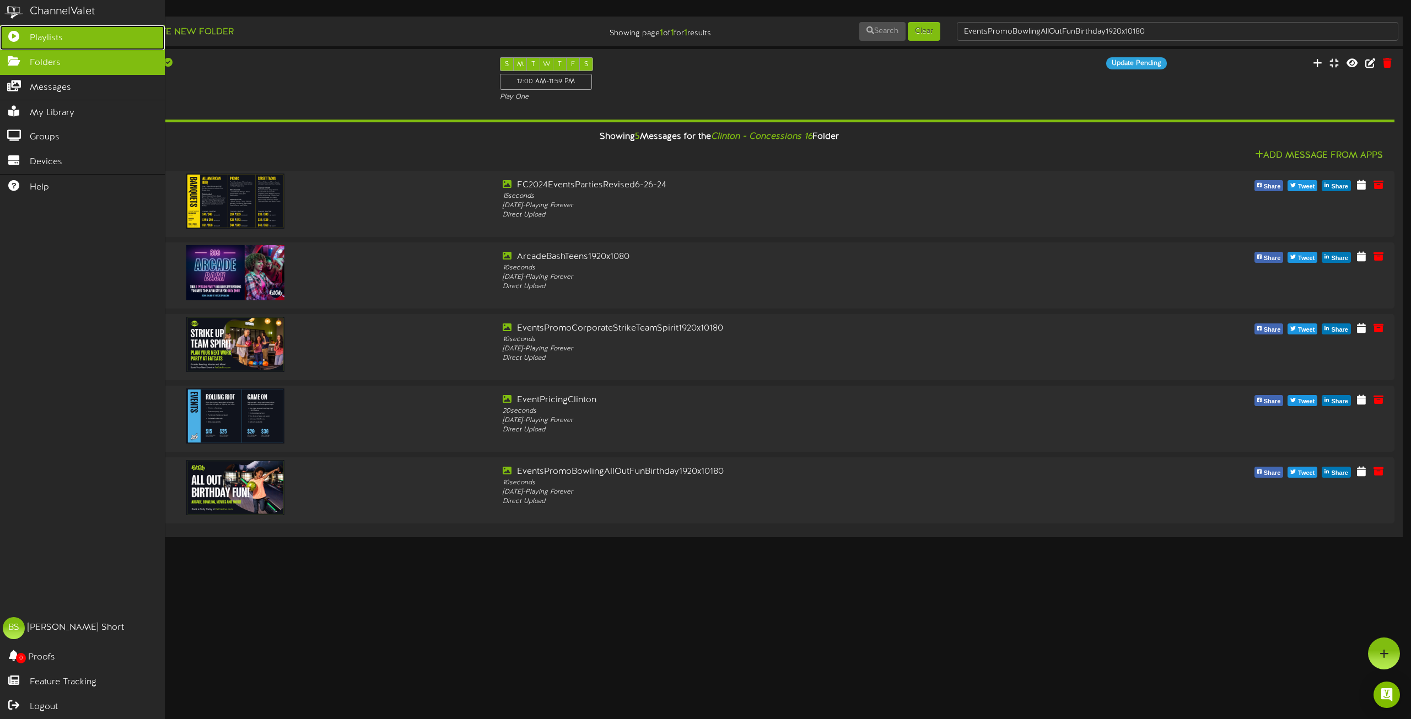
click at [47, 37] on span "Playlists" at bounding box center [46, 38] width 33 height 13
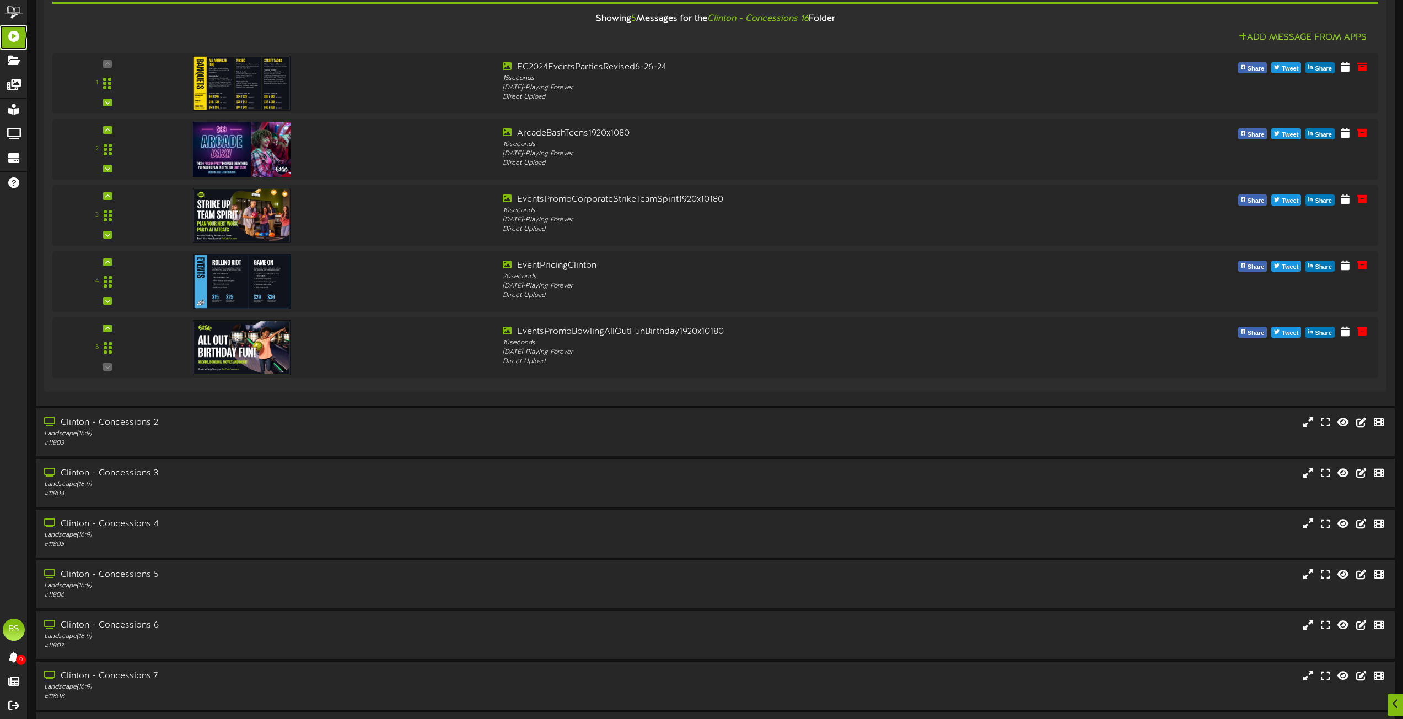
scroll to position [3418, 0]
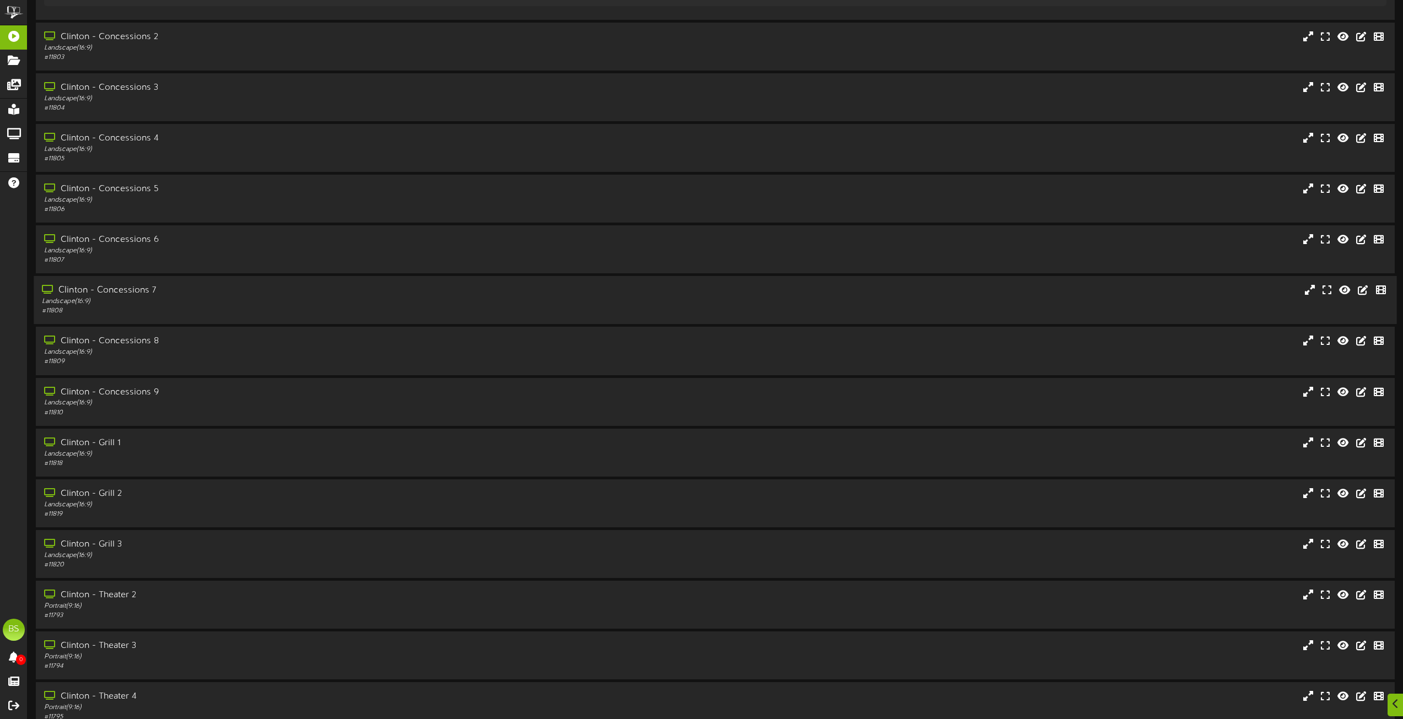
click at [129, 290] on div "Clinton - Concessions 7" at bounding box center [317, 290] width 551 height 13
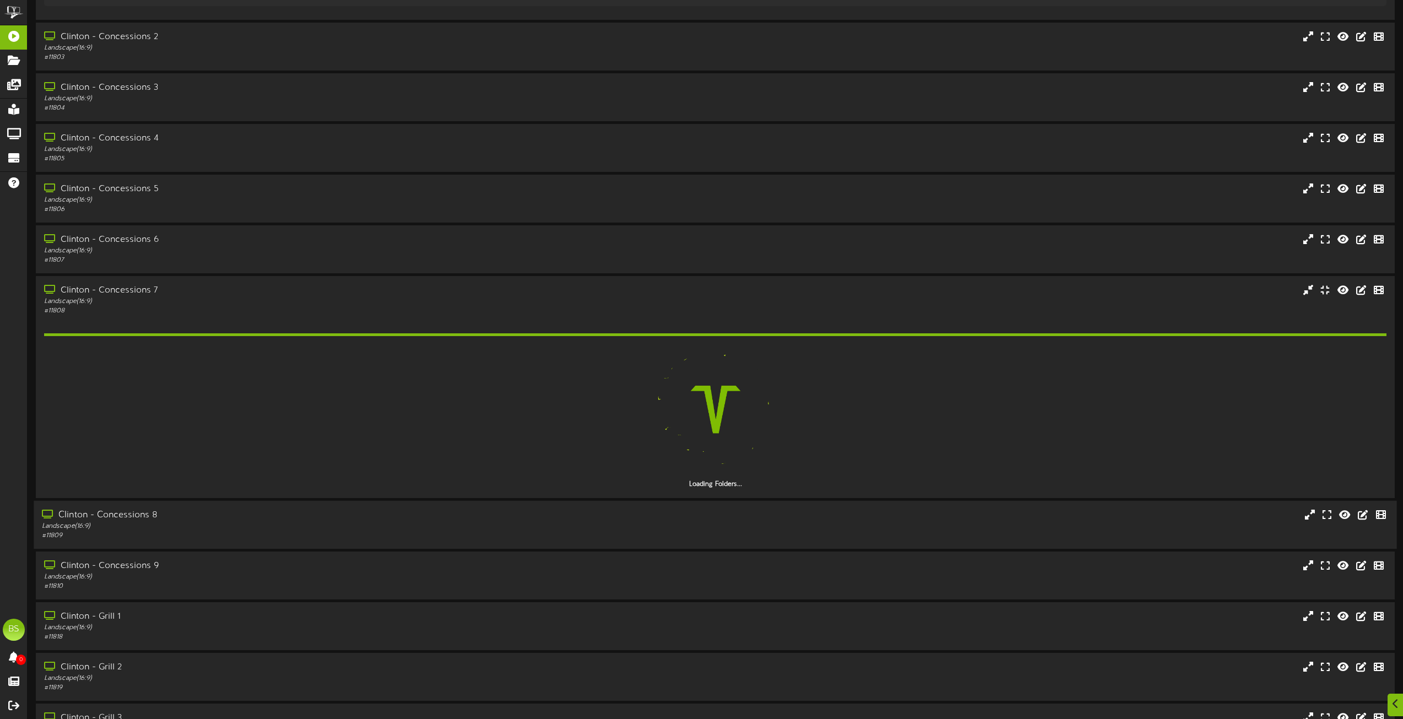
click at [135, 514] on div "Clinton - Concessions 8" at bounding box center [317, 515] width 551 height 13
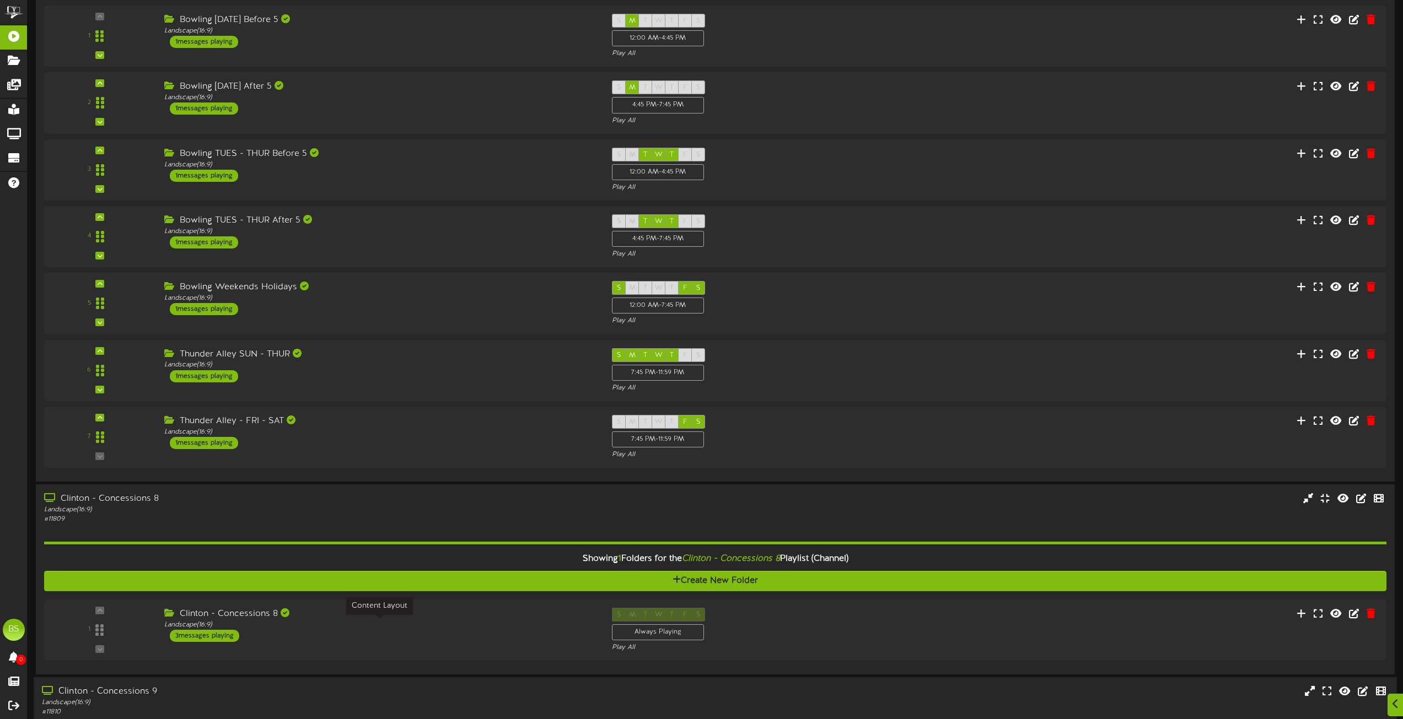
scroll to position [4079, 0]
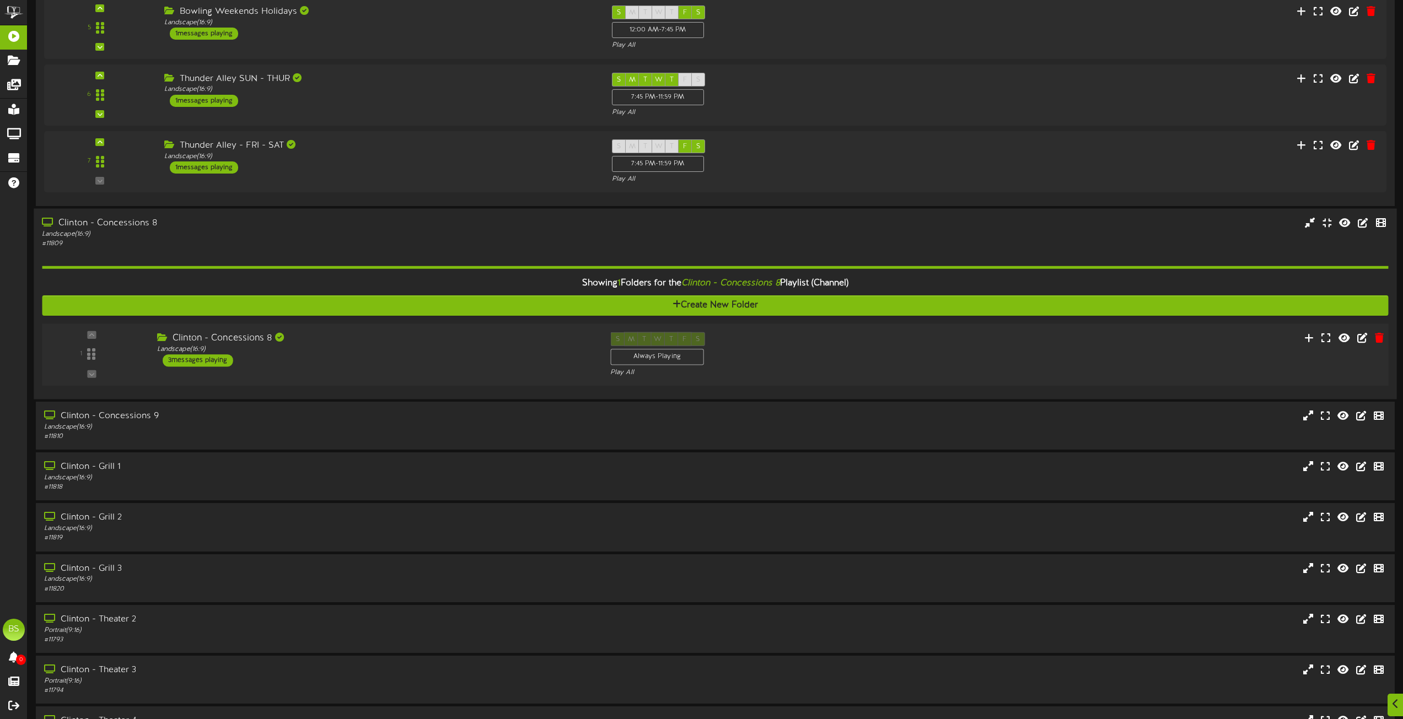
click at [211, 362] on div "3 messages playing" at bounding box center [198, 360] width 71 height 12
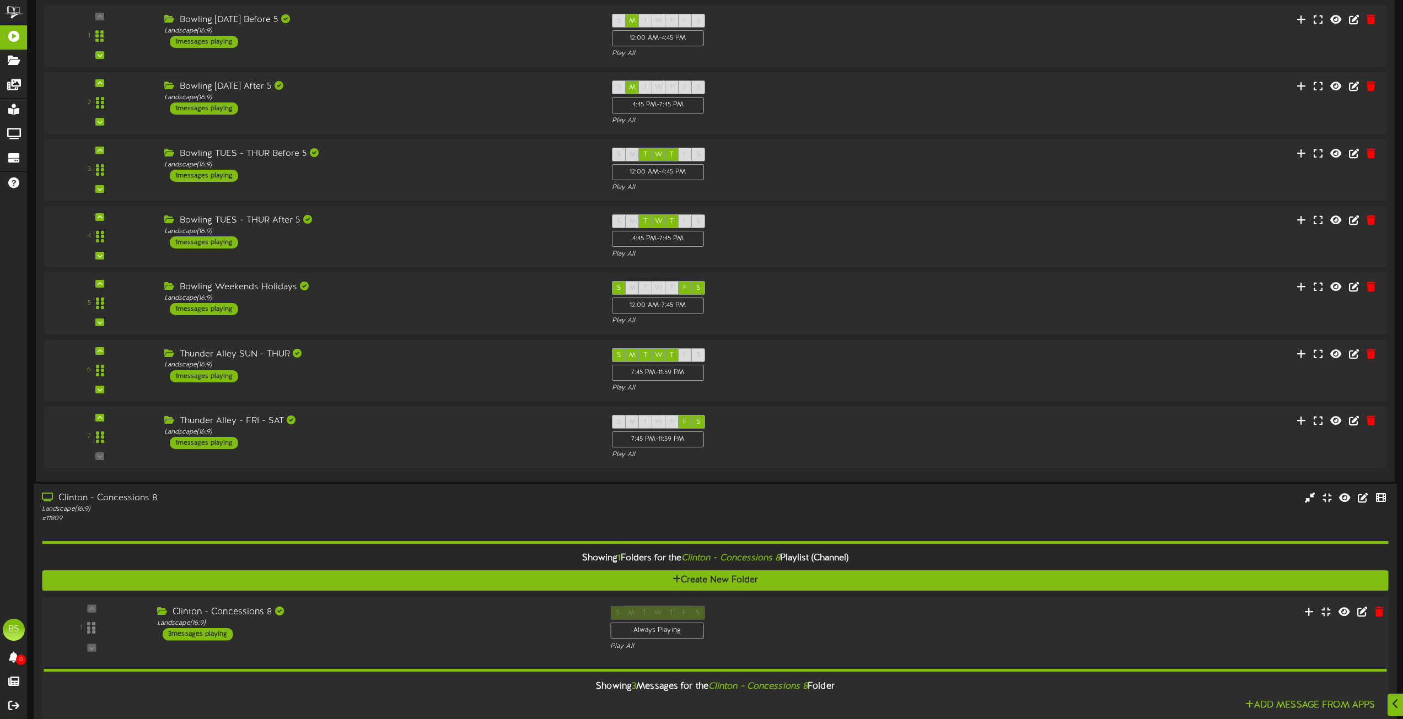
scroll to position [4134, 0]
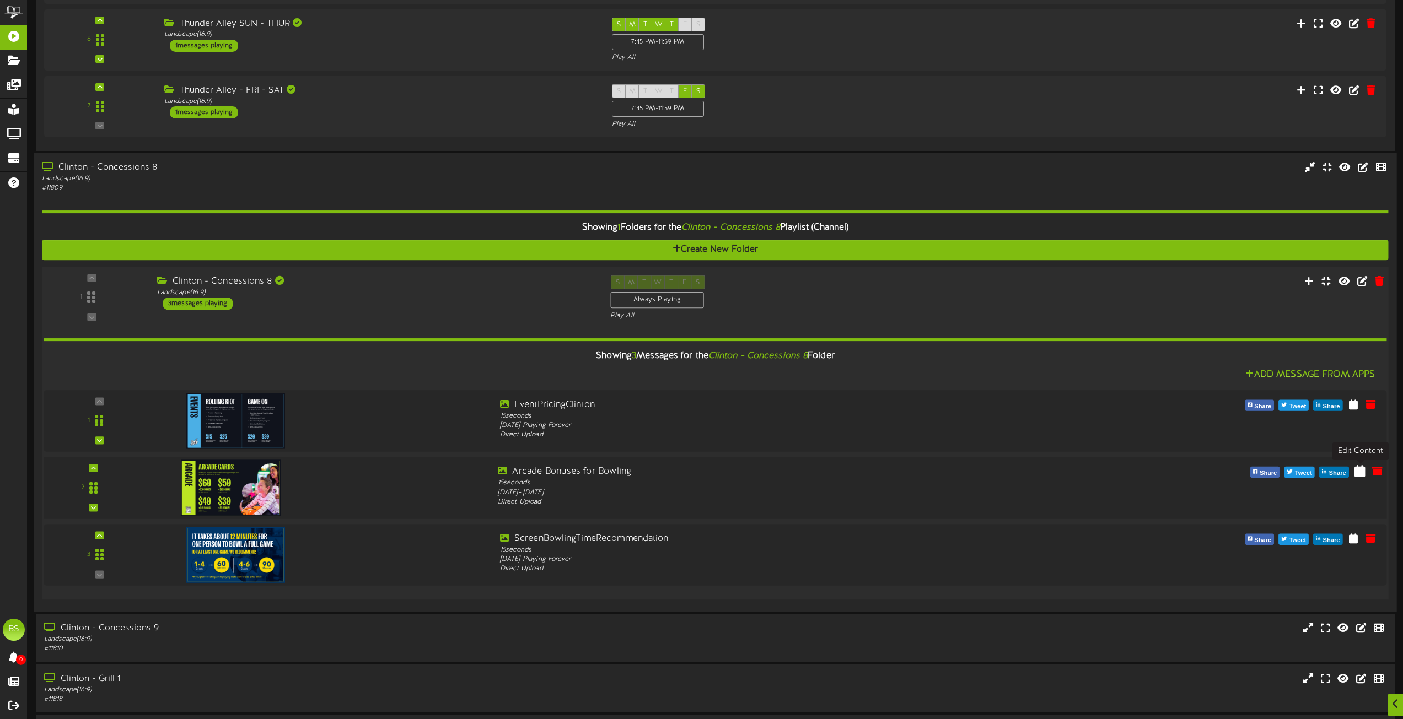
click at [1361, 470] on icon at bounding box center [1359, 471] width 11 height 12
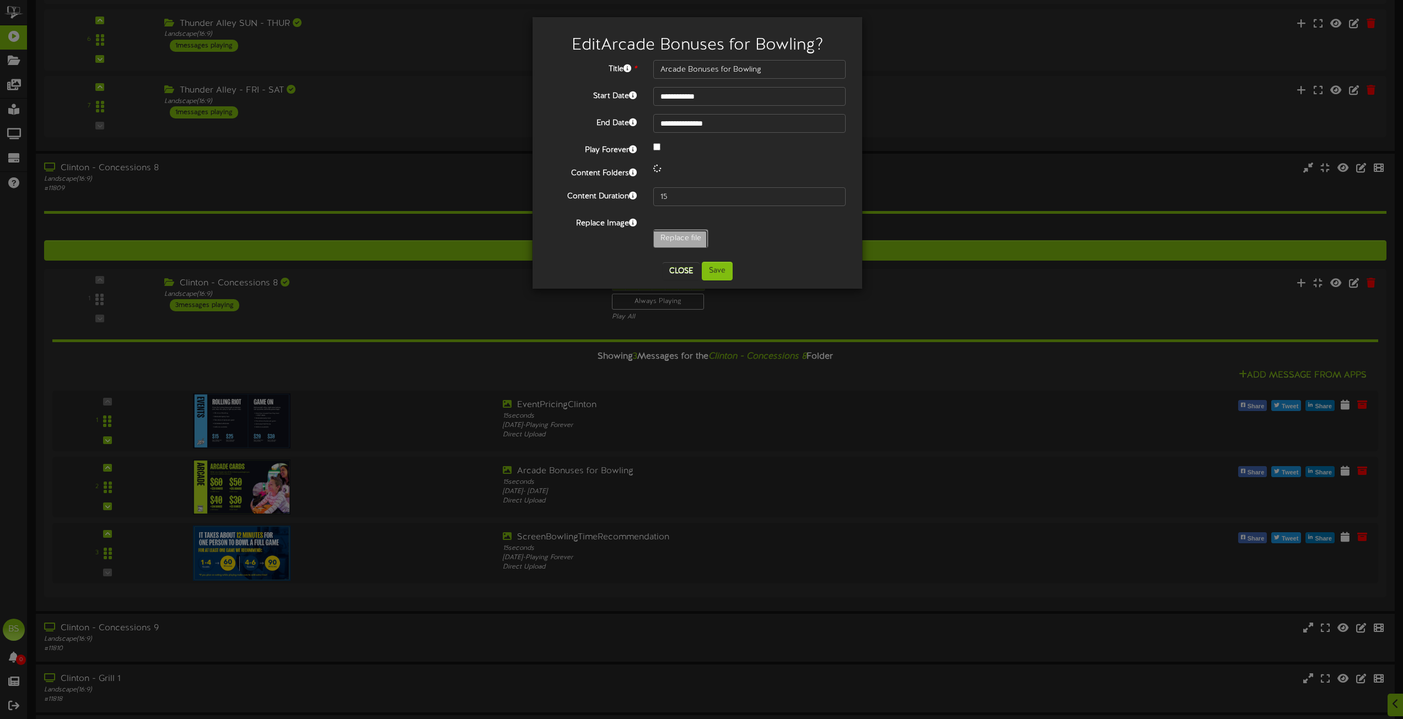
click at [675, 236] on input "Replace file" at bounding box center [108, 269] width 1200 height 79
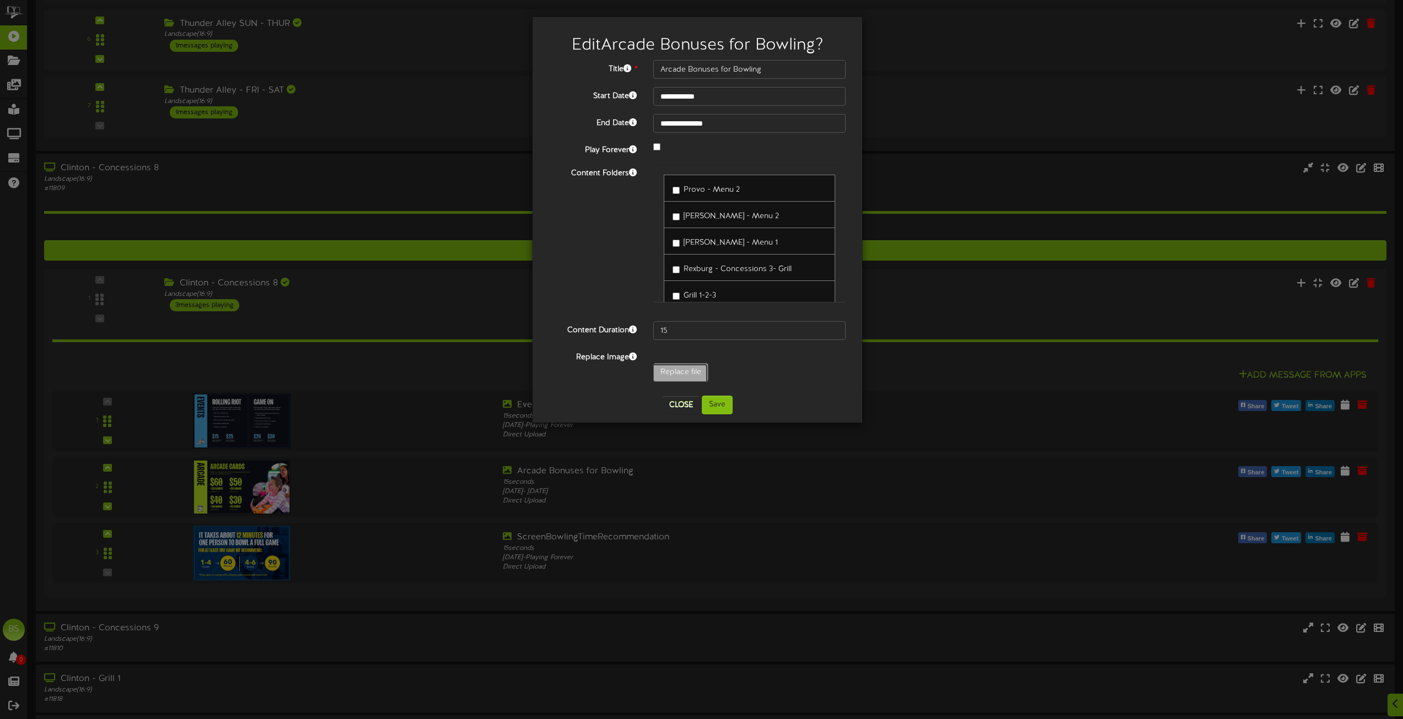
type input "**********"
type input "FC2024EventsPartiesRevised6-26-24"
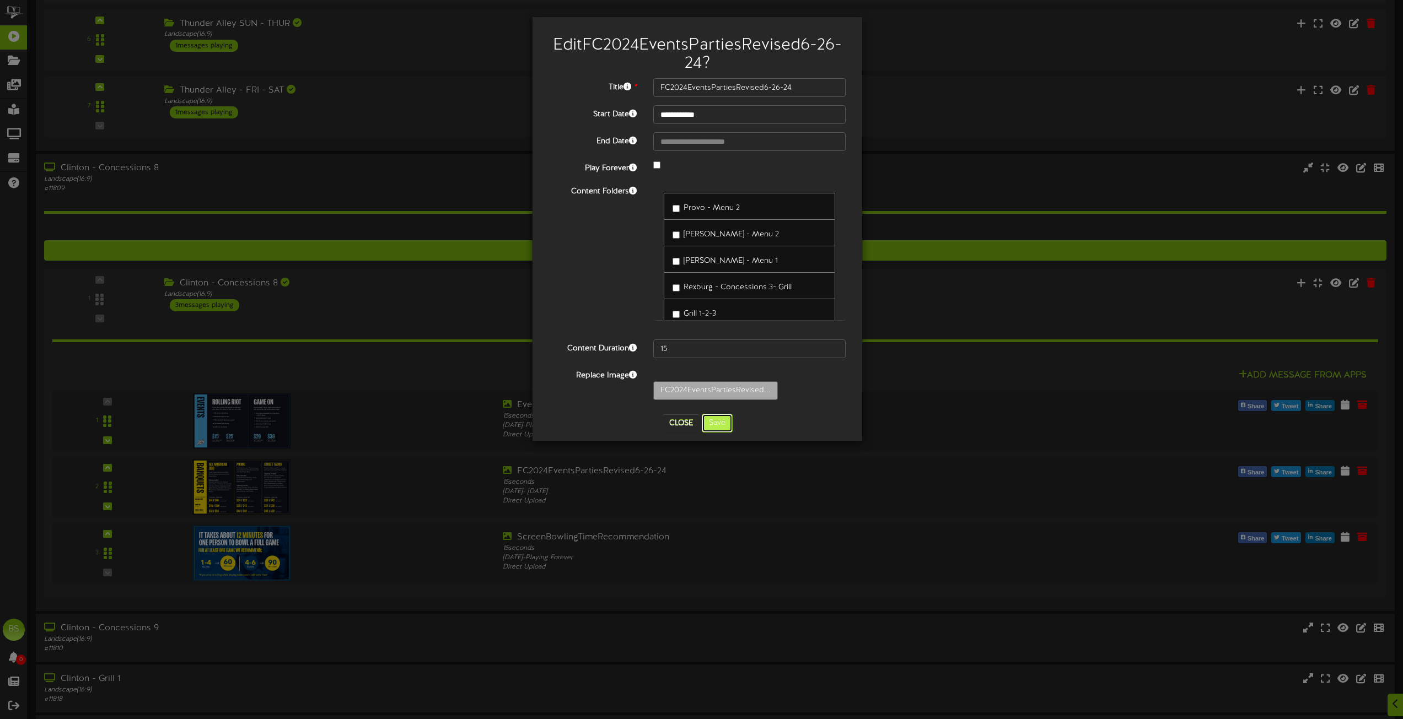
click at [721, 425] on button "Save" at bounding box center [717, 423] width 31 height 19
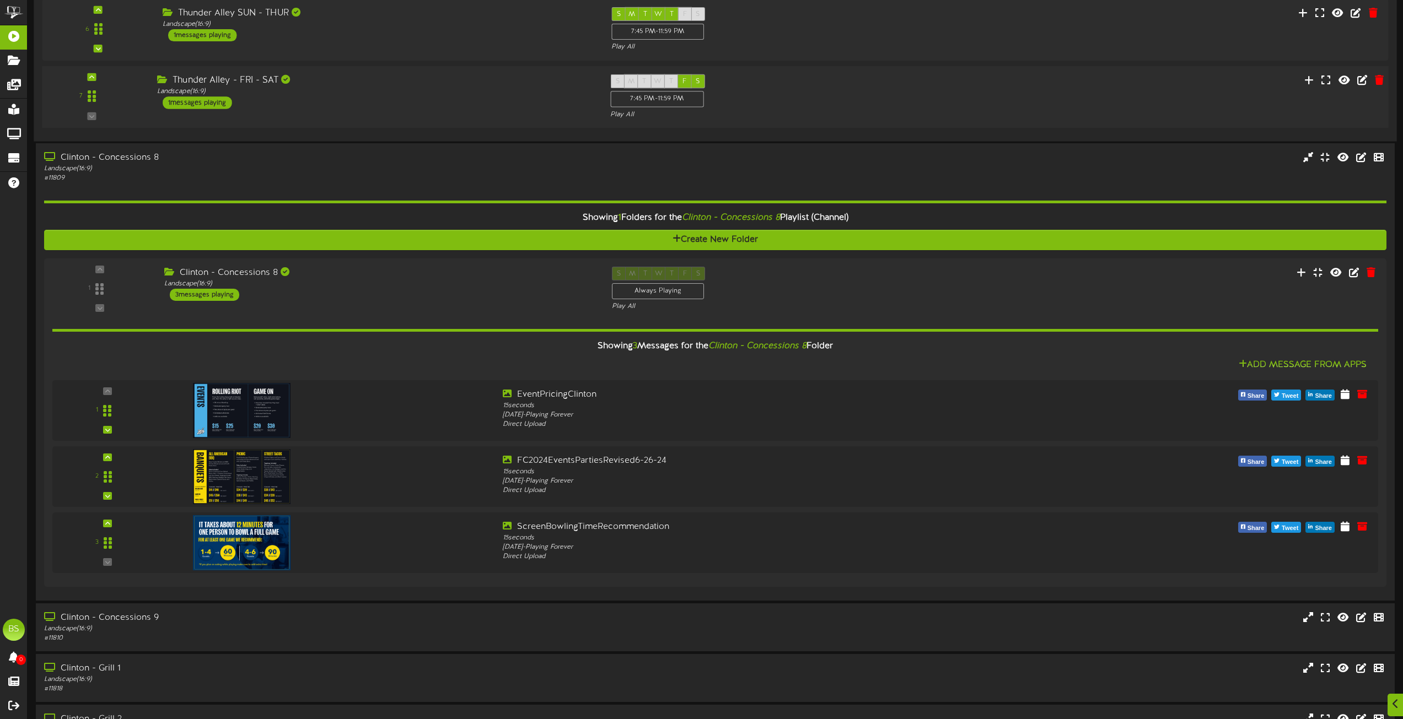
scroll to position [4190, 0]
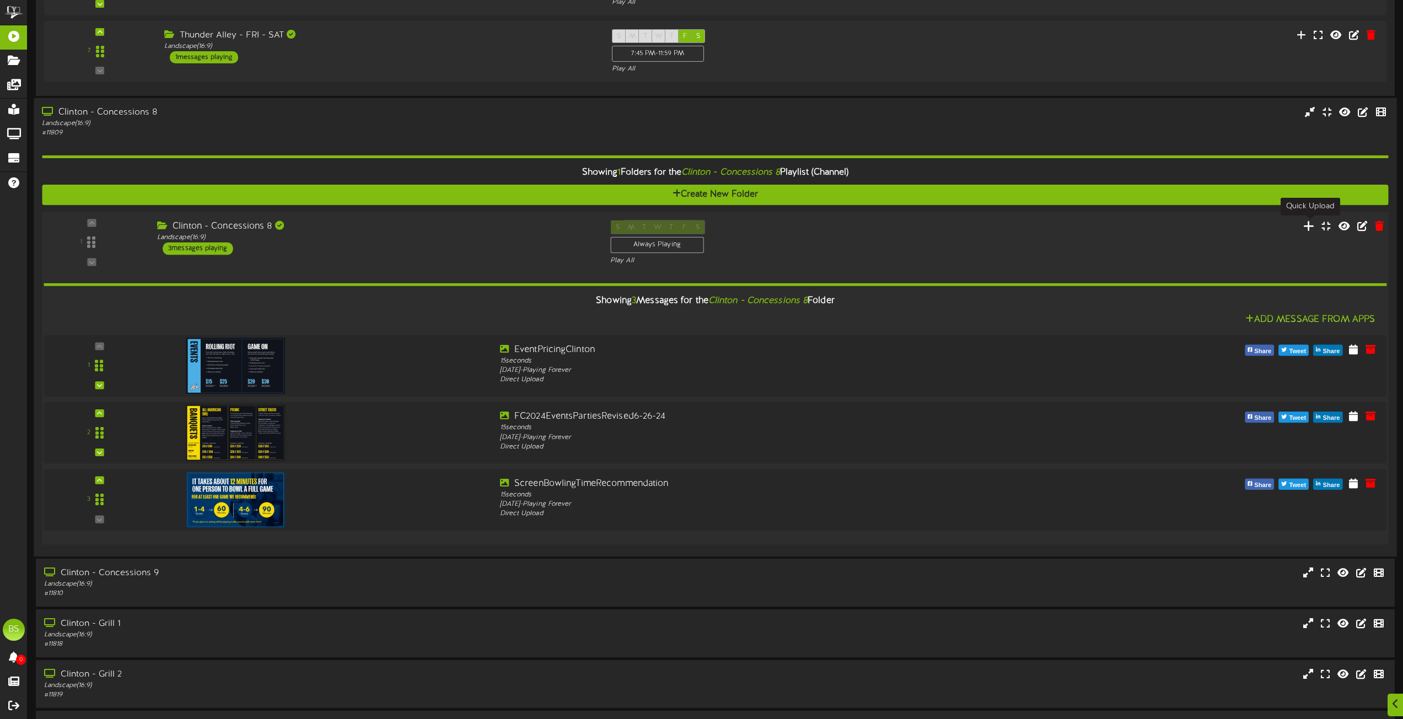
click at [1307, 228] on icon at bounding box center [1309, 225] width 12 height 12
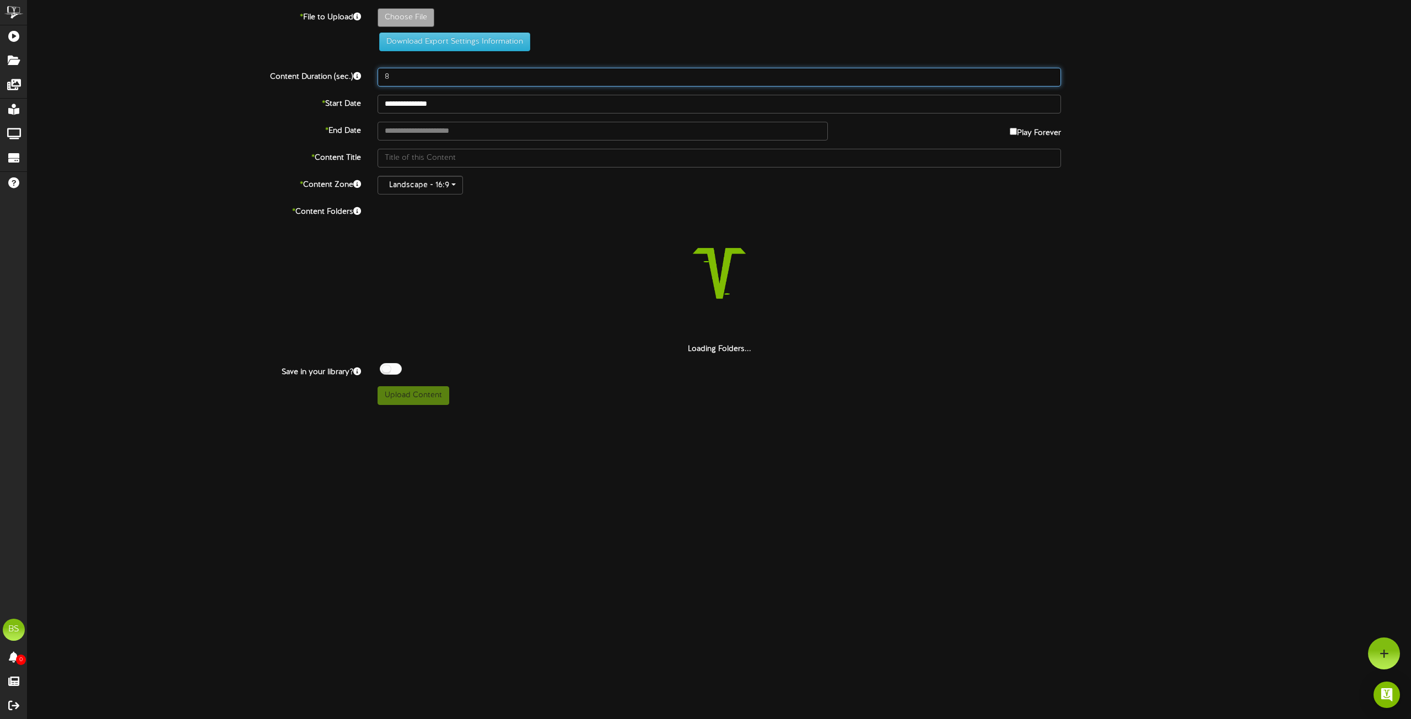
drag, startPoint x: 394, startPoint y: 80, endPoint x: 462, endPoint y: 73, distance: 68.1
click at [395, 79] on input "8" at bounding box center [720, 77] width 684 height 19
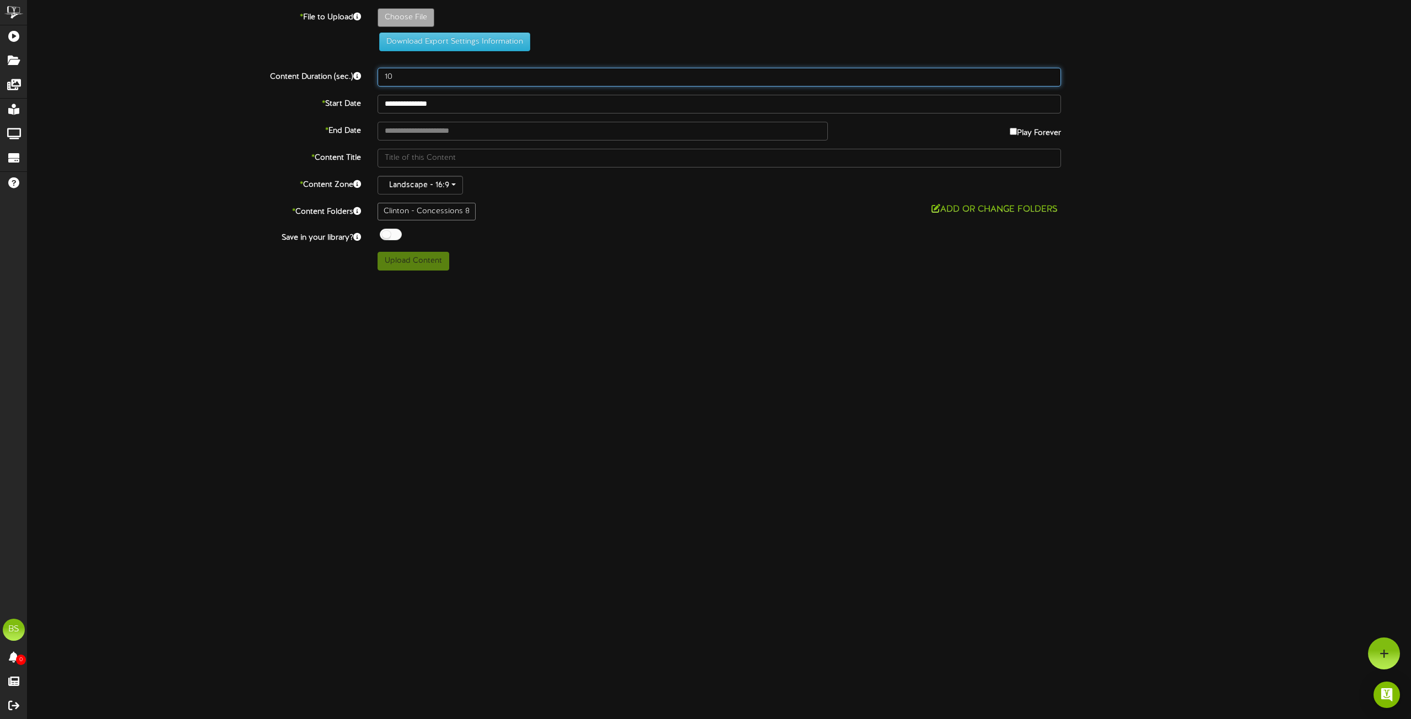
type input "10"
drag, startPoint x: 388, startPoint y: 233, endPoint x: 415, endPoint y: 111, distance: 125.4
click at [390, 229] on div at bounding box center [391, 235] width 22 height 12
type input "**********"
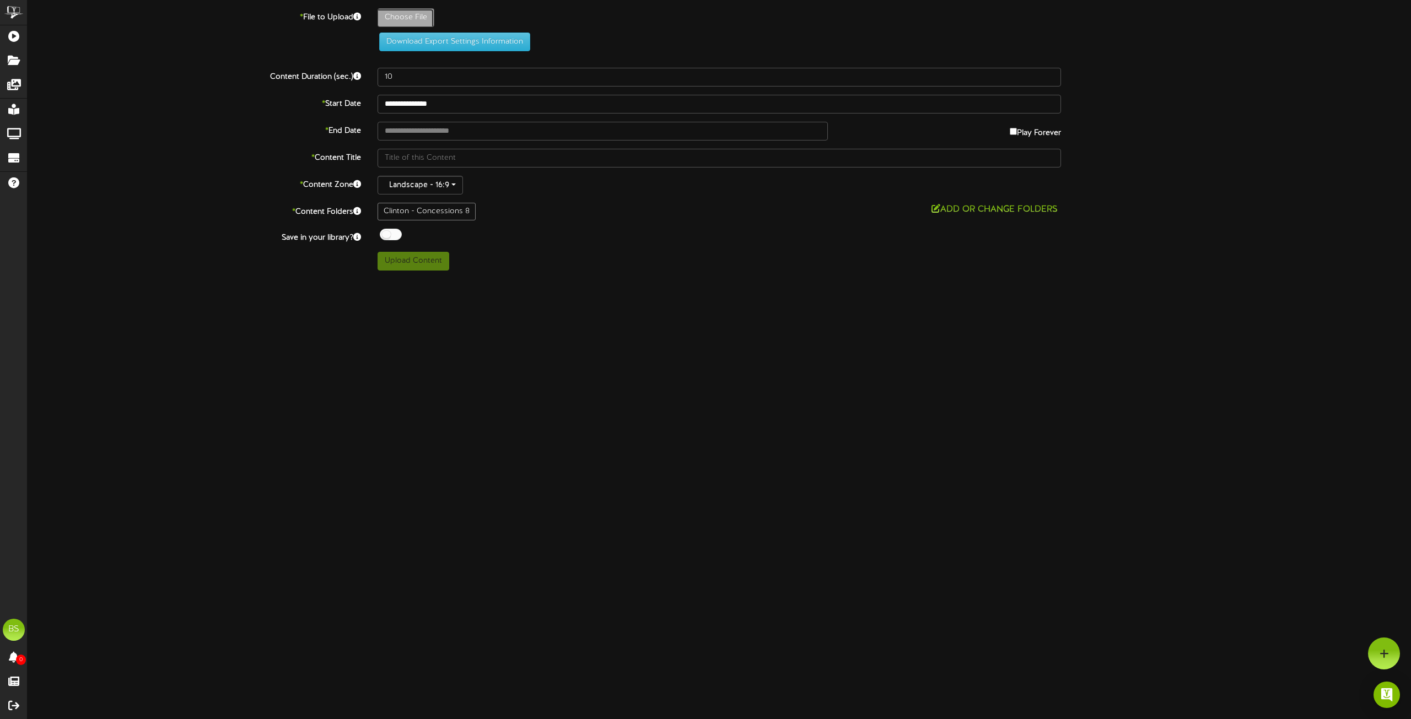
type input "ArcadeBashTeens1920x1080"
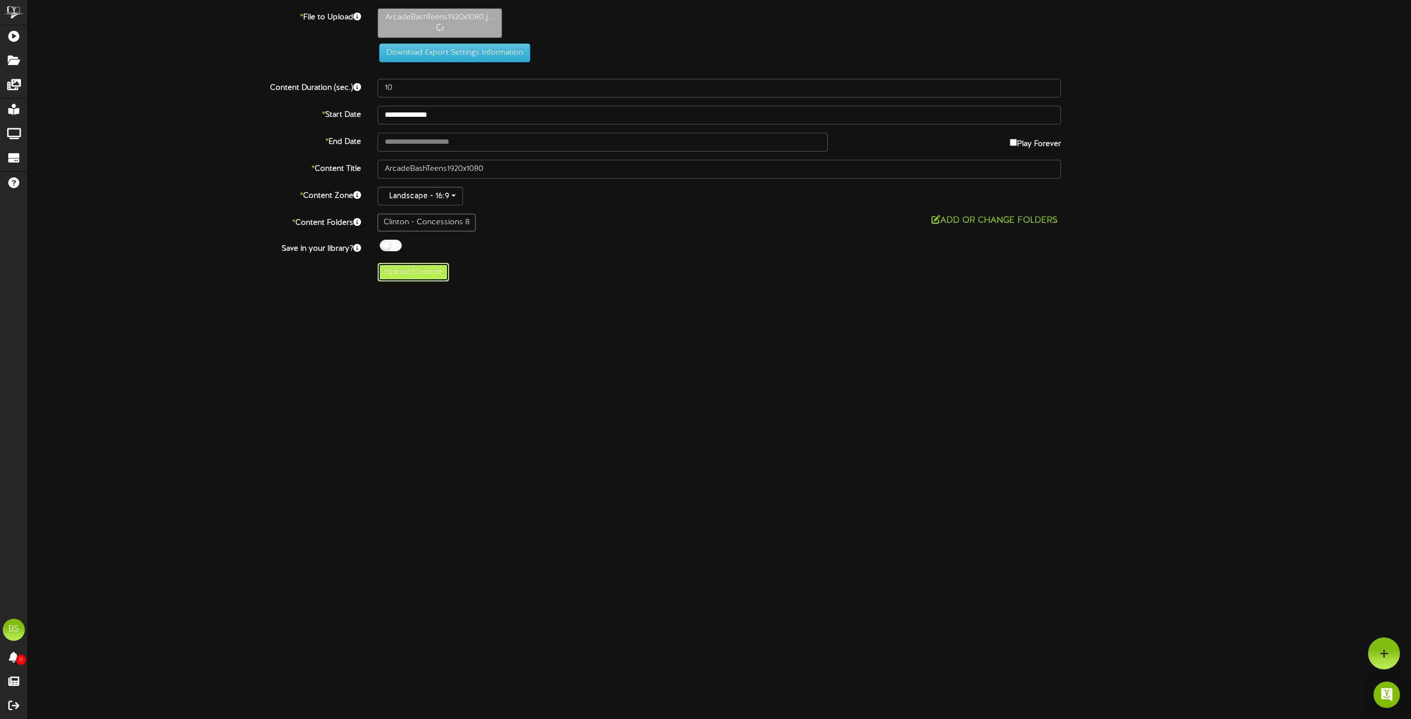
click at [427, 277] on button "Upload Content" at bounding box center [414, 272] width 72 height 19
type input "**********"
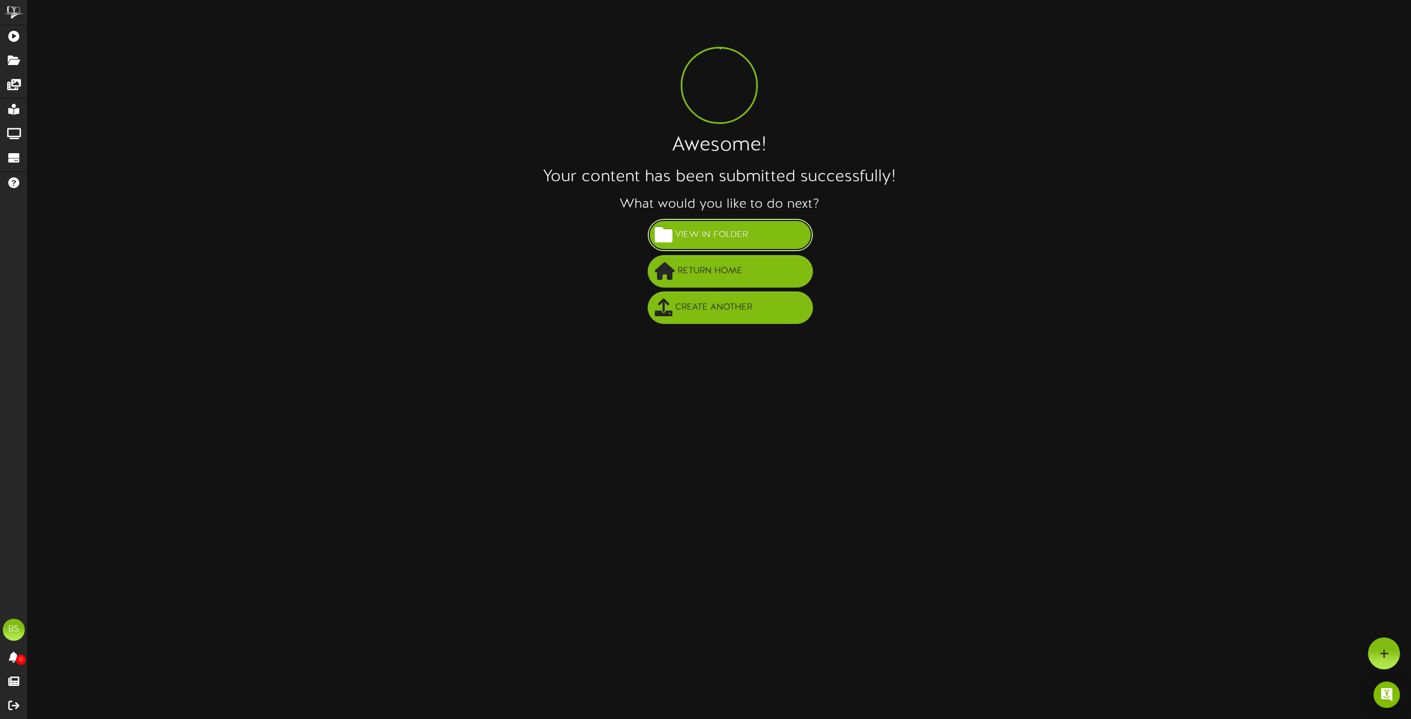
click at [730, 233] on span "View in Folder" at bounding box center [712, 235] width 78 height 18
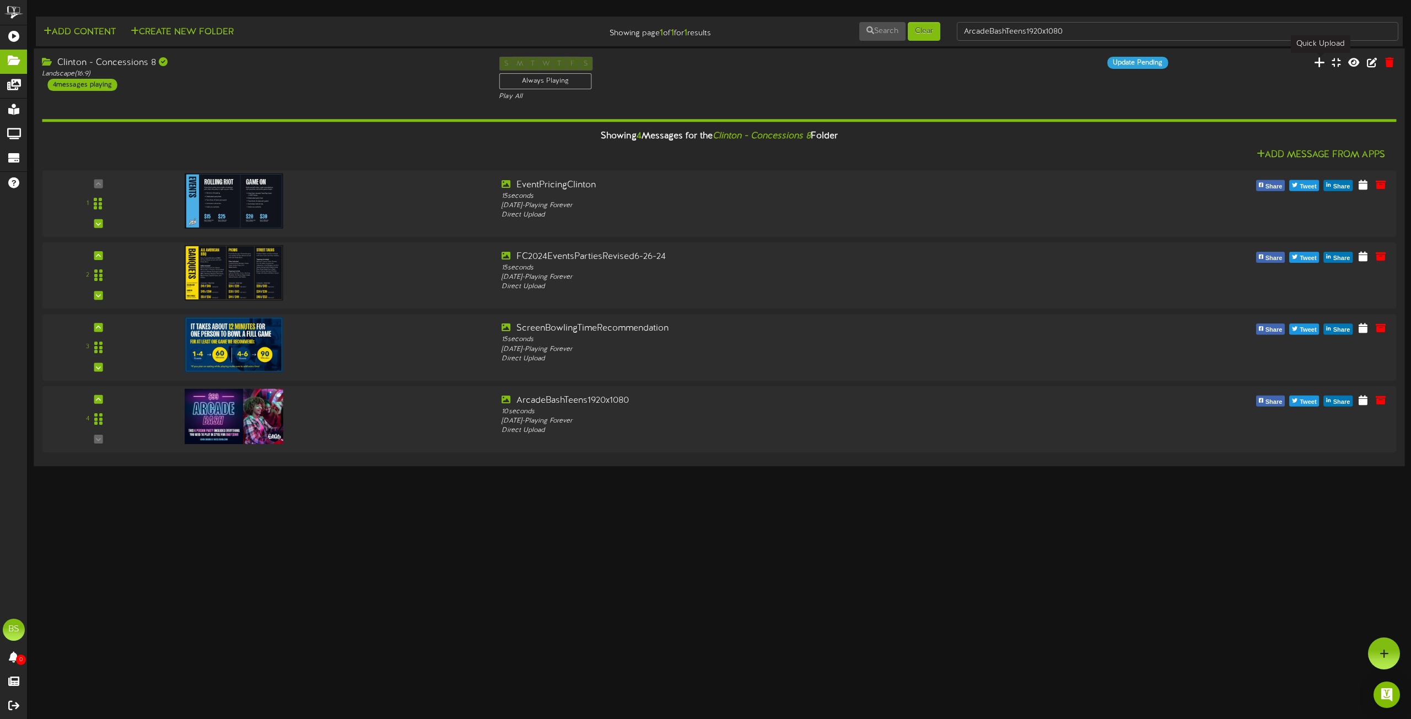
click at [1321, 61] on icon at bounding box center [1319, 62] width 11 height 12
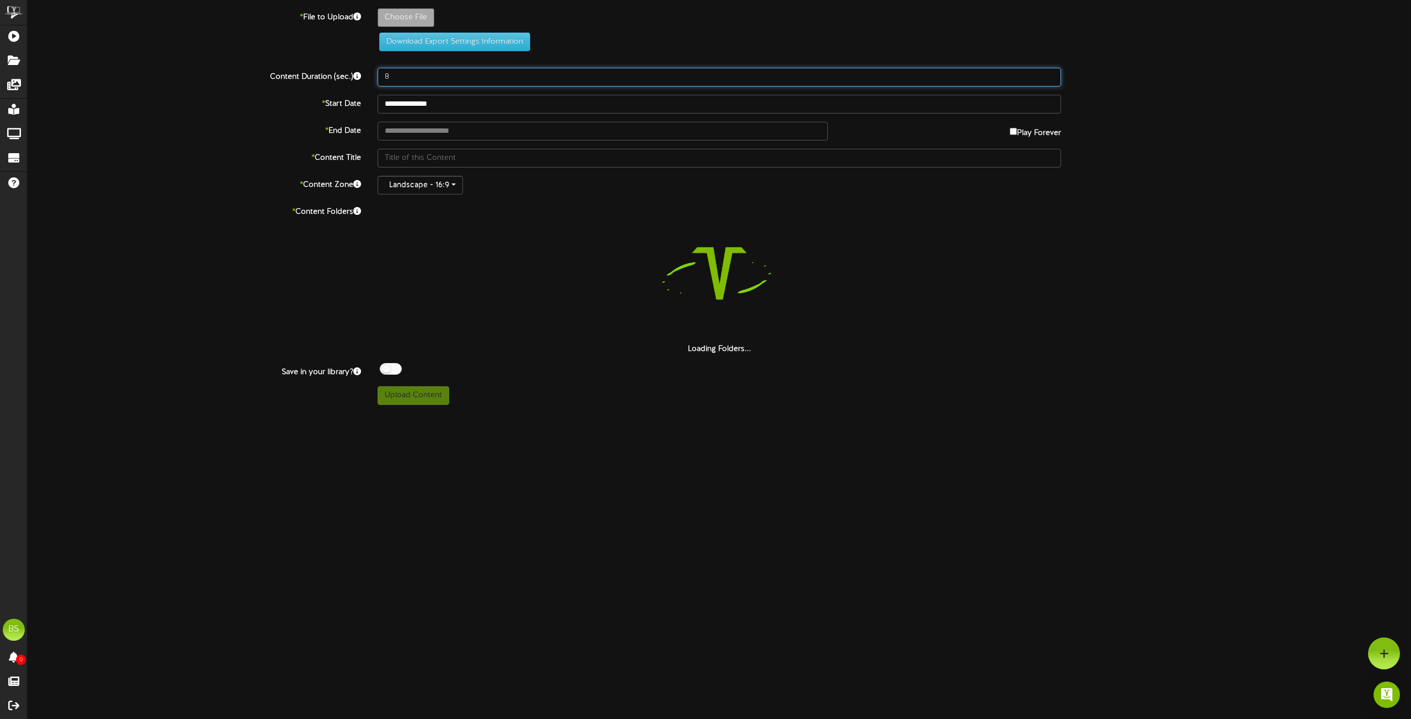
click at [398, 77] on input "8" at bounding box center [720, 77] width 684 height 19
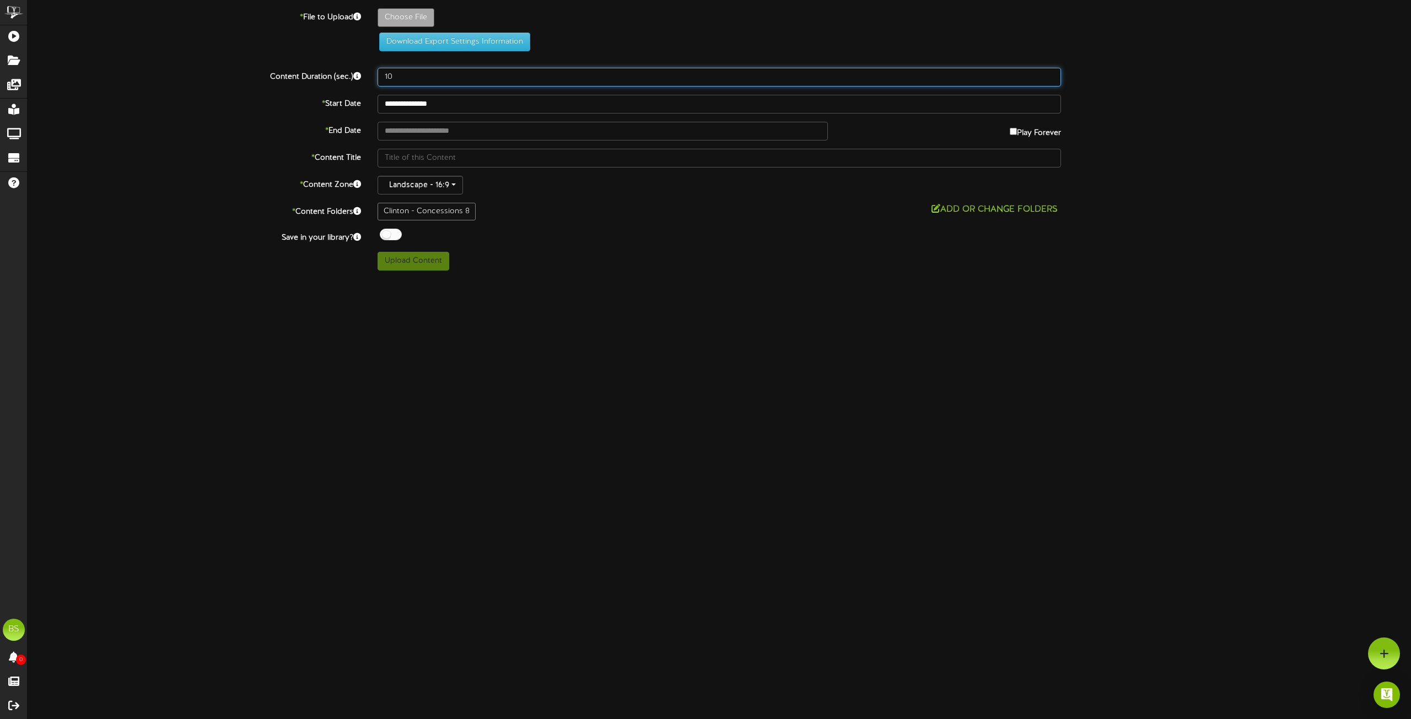
type input "10"
click at [385, 233] on div at bounding box center [391, 235] width 22 height 12
type input "**********"
type input "EventsPromoCorporateStrikeTeamSpirit1920x10180"
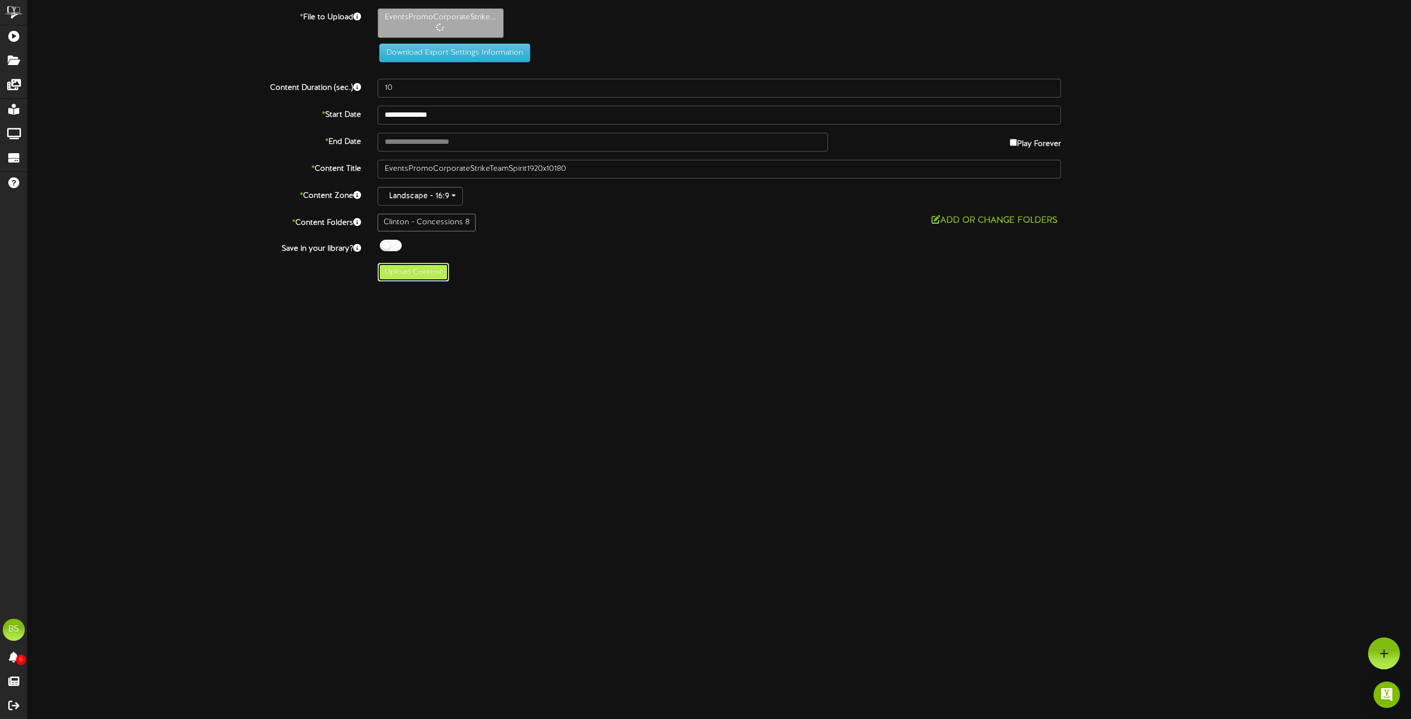
click at [421, 273] on button "Upload Content" at bounding box center [414, 272] width 72 height 19
type input "**********"
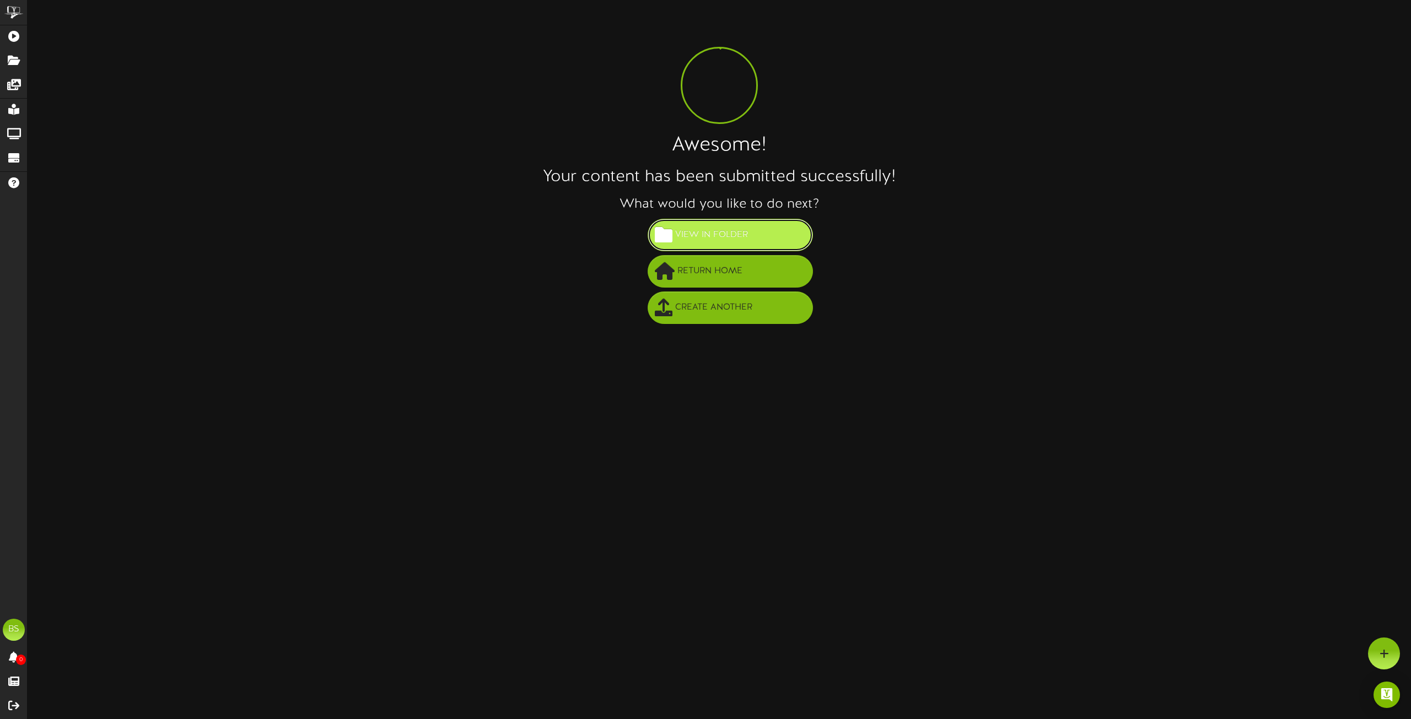
click at [698, 234] on span "View in Folder" at bounding box center [712, 235] width 78 height 18
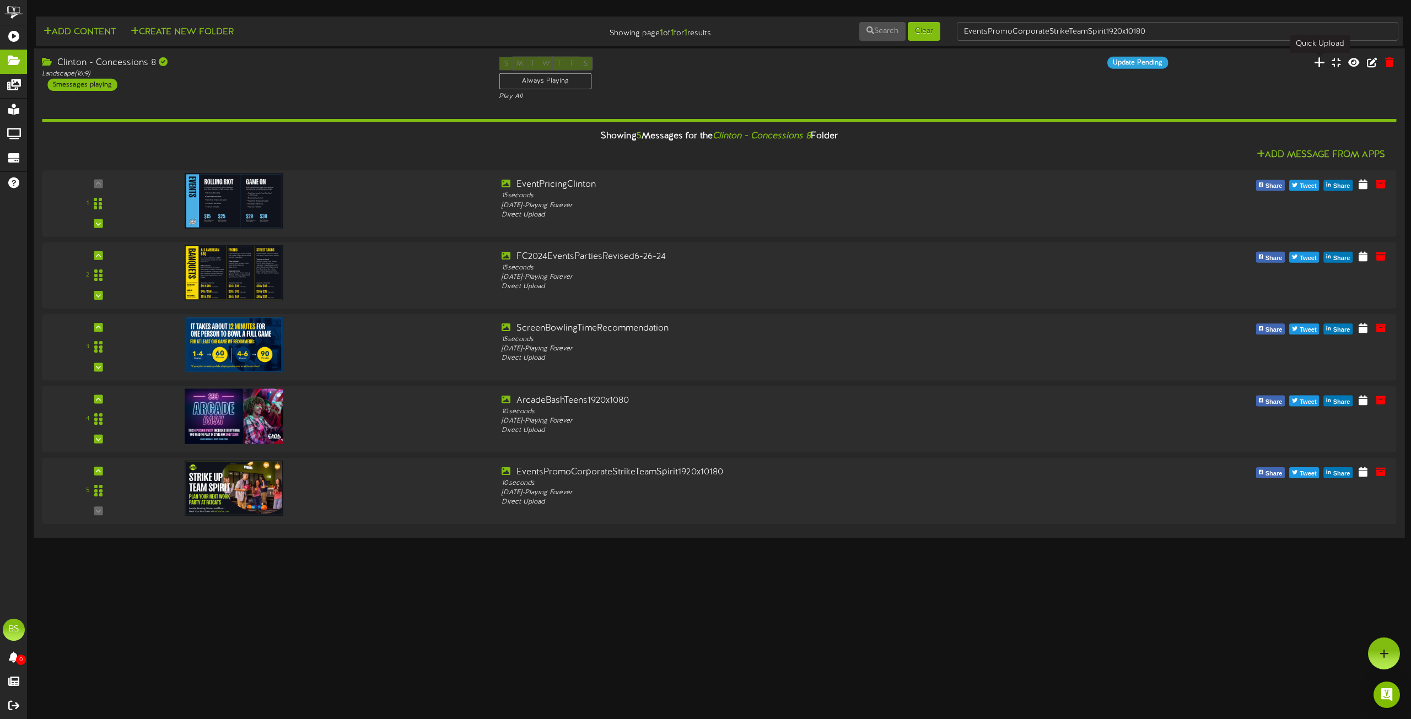
click at [1323, 61] on icon at bounding box center [1319, 62] width 11 height 12
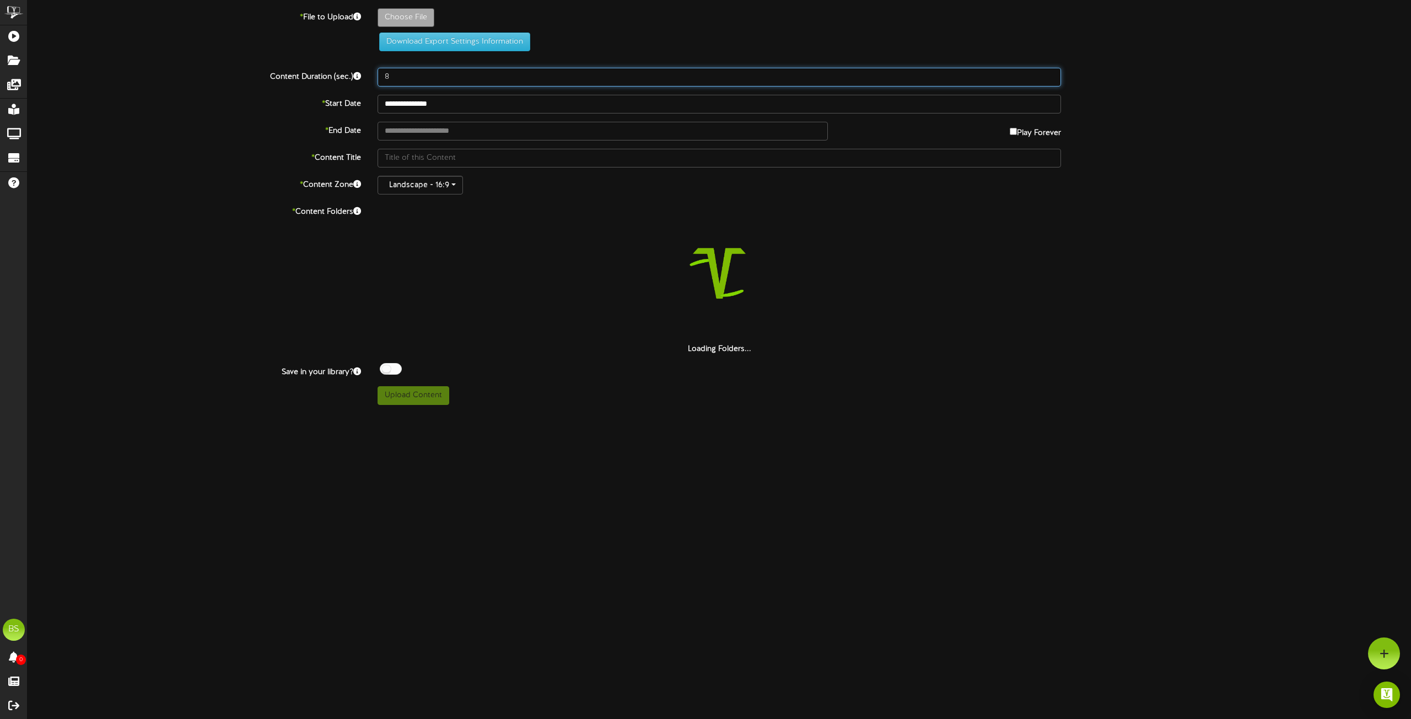
click at [402, 73] on input "8" at bounding box center [720, 77] width 684 height 19
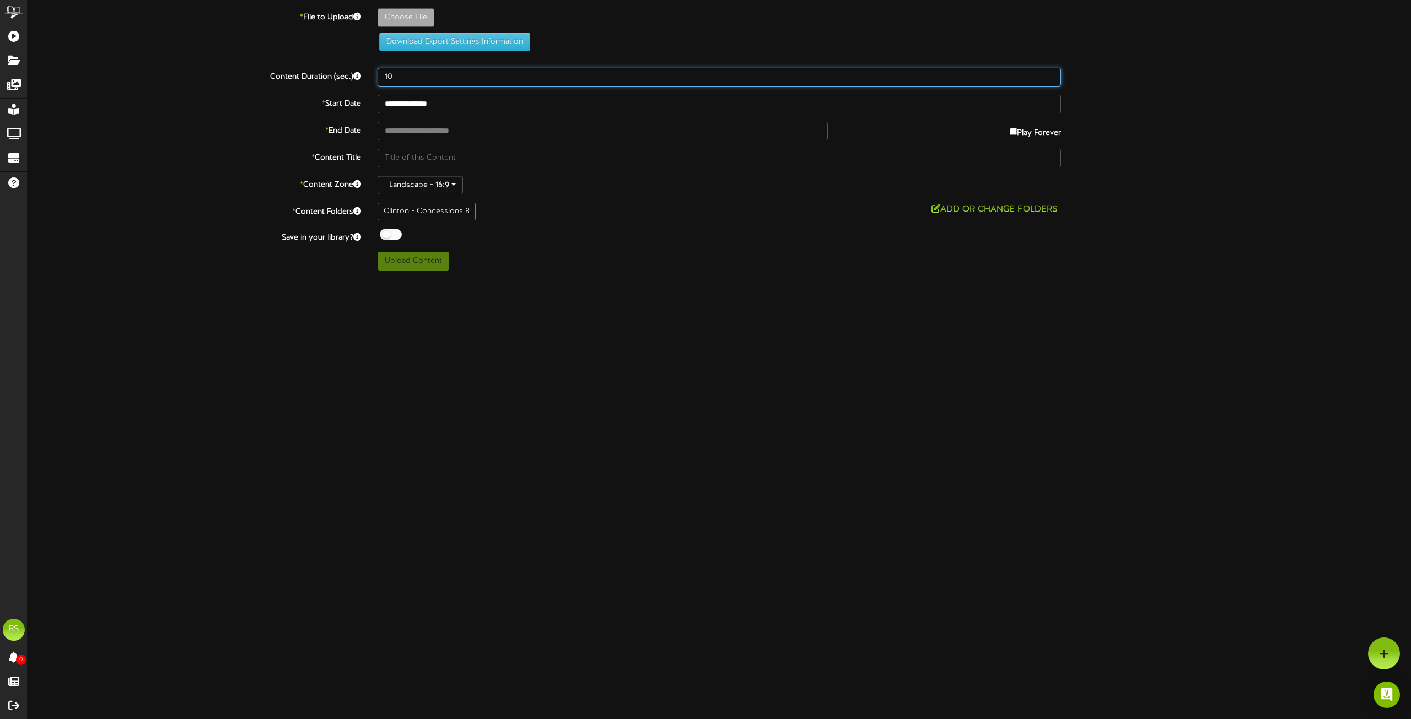
type input "10"
type input "**********"
type input "EventsPromoBowlingAllOutFunBirthday1920x10180"
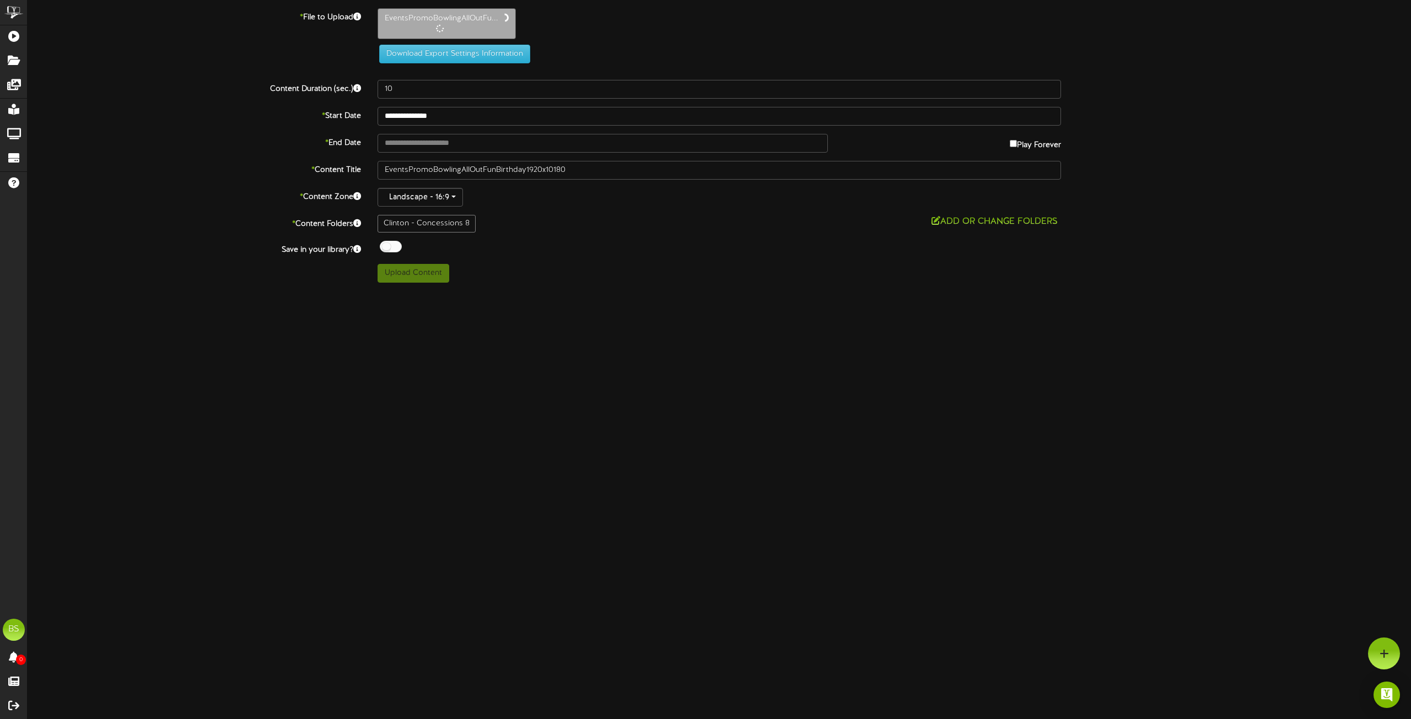
click at [386, 246] on div at bounding box center [391, 247] width 22 height 12
click at [418, 277] on button "Upload Content" at bounding box center [414, 272] width 72 height 19
type input "**********"
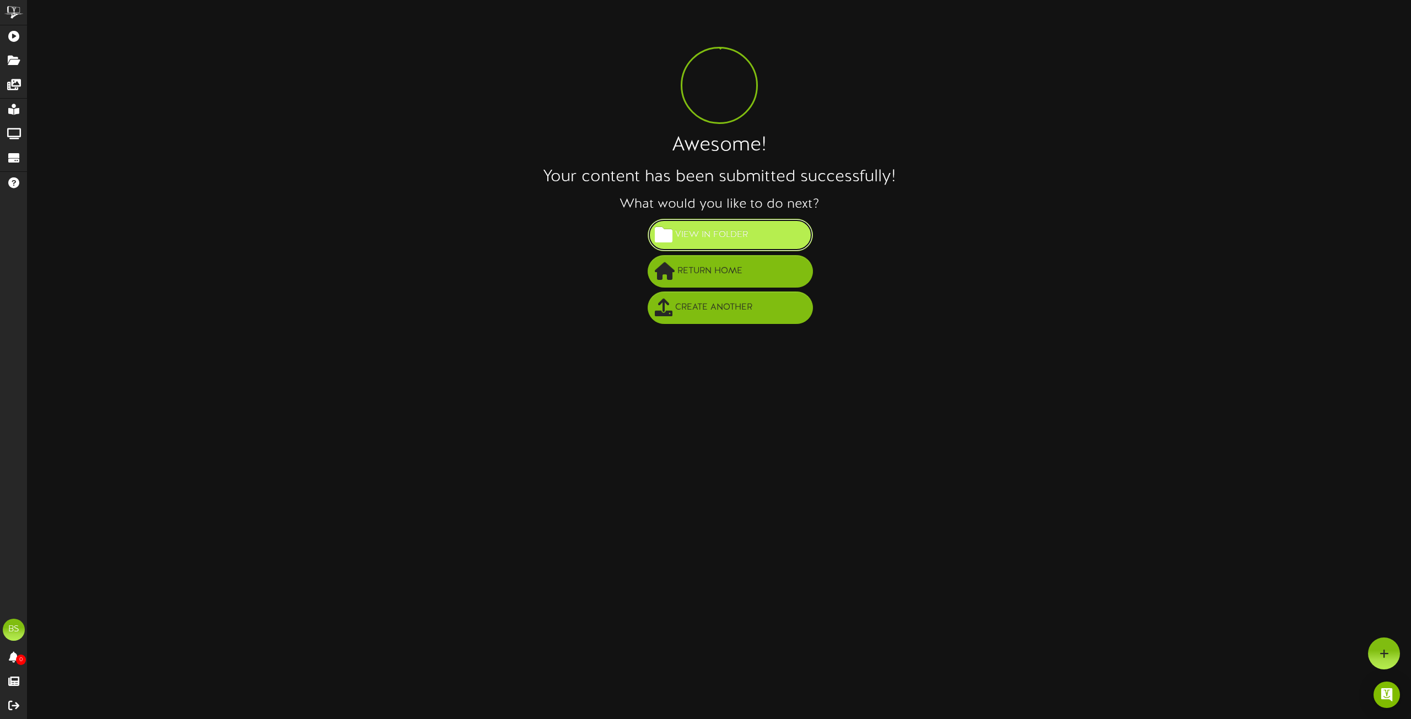
click at [718, 238] on span "View in Folder" at bounding box center [712, 235] width 78 height 18
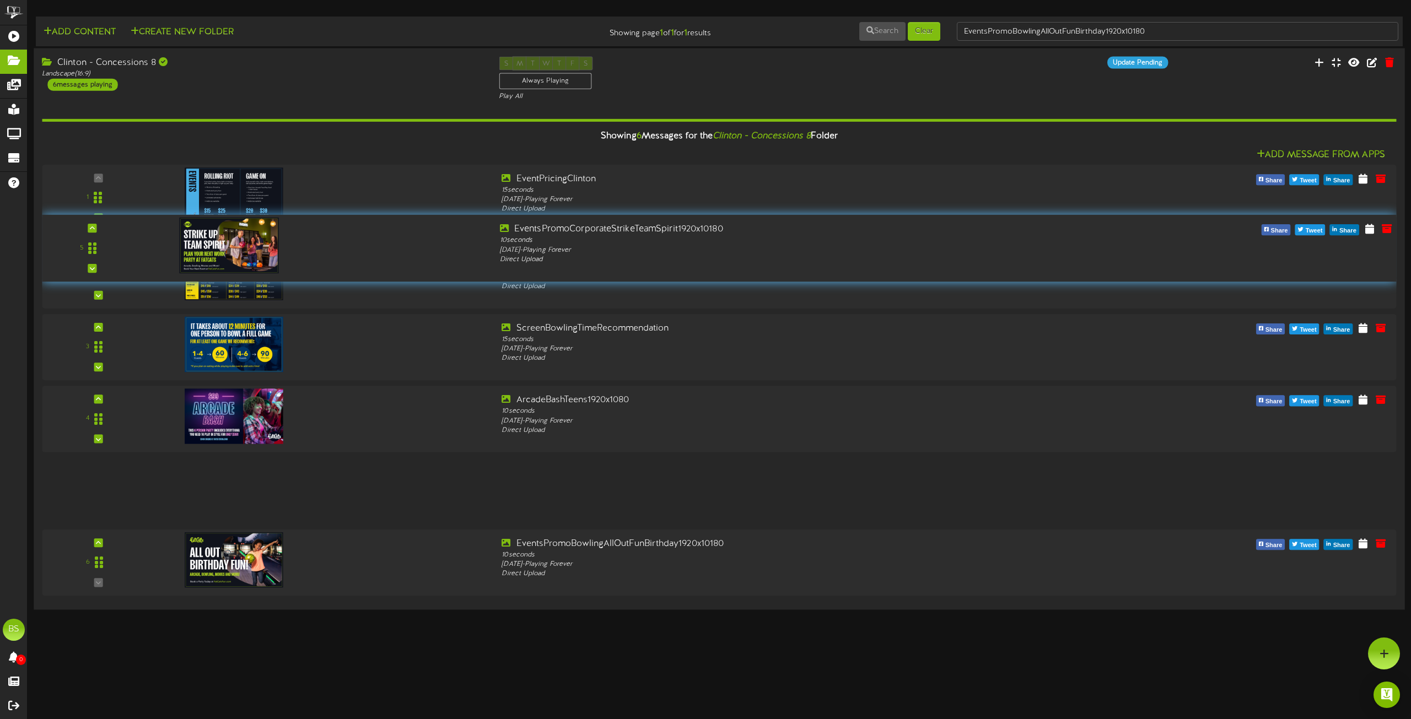
drag, startPoint x: 95, startPoint y: 490, endPoint x: 164, endPoint y: 248, distance: 251.5
click at [164, 248] on div "5 10" at bounding box center [719, 248] width 1368 height 50
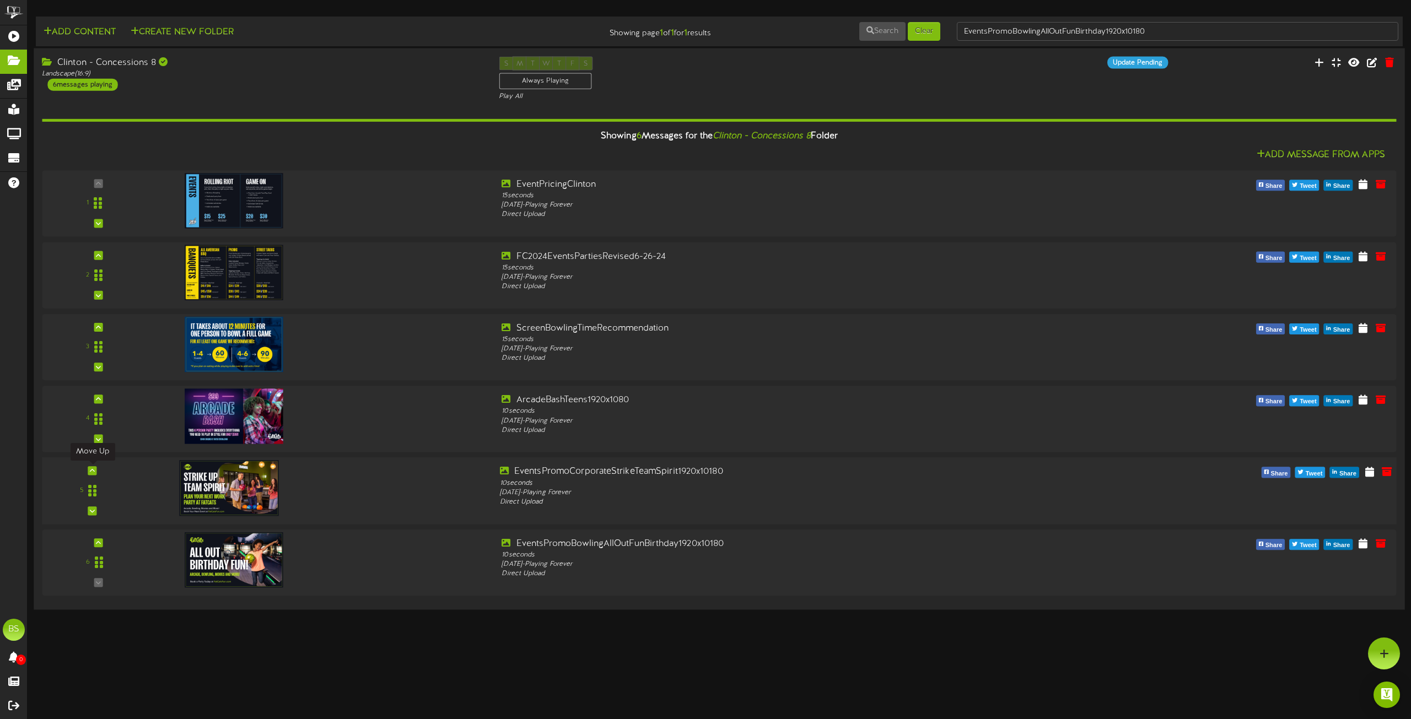
click at [91, 468] on icon at bounding box center [92, 471] width 5 height 6
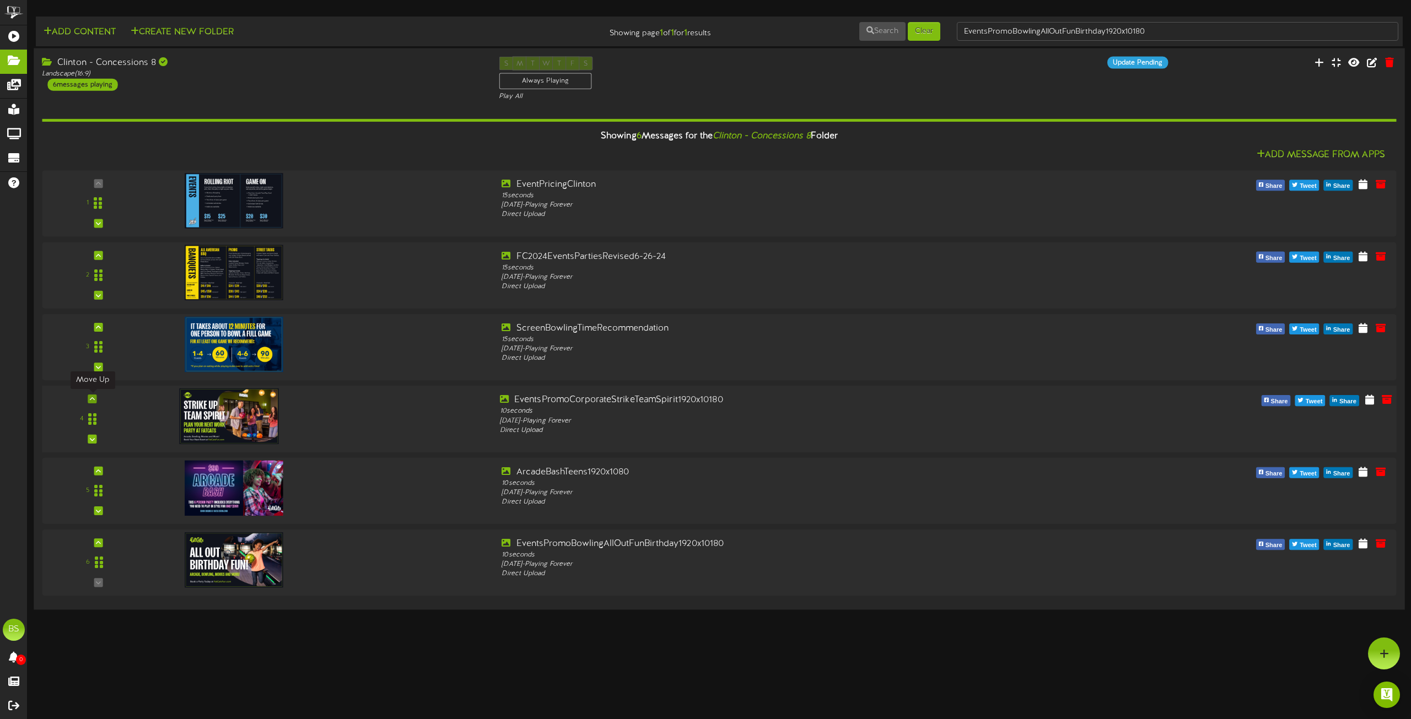
click at [90, 399] on icon at bounding box center [92, 399] width 5 height 6
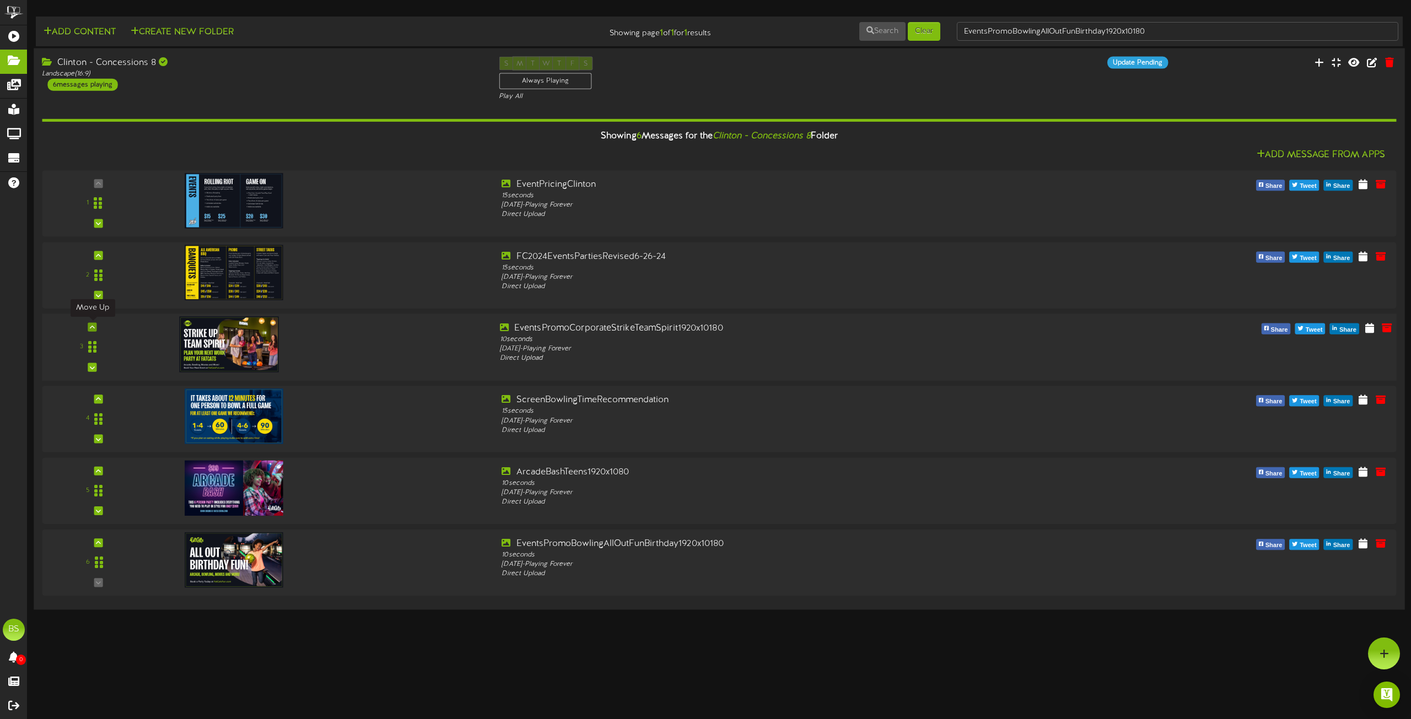
click at [90, 329] on icon at bounding box center [92, 328] width 5 height 6
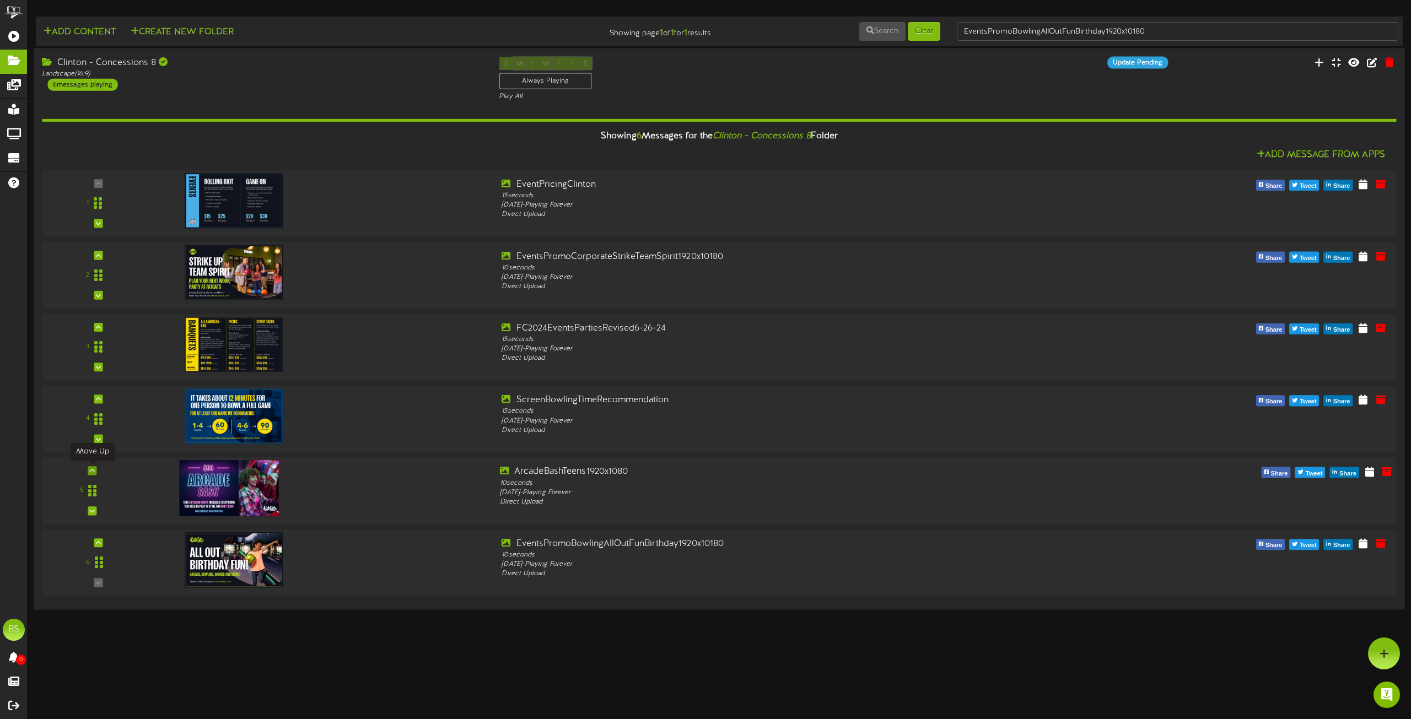
click at [94, 474] on icon at bounding box center [92, 471] width 5 height 6
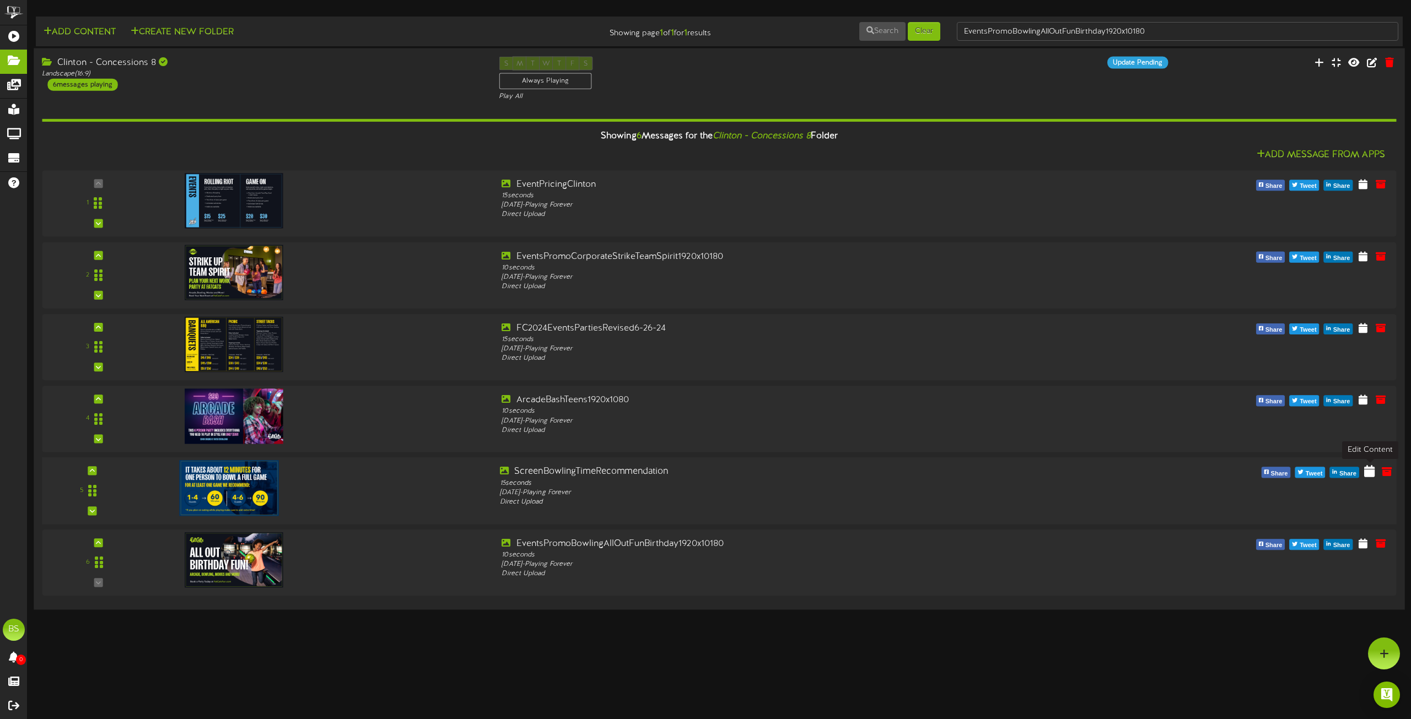
click at [1369, 473] on icon at bounding box center [1369, 471] width 10 height 12
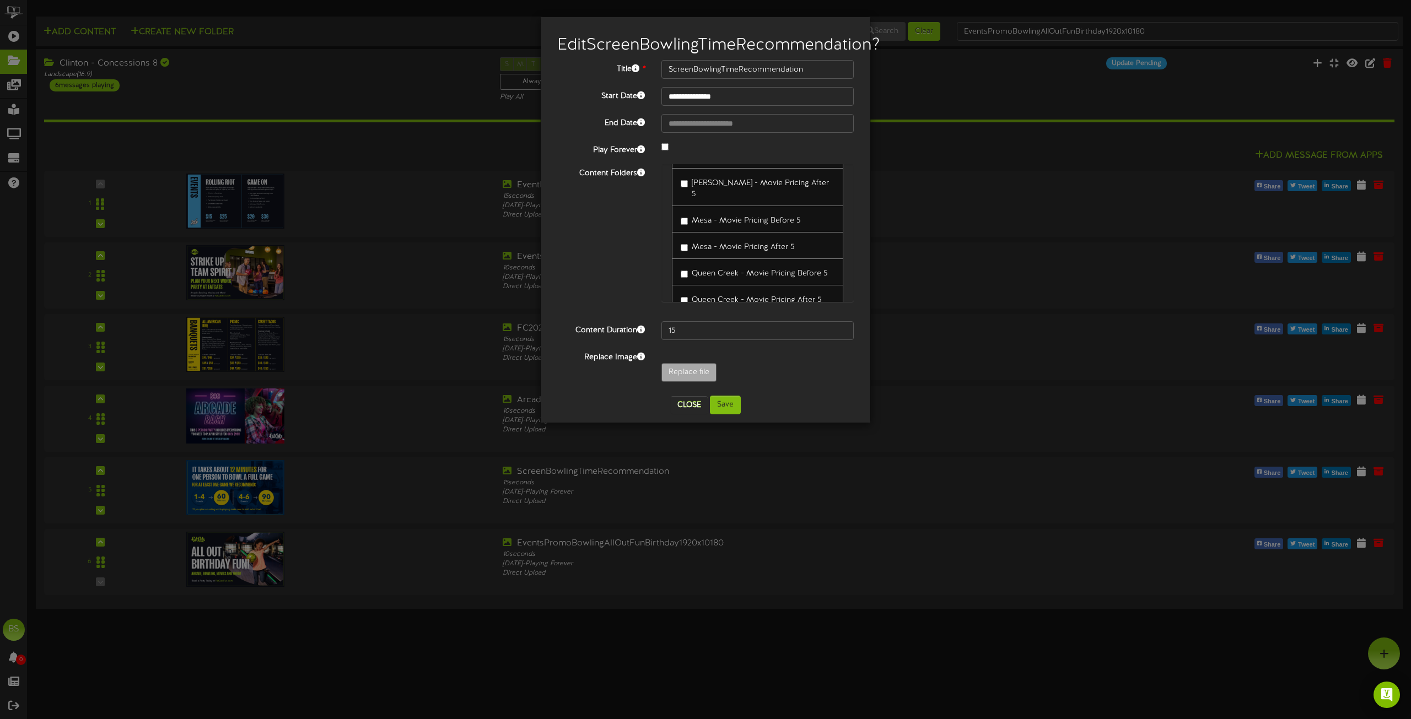
scroll to position [7892, 0]
drag, startPoint x: 853, startPoint y: 186, endPoint x: 840, endPoint y: 332, distance: 146.6
click at [840, 332] on div "**********" at bounding box center [705, 223] width 297 height 327
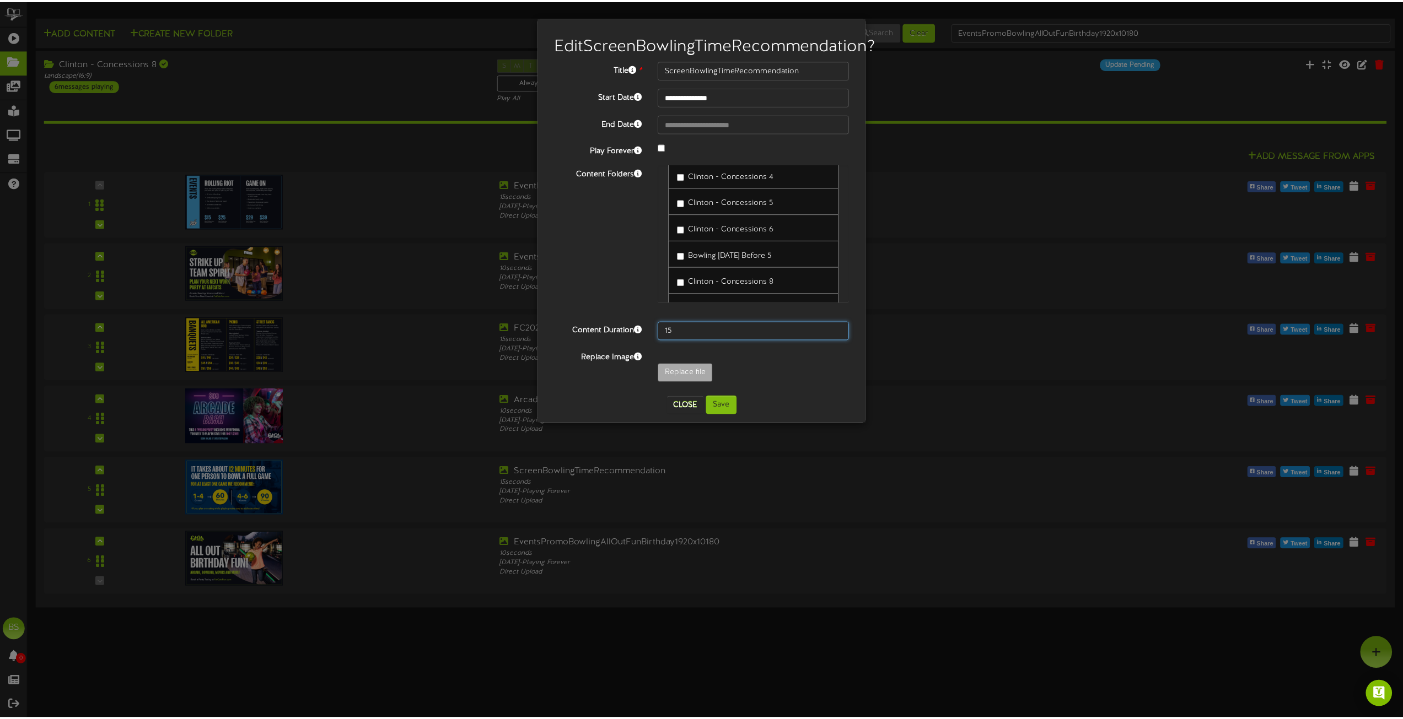
scroll to position [5963, 0]
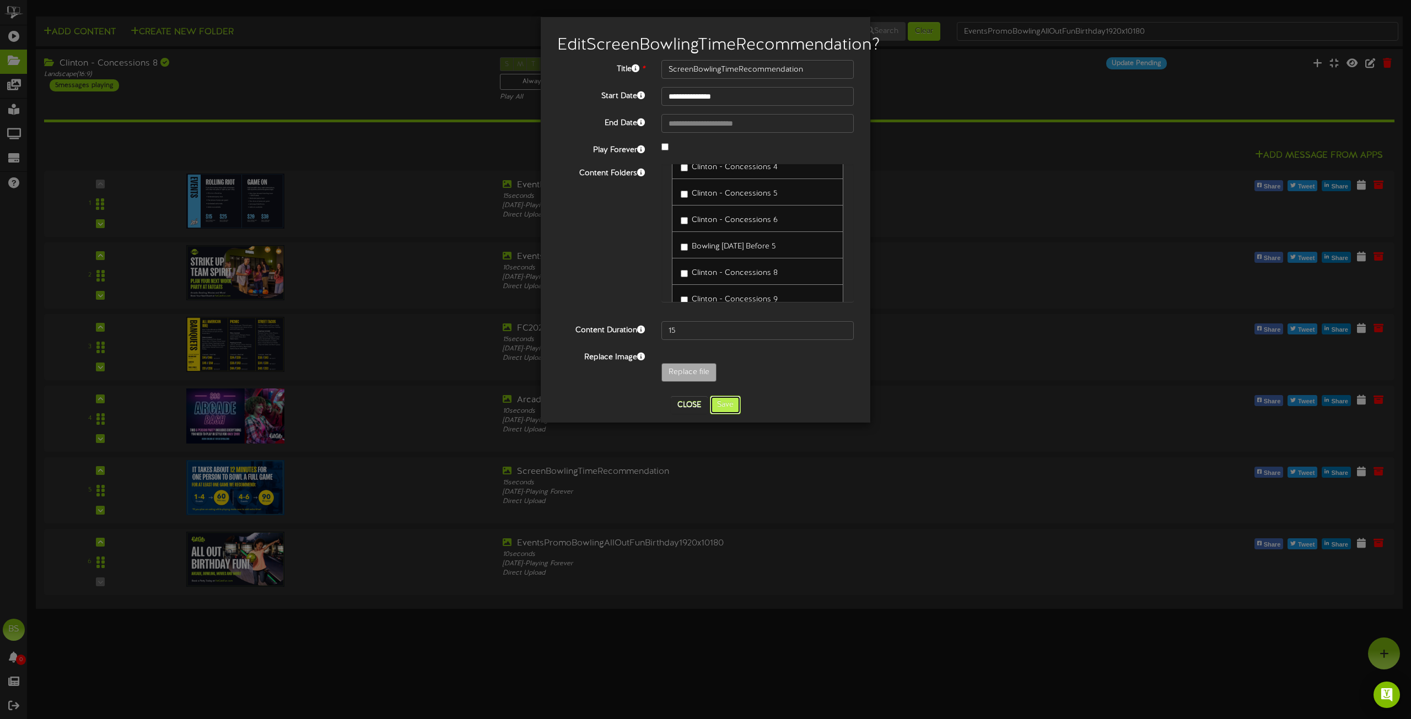
click at [722, 415] on button "Save" at bounding box center [725, 405] width 31 height 19
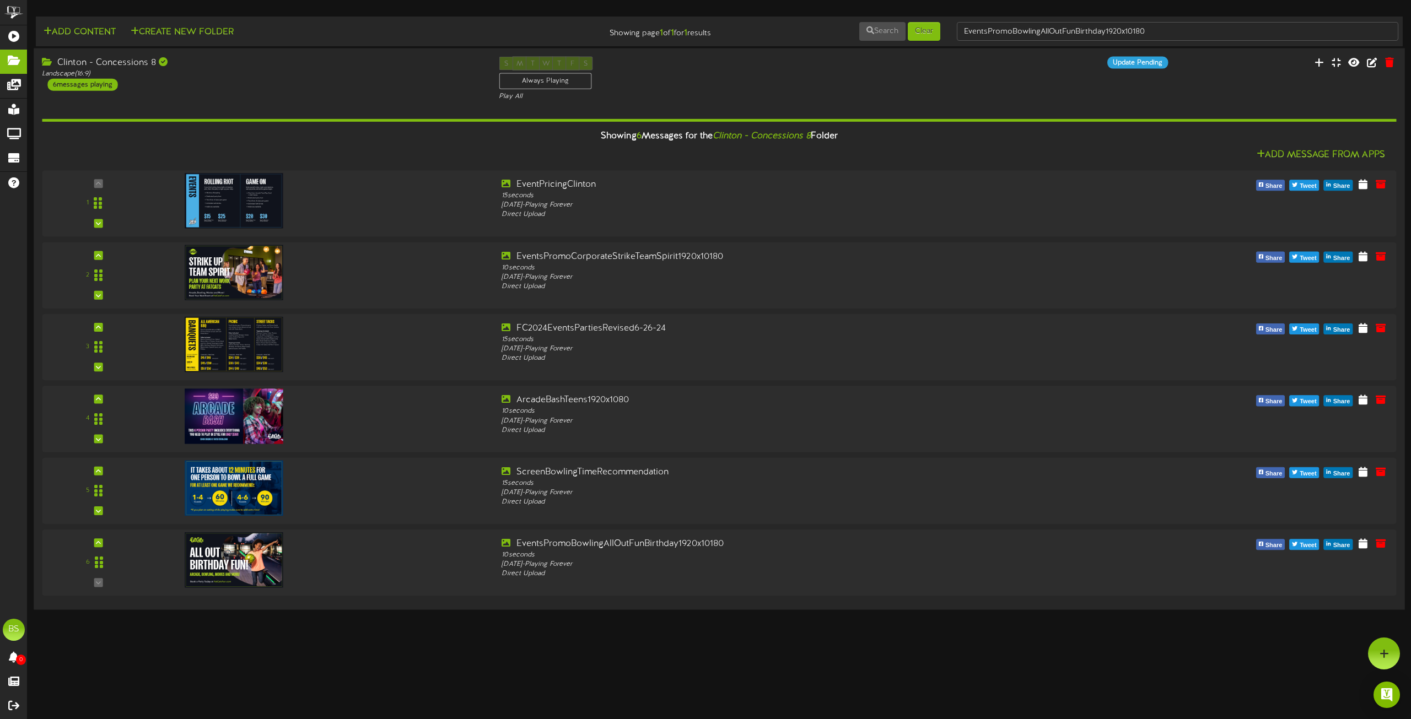
click at [88, 87] on div "6 messages playing" at bounding box center [82, 85] width 70 height 12
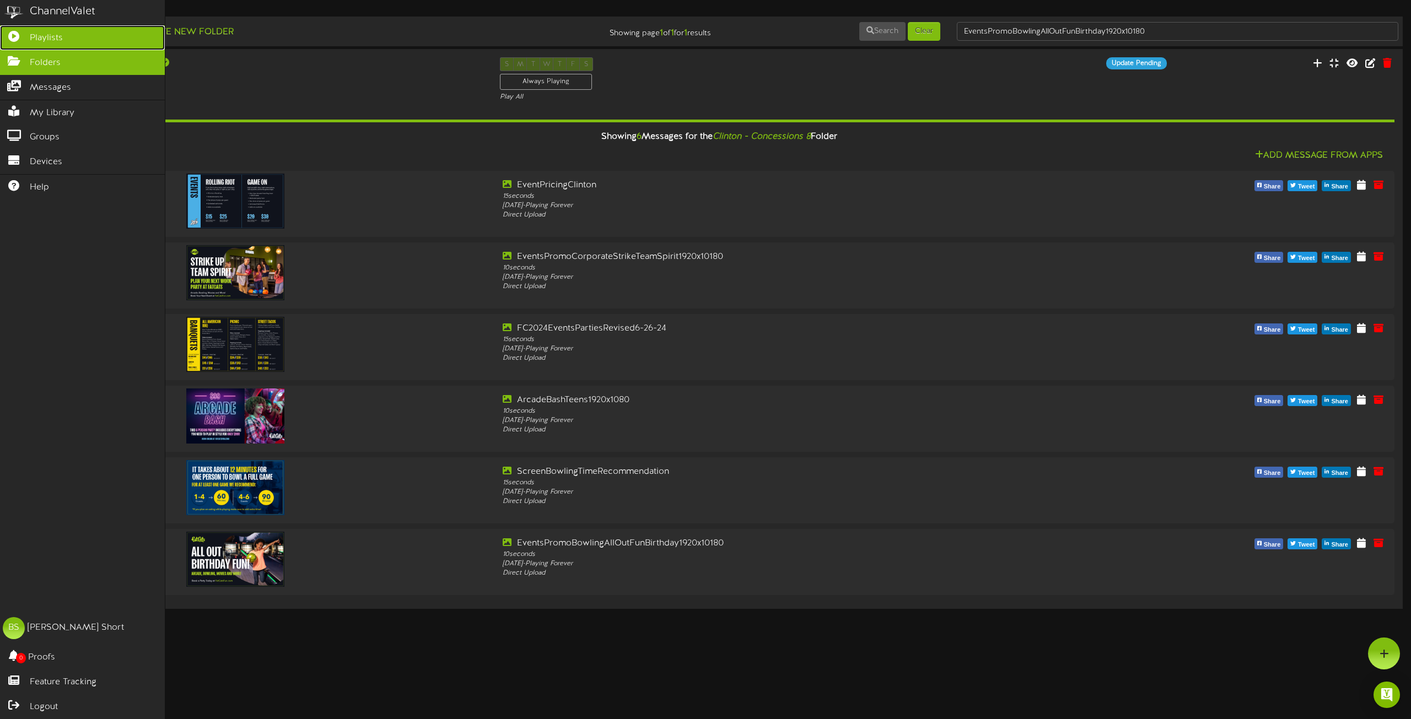
click at [52, 37] on span "Playlists" at bounding box center [46, 38] width 33 height 13
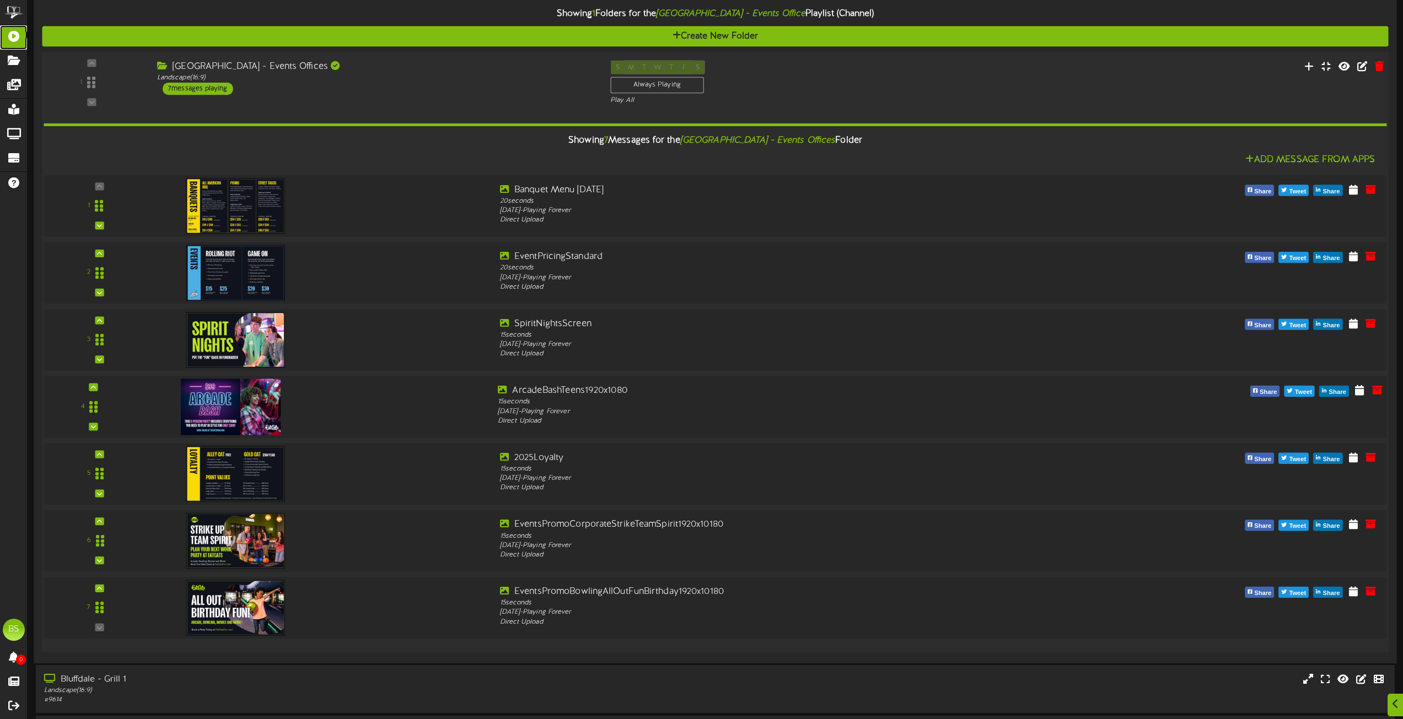
scroll to position [992, 0]
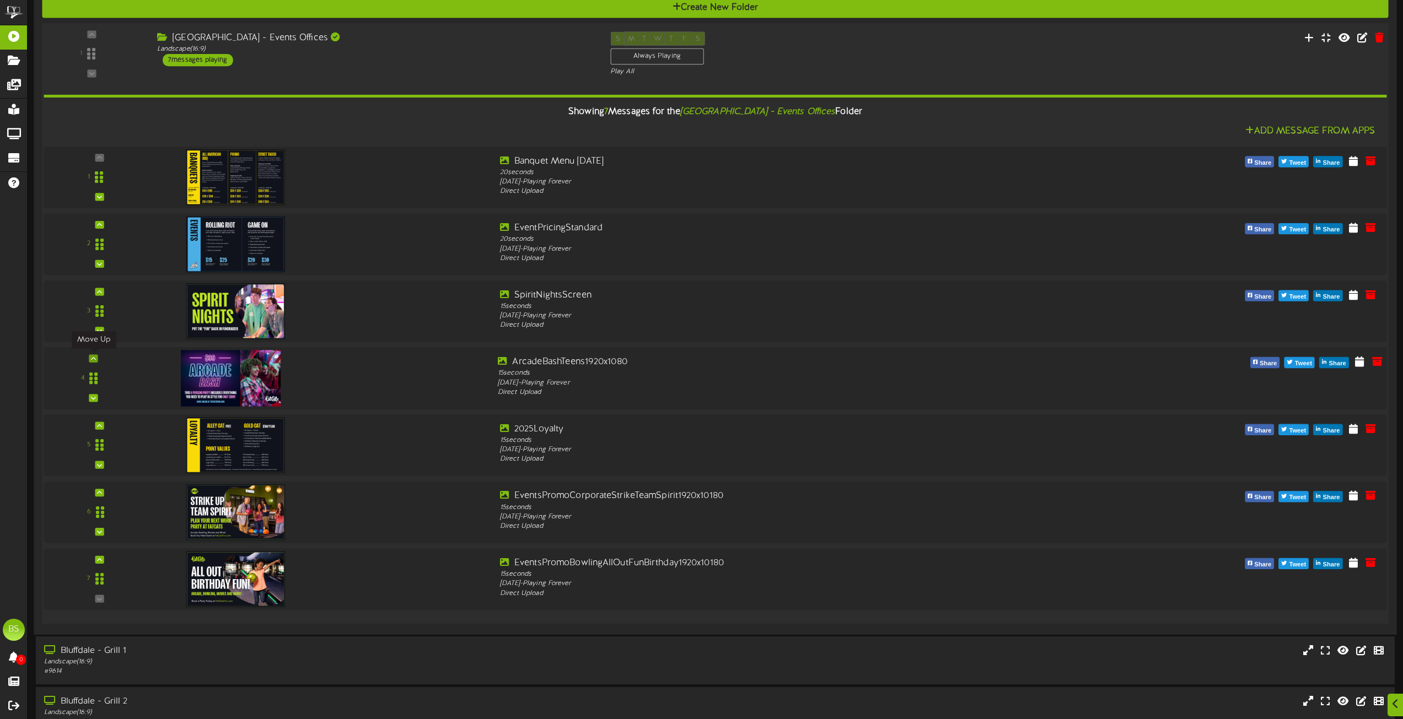
click at [93, 360] on icon at bounding box center [93, 359] width 5 height 6
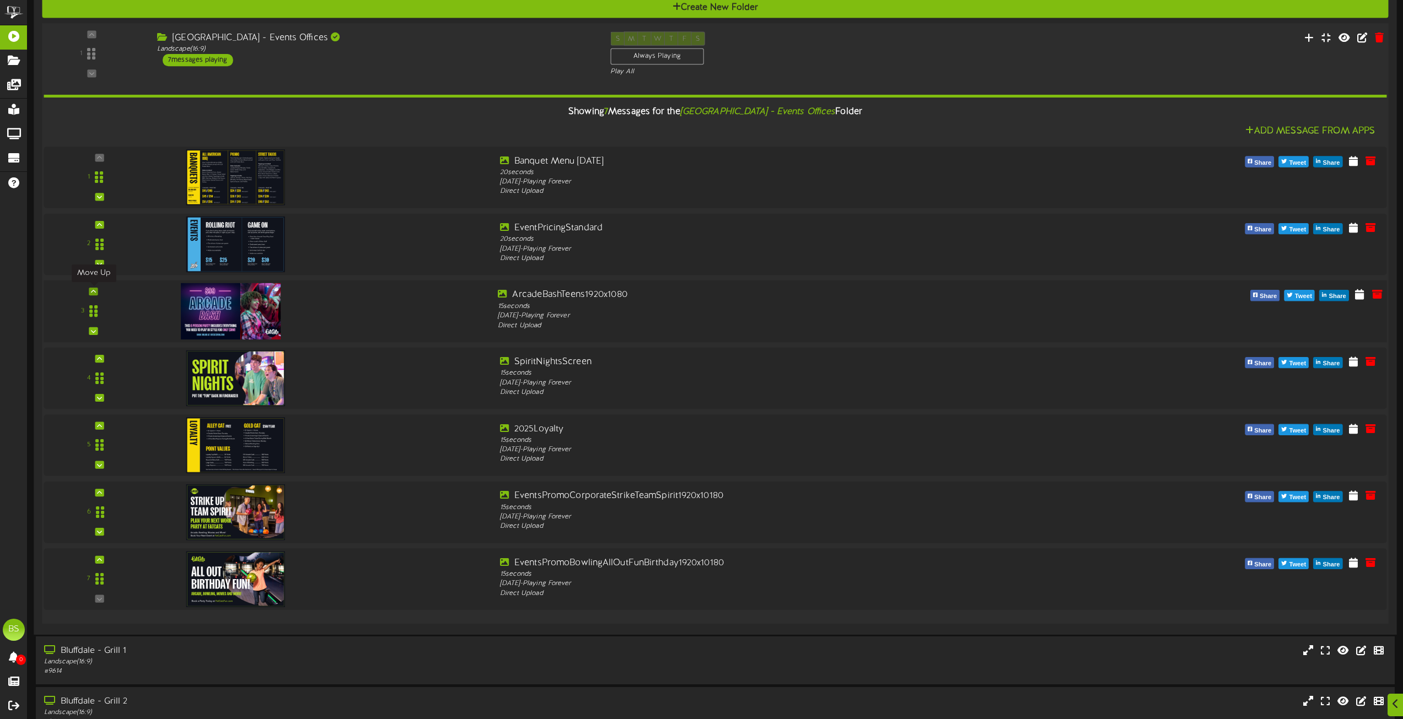
click at [94, 291] on icon at bounding box center [93, 292] width 5 height 6
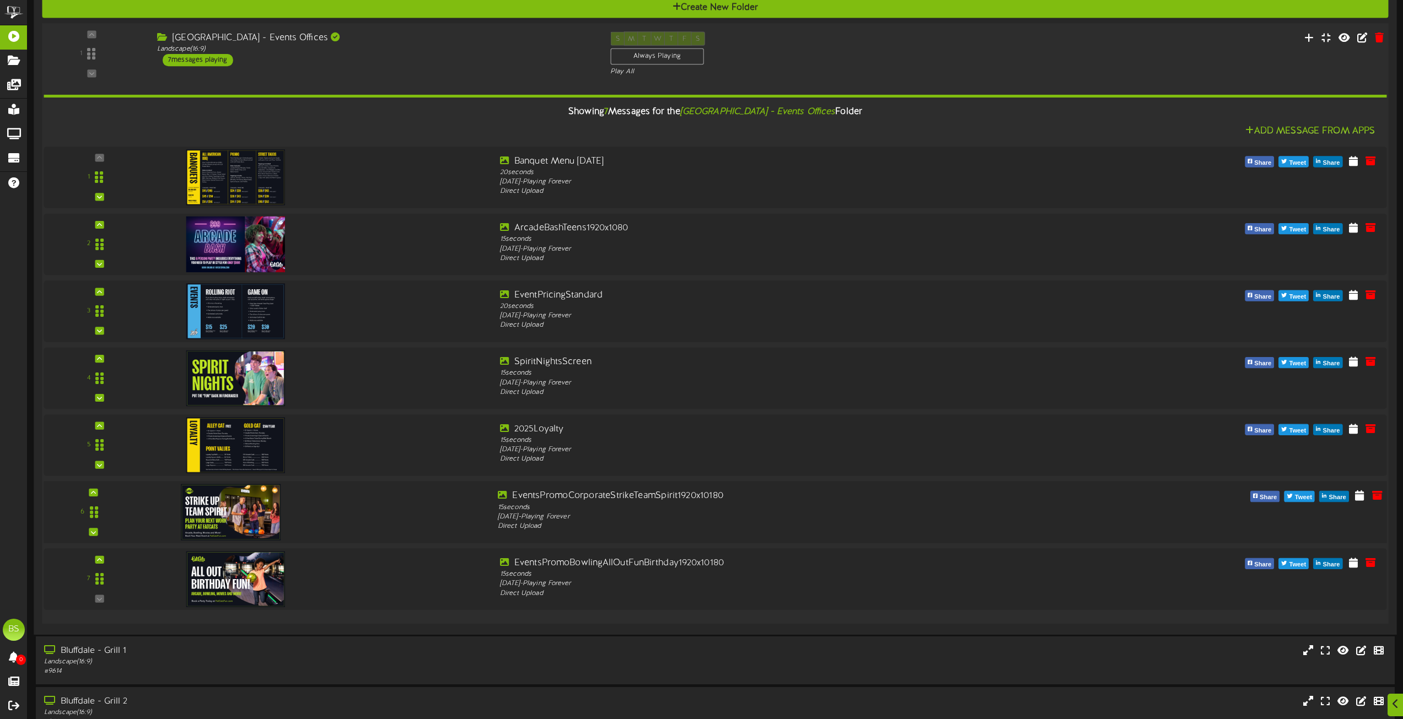
click at [250, 510] on img at bounding box center [231, 512] width 100 height 56
click at [234, 580] on img at bounding box center [231, 579] width 100 height 56
